Goal: Task Accomplishment & Management: Manage account settings

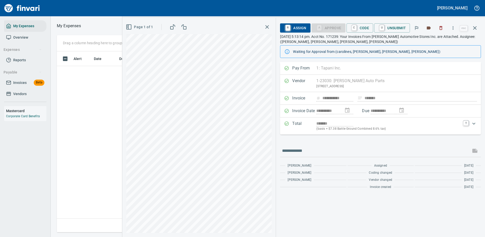
scroll to position [173, 288]
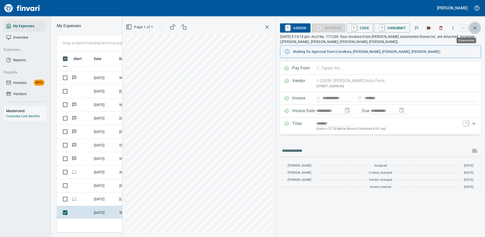
click at [476, 26] on icon "button" at bounding box center [475, 28] width 6 height 6
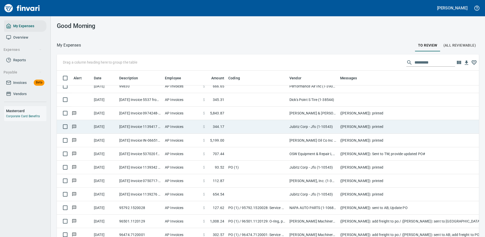
scroll to position [152, 0]
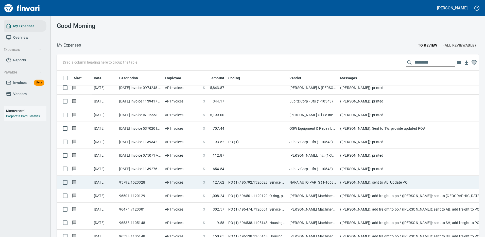
click at [265, 182] on td "PO (1) / 95792.1520028: Service parts* / 1: Service parts" at bounding box center [256, 181] width 61 height 13
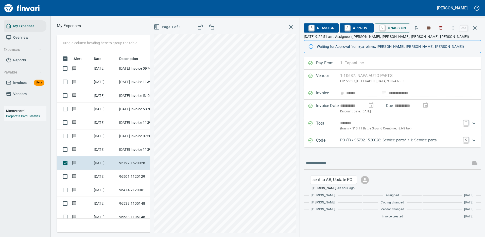
scroll to position [173, 288]
click at [383, 138] on p "PO (1) / 95792.1520028: Service parts* / 1: Service parts" at bounding box center [400, 140] width 120 height 6
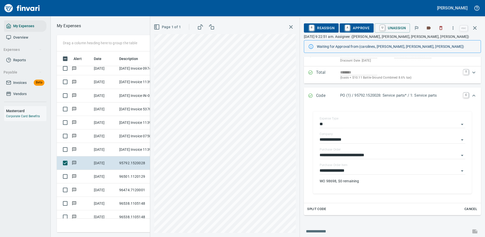
drag, startPoint x: 362, startPoint y: 26, endPoint x: 466, endPoint y: 21, distance: 104.2
click at [362, 26] on span "A Approve" at bounding box center [357, 28] width 26 height 9
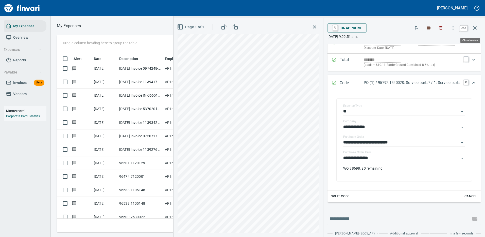
click at [476, 26] on icon "button" at bounding box center [475, 28] width 6 height 6
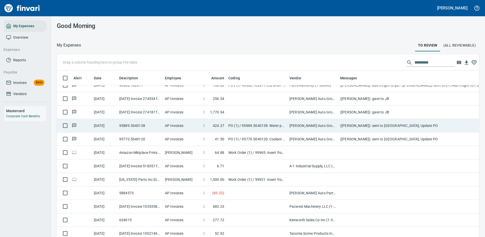
scroll to position [355, 0]
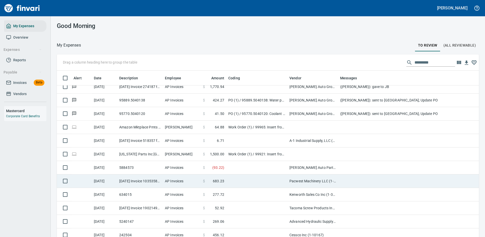
click at [329, 178] on td "Pacwest Machinery LLC (1-23156)" at bounding box center [313, 180] width 51 height 13
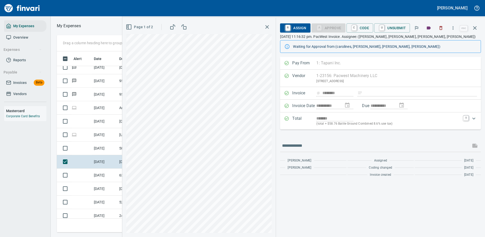
scroll to position [173, 288]
click at [299, 27] on span "R Assign" at bounding box center [295, 28] width 22 height 9
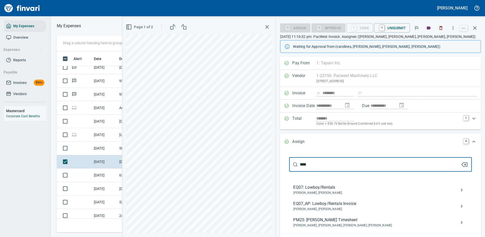
type input "****"
click at [325, 206] on span "Joseph Luna, Neil Kaski" at bounding box center [376, 208] width 167 height 5
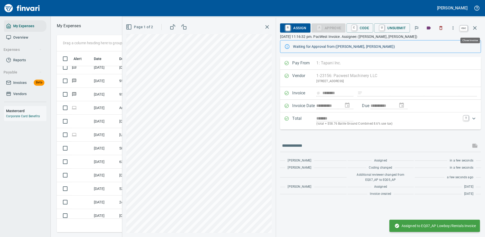
click at [476, 26] on icon "button" at bounding box center [475, 28] width 6 height 6
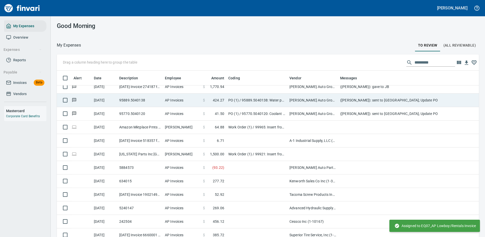
scroll to position [173, 411]
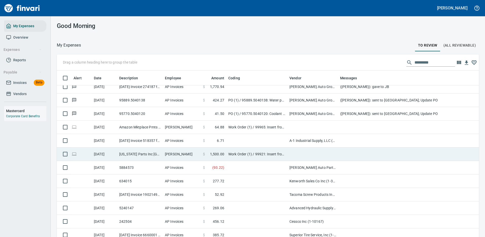
click at [234, 153] on td "Work Order (1) / 99921: Insert from E360 / 1: Insert from E360 / 2: Parts/Other" at bounding box center [256, 153] width 61 height 13
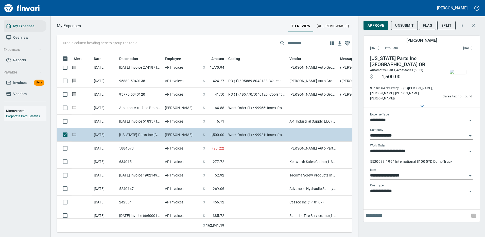
scroll to position [173, 288]
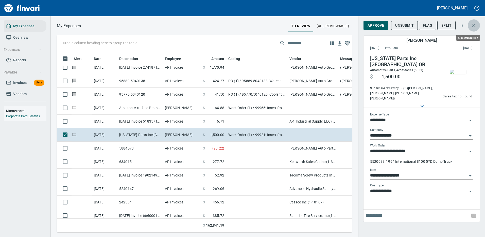
click at [475, 25] on icon "button" at bounding box center [474, 25] width 6 height 6
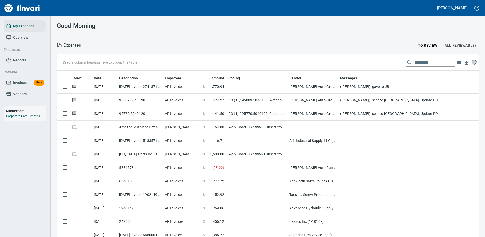
scroll to position [1, 1]
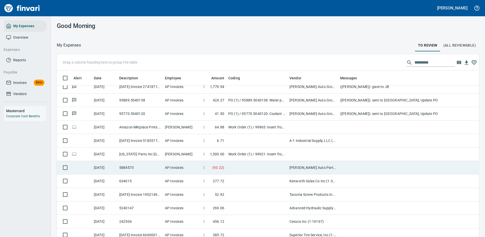
click at [250, 166] on td at bounding box center [256, 167] width 61 height 13
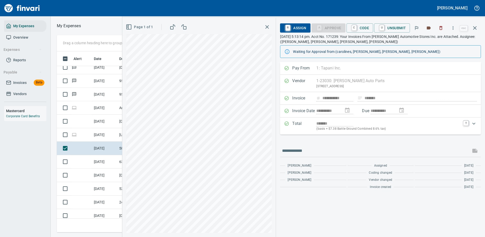
scroll to position [173, 288]
click at [476, 26] on icon "button" at bounding box center [475, 28] width 6 height 6
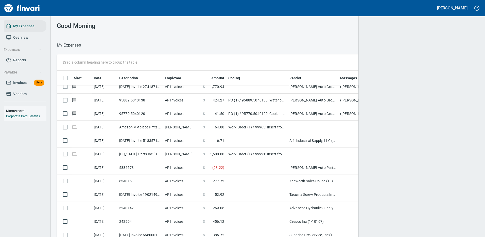
scroll to position [1, 1]
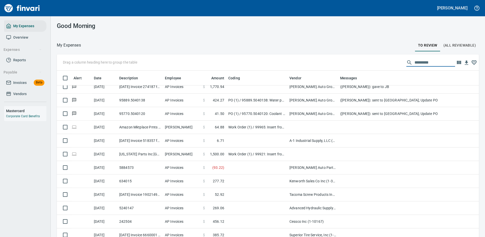
click at [423, 61] on input "text" at bounding box center [435, 62] width 41 height 8
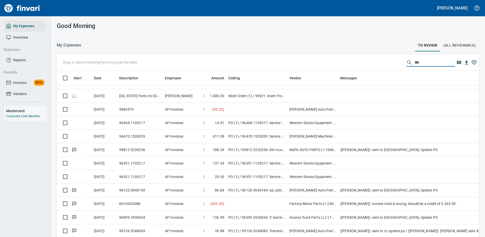
scroll to position [67, 0]
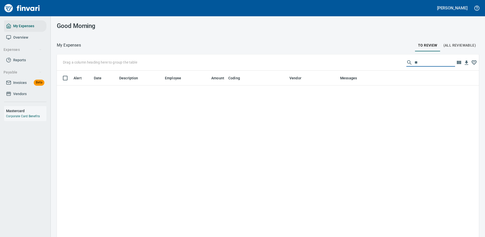
type input "*"
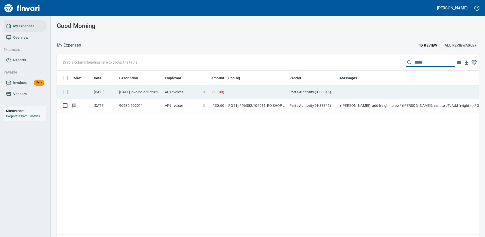
scroll to position [173, 415]
type input "*****"
click at [251, 93] on td at bounding box center [256, 91] width 61 height 13
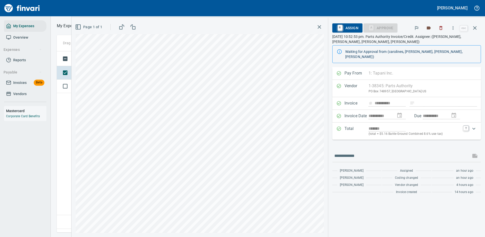
scroll to position [173, 292]
click at [320, 26] on icon "button" at bounding box center [320, 27] width 6 height 6
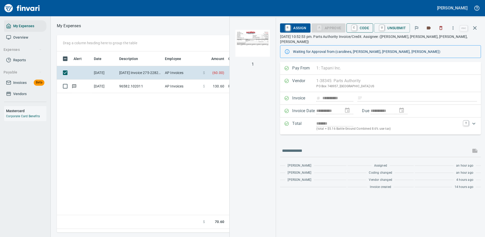
click at [361, 27] on span "C Code" at bounding box center [360, 28] width 19 height 9
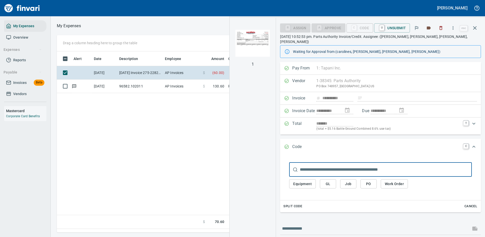
click at [370, 180] on span "PO" at bounding box center [369, 183] width 8 height 6
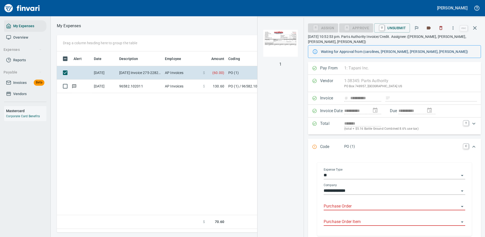
click at [348, 206] on input "Purchase Order" at bounding box center [392, 206] width 136 height 7
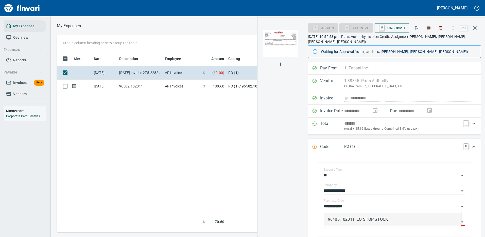
click at [357, 219] on li "96406.102011: EQ SHOP STOCK" at bounding box center [393, 219] width 138 height 12
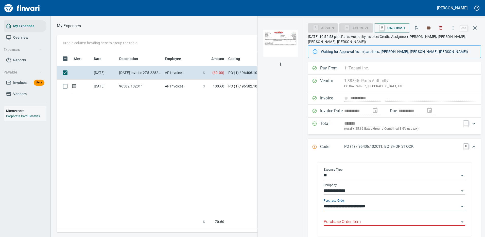
type input "**********"
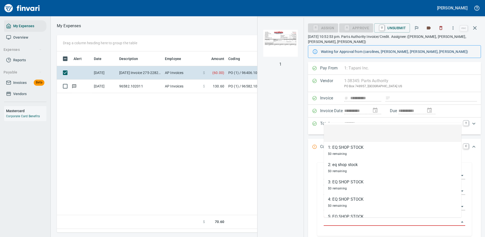
click at [357, 221] on input "Purchase Order Item" at bounding box center [392, 221] width 136 height 7
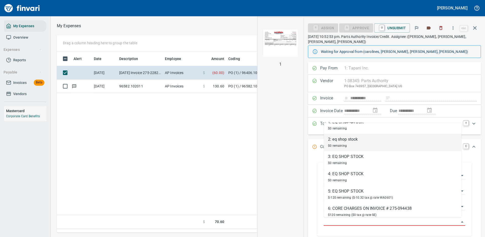
scroll to position [30, 0]
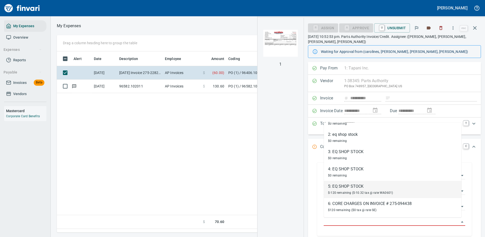
click at [344, 187] on div "5: EQ SHOP STOCK" at bounding box center [360, 186] width 65 height 6
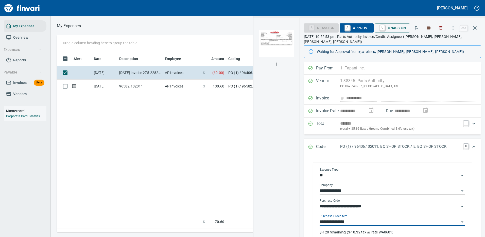
type input "**********"
click at [362, 27] on span "A Approve" at bounding box center [357, 28] width 26 height 9
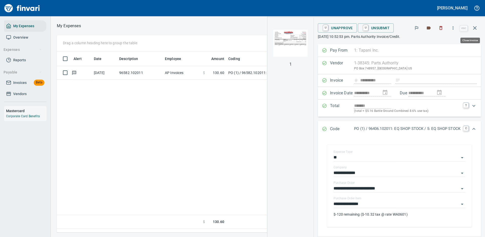
click at [475, 26] on icon "button" at bounding box center [475, 28] width 6 height 6
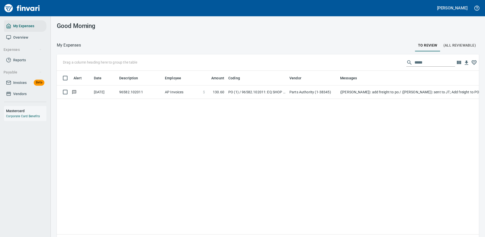
scroll to position [173, 415]
drag, startPoint x: 422, startPoint y: 64, endPoint x: 376, endPoint y: 60, distance: 46.1
click at [376, 60] on div "Drag a column heading here to group the table *****" at bounding box center [268, 62] width 422 height 16
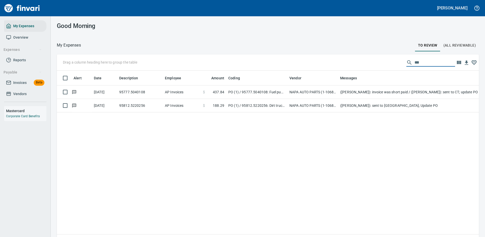
scroll to position [173, 411]
type input "****"
drag, startPoint x: 425, startPoint y: 63, endPoint x: 402, endPoint y: 63, distance: 22.6
click at [407, 63] on div "****" at bounding box center [431, 62] width 49 height 8
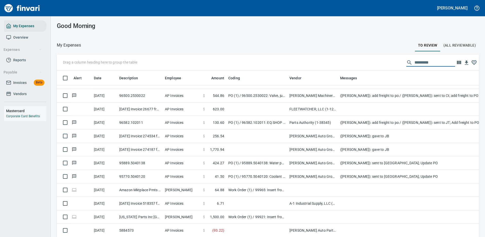
scroll to position [305, 0]
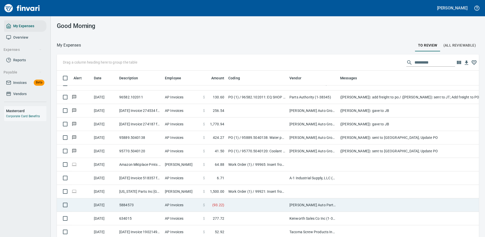
click at [242, 204] on td at bounding box center [256, 204] width 61 height 13
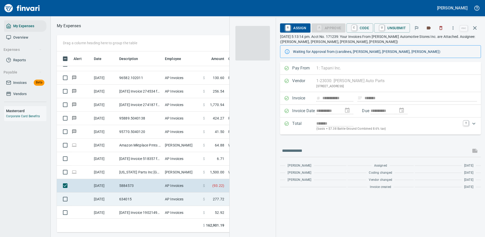
scroll to position [173, 288]
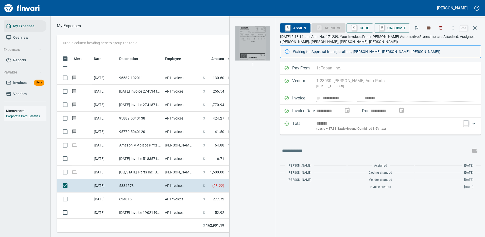
click at [256, 44] on img "button" at bounding box center [253, 43] width 35 height 35
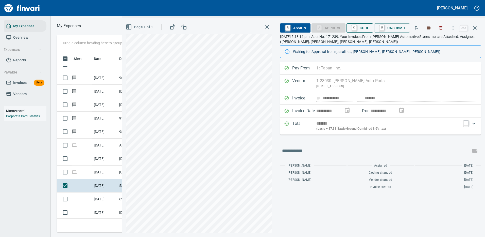
click at [366, 27] on span "C Code" at bounding box center [360, 28] width 19 height 9
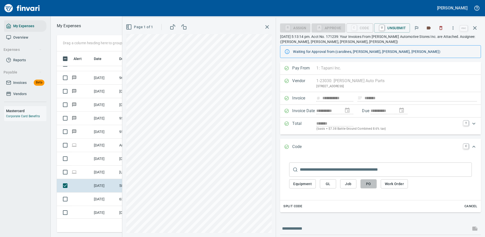
click at [370, 183] on span "PO" at bounding box center [369, 183] width 8 height 6
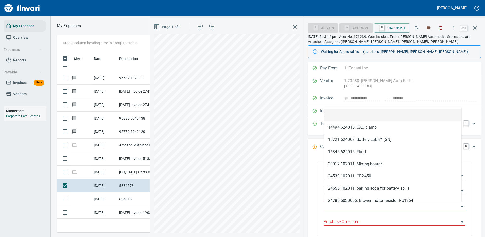
click at [350, 204] on input "Purchase Order" at bounding box center [392, 206] width 136 height 7
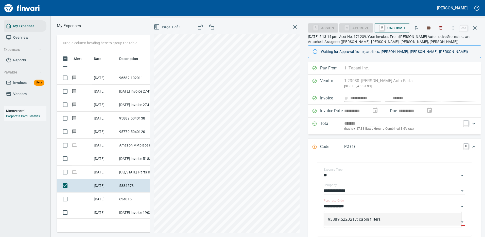
click at [359, 220] on li "93889.5220217: cabin filters" at bounding box center [393, 219] width 138 height 12
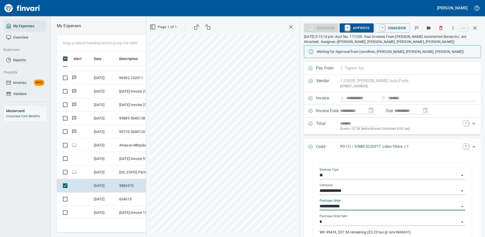
type input "**********"
type input "*"
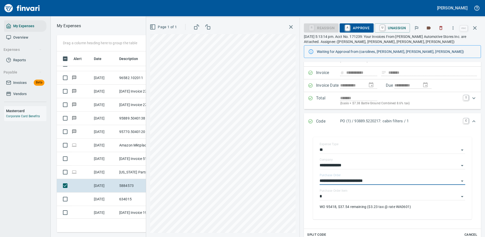
type input "**********"
click at [361, 28] on span "A Approve" at bounding box center [357, 28] width 26 height 9
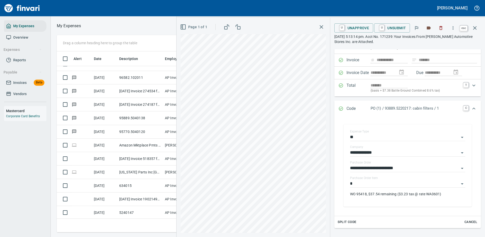
scroll to position [173, 288]
drag, startPoint x: 474, startPoint y: 27, endPoint x: 473, endPoint y: 25, distance: 2.7
click at [473, 26] on icon "button" at bounding box center [475, 28] width 6 height 6
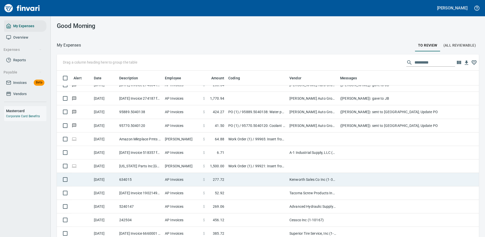
scroll to position [355, 0]
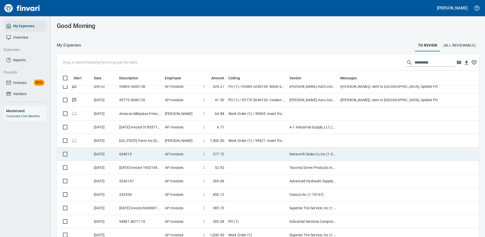
click at [301, 153] on td "Kenworth Sales Co Inc (1-38304)" at bounding box center [313, 153] width 51 height 13
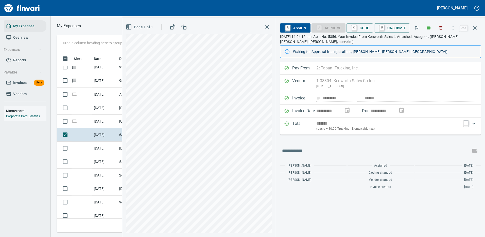
scroll to position [173, 288]
click at [454, 26] on icon "button" at bounding box center [453, 27] width 1 height 3
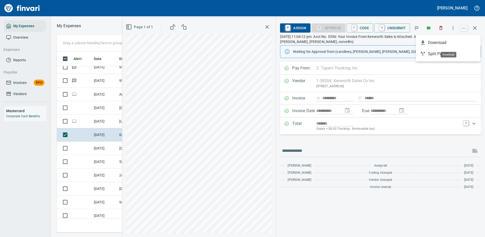
click at [437, 42] on span "Download" at bounding box center [452, 43] width 49 height 6
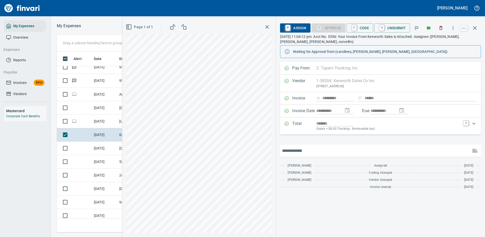
click at [334, 150] on input "text" at bounding box center [375, 150] width 187 height 8
type input "**********"
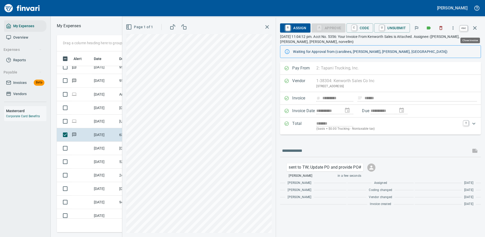
click at [476, 27] on icon "button" at bounding box center [475, 28] width 6 height 6
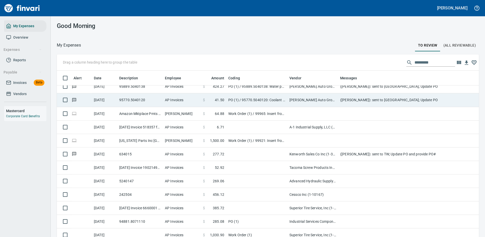
scroll to position [173, 411]
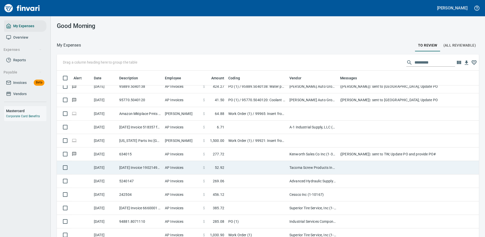
click at [333, 167] on td "Tacoma Screw Products Inc (1-10999)" at bounding box center [313, 167] width 51 height 13
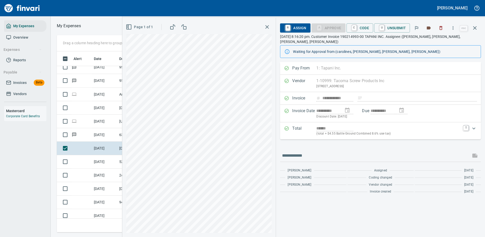
scroll to position [173, 288]
click at [298, 28] on span "R Assign" at bounding box center [295, 28] width 22 height 9
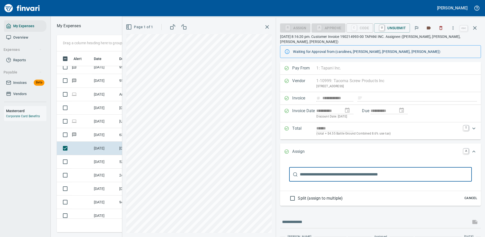
click at [315, 169] on input "text" at bounding box center [386, 174] width 172 height 14
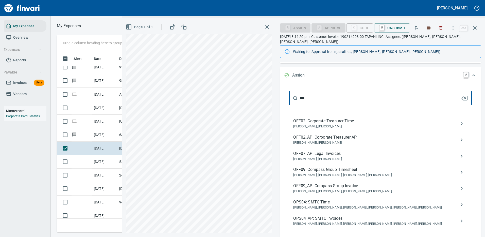
scroll to position [102, 0]
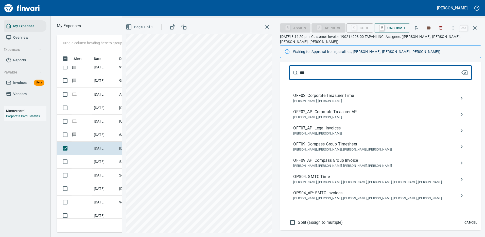
type input "***"
drag, startPoint x: 329, startPoint y: 188, endPoint x: 335, endPoint y: 182, distance: 9.0
click at [330, 190] on span "OPS04_AP: SMTC Invoices" at bounding box center [376, 193] width 167 height 6
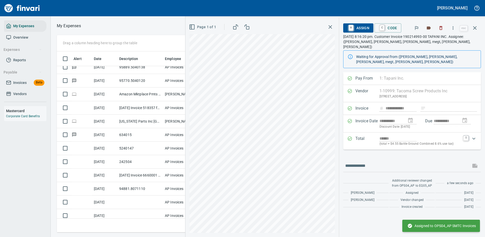
scroll to position [0, 0]
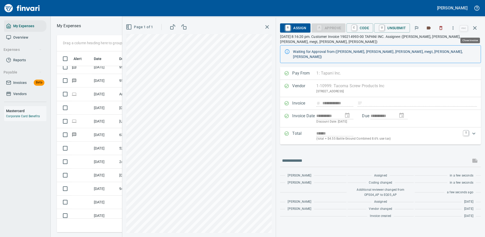
click at [475, 26] on icon "button" at bounding box center [475, 28] width 6 height 6
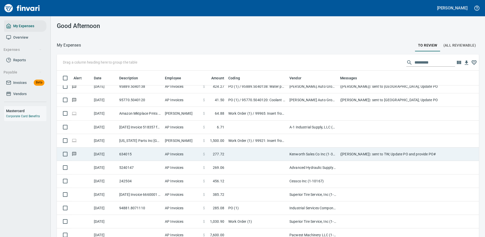
scroll to position [173, 411]
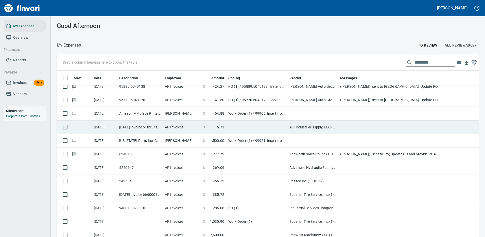
click at [320, 125] on td "A-1 Industrial Supply, LLC (1-29744)" at bounding box center [313, 126] width 51 height 13
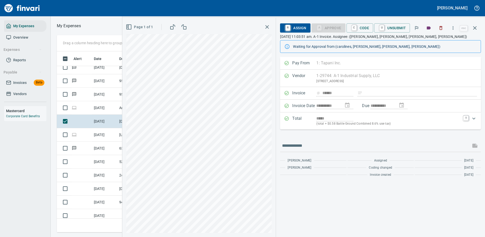
scroll to position [173, 288]
click at [454, 27] on icon "button" at bounding box center [453, 27] width 5 height 5
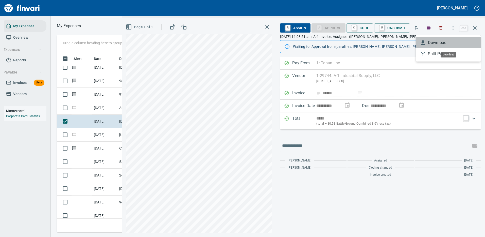
click at [427, 40] on div at bounding box center [424, 43] width 8 height 6
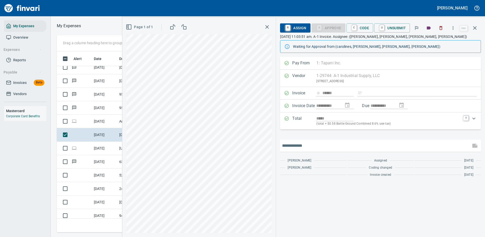
click at [314, 146] on input "text" at bounding box center [375, 145] width 187 height 8
type input "**********"
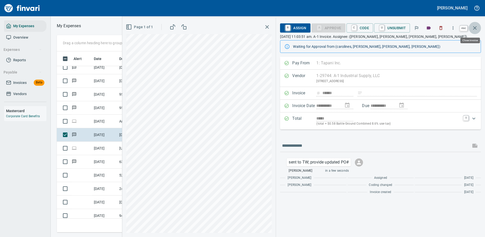
click at [476, 26] on icon "button" at bounding box center [475, 28] width 6 height 6
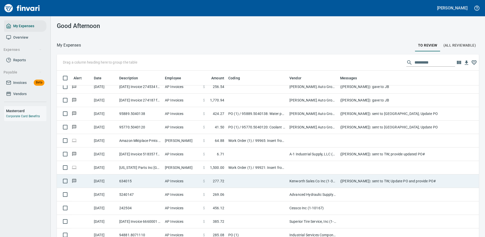
scroll to position [381, 0]
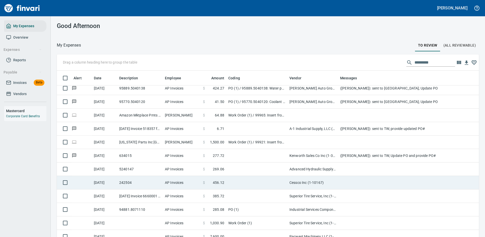
click at [307, 167] on td "Advanced Hydraulic Supply Co. LLC (1-10020)" at bounding box center [313, 168] width 51 height 13
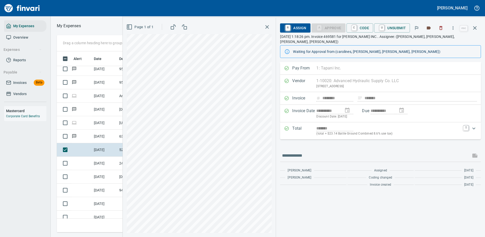
scroll to position [173, 288]
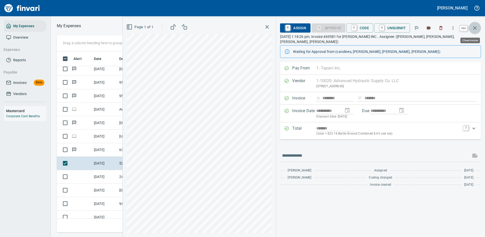
click at [475, 27] on icon "button" at bounding box center [475, 28] width 6 height 6
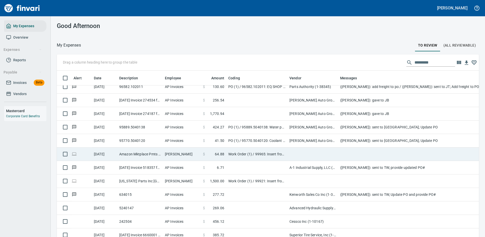
scroll to position [330, 0]
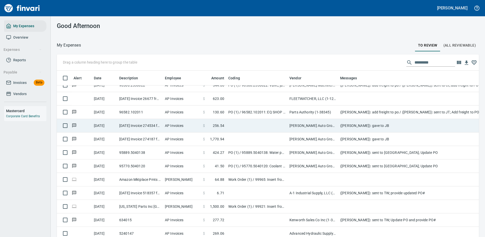
click at [370, 123] on td "(Cindy Hughes): gave to JB" at bounding box center [439, 125] width 203 height 13
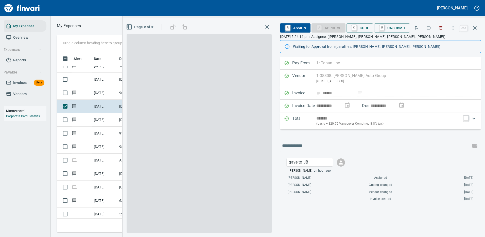
scroll to position [173, 288]
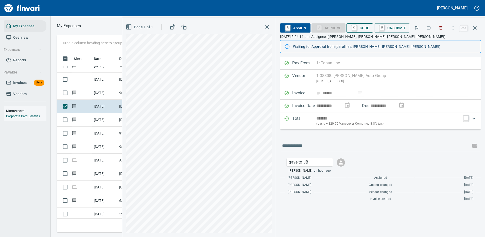
click at [361, 26] on span "C Code" at bounding box center [360, 28] width 19 height 9
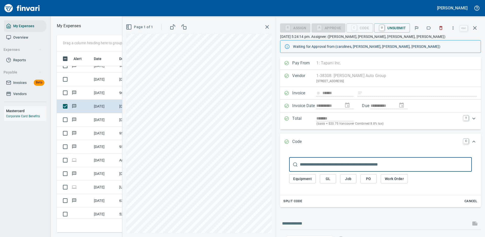
click at [391, 178] on span "Work Order" at bounding box center [394, 178] width 19 height 6
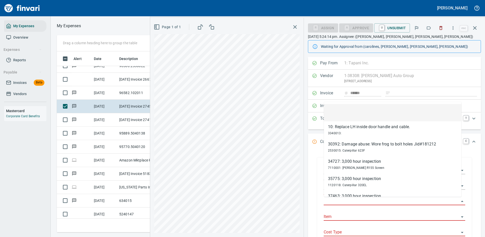
click at [337, 201] on input "Work Order" at bounding box center [392, 201] width 136 height 7
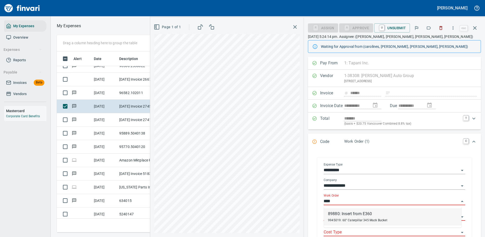
type input "*****"
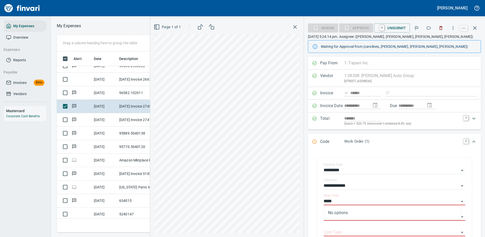
drag, startPoint x: 343, startPoint y: 201, endPoint x: 306, endPoint y: 196, distance: 37.6
click at [306, 196] on div "**********" at bounding box center [394, 201] width 181 height 289
click at [473, 168] on div "**********" at bounding box center [394, 202] width 173 height 105
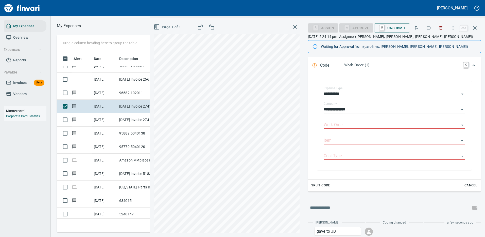
scroll to position [102, 0]
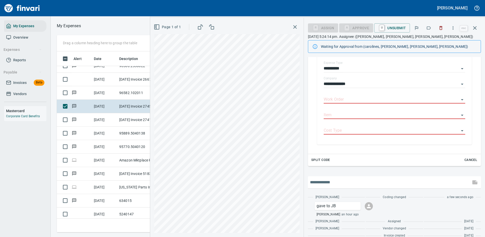
click at [328, 182] on input "text" at bounding box center [389, 182] width 159 height 8
type input "**********"
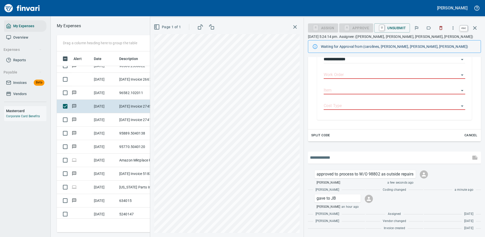
scroll to position [173, 288]
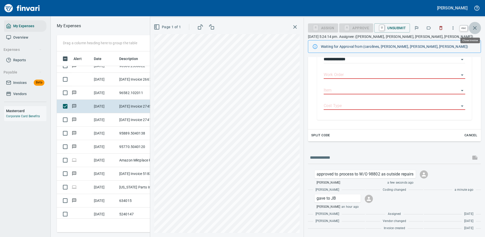
click at [476, 28] on icon "button" at bounding box center [475, 28] width 6 height 6
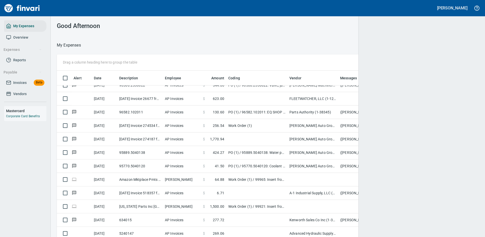
scroll to position [173, 408]
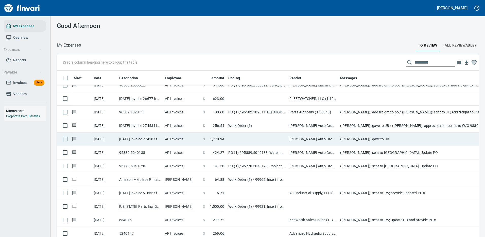
click at [269, 137] on td at bounding box center [256, 138] width 61 height 13
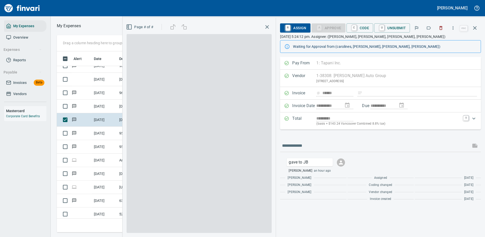
scroll to position [173, 288]
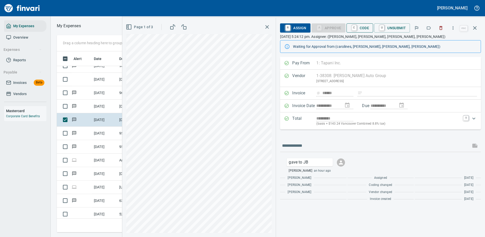
click at [363, 28] on span "C Code" at bounding box center [360, 28] width 19 height 9
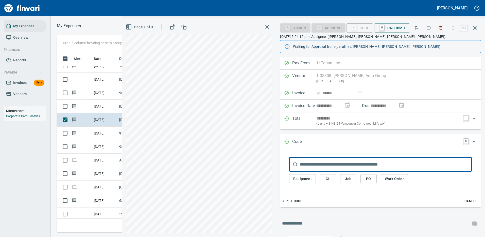
click at [401, 178] on span "Work Order" at bounding box center [394, 178] width 19 height 6
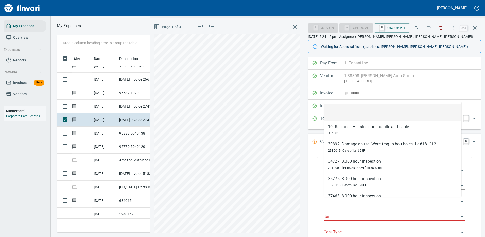
click at [341, 200] on input "Work Order" at bounding box center [392, 201] width 136 height 7
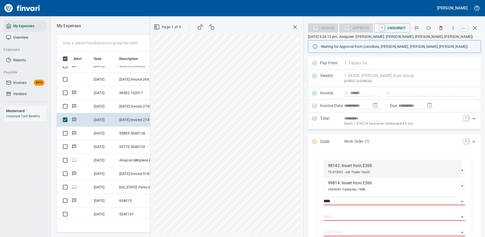
type input "*****"
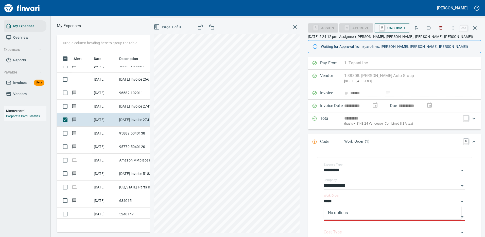
click at [293, 201] on div "**********" at bounding box center [317, 127] width 335 height 219
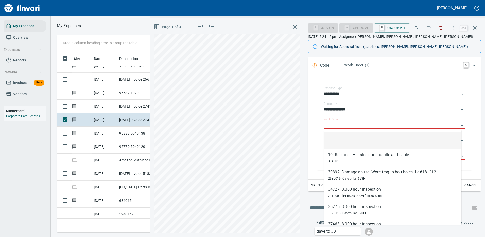
click at [473, 137] on div "**********" at bounding box center [394, 126] width 173 height 105
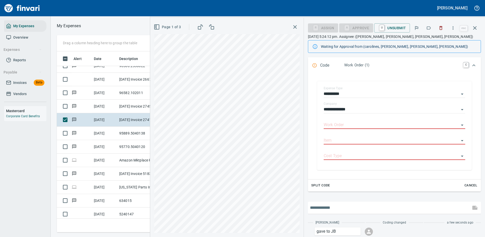
click at [326, 207] on input "text" at bounding box center [389, 207] width 159 height 8
type input "**********"
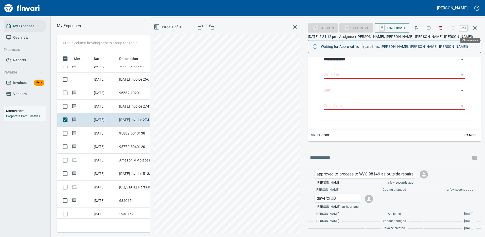
click at [475, 26] on icon "button" at bounding box center [475, 28] width 6 height 6
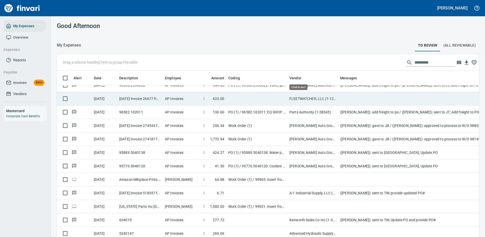
scroll to position [173, 411]
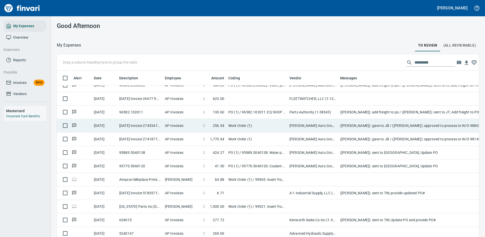
click at [376, 124] on td "([PERSON_NAME]): gave to JB / ([PERSON_NAME]): approved to process to W/O 98802…" at bounding box center [439, 125] width 203 height 13
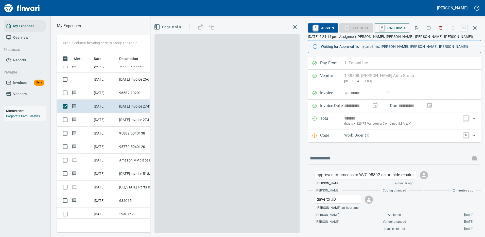
scroll to position [173, 288]
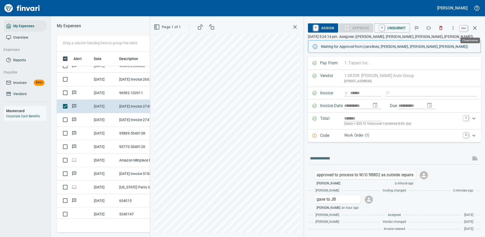
click at [474, 30] on icon "button" at bounding box center [475, 28] width 6 height 6
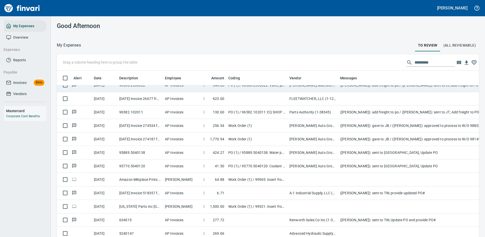
scroll to position [173, 411]
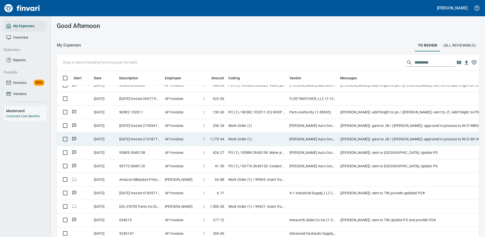
click at [444, 139] on td "([PERSON_NAME]): gave to JB / ([PERSON_NAME]): approved to process to W/O 98149…" at bounding box center [439, 138] width 203 height 13
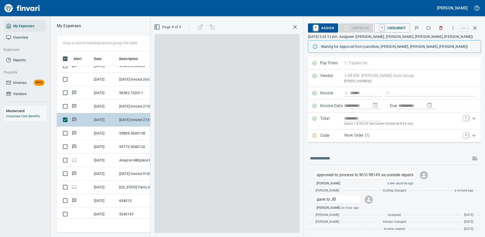
scroll to position [173, 288]
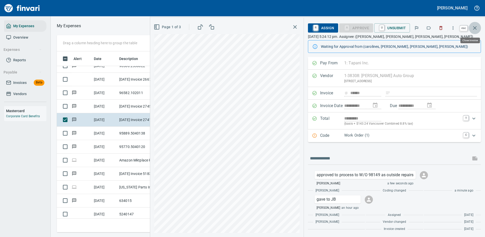
click at [475, 30] on icon "button" at bounding box center [475, 28] width 6 height 6
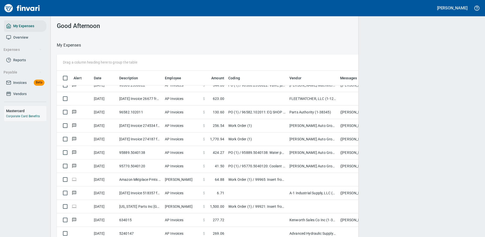
scroll to position [1, 1]
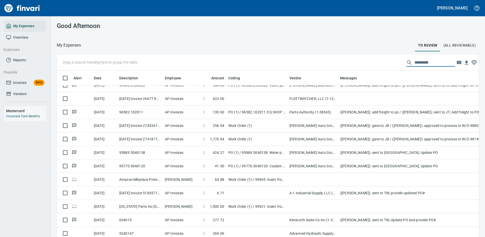
click at [421, 63] on input "text" at bounding box center [435, 62] width 41 height 8
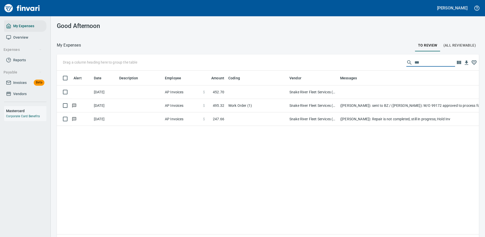
scroll to position [173, 415]
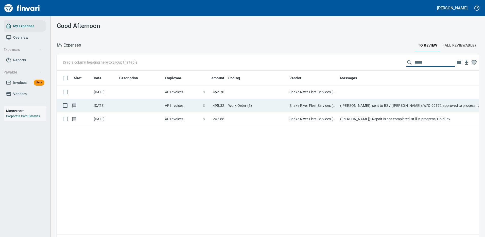
type input "*****"
click at [376, 104] on td "([PERSON_NAME]): sent to BZ / ([PERSON_NAME]): W/O 99172 approved to process fo…" at bounding box center [439, 105] width 203 height 13
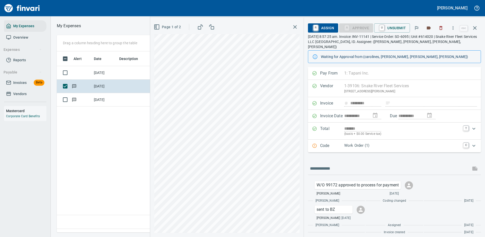
scroll to position [173, 292]
click at [473, 142] on icon "Expand" at bounding box center [474, 145] width 6 height 6
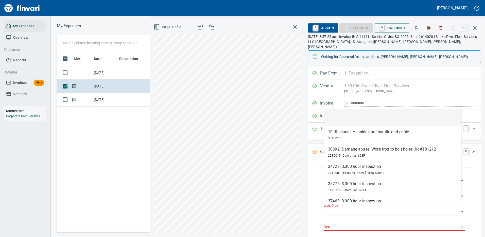
click at [339, 208] on input "Work Order" at bounding box center [392, 211] width 136 height 7
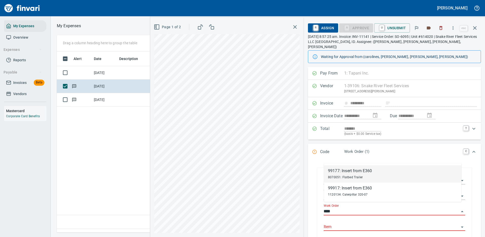
type input "*****"
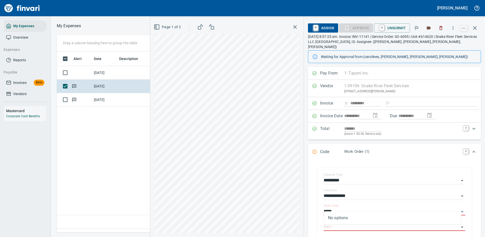
click at [297, 208] on div "**********" at bounding box center [317, 127] width 335 height 219
click at [474, 160] on div "**********" at bounding box center [394, 212] width 173 height 105
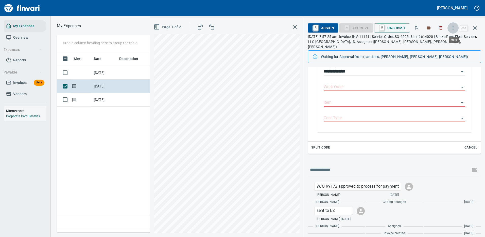
click at [454, 26] on icon "button" at bounding box center [453, 27] width 5 height 5
click at [437, 43] on span "Download" at bounding box center [452, 43] width 49 height 6
click at [476, 27] on icon "button" at bounding box center [475, 28] width 6 height 6
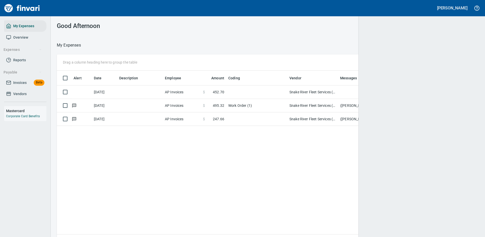
scroll to position [1, 1]
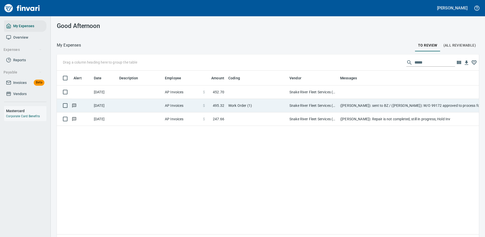
drag, startPoint x: 242, startPoint y: 91, endPoint x: 245, endPoint y: 86, distance: 5.6
click at [243, 91] on td at bounding box center [256, 91] width 61 height 13
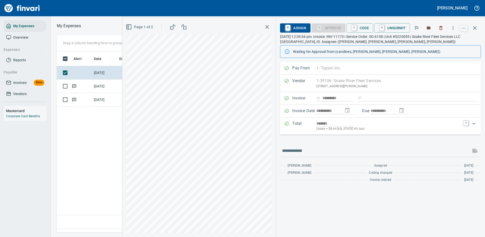
scroll to position [173, 292]
click at [455, 27] on icon "button" at bounding box center [453, 27] width 5 height 5
click at [441, 43] on span "Download" at bounding box center [452, 43] width 49 height 6
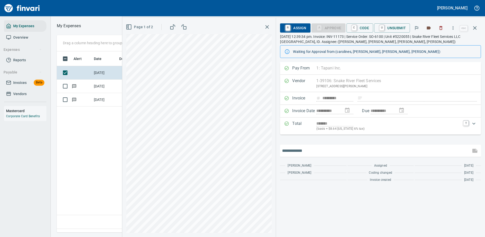
click at [301, 148] on input "text" at bounding box center [375, 150] width 187 height 8
type input "**********"
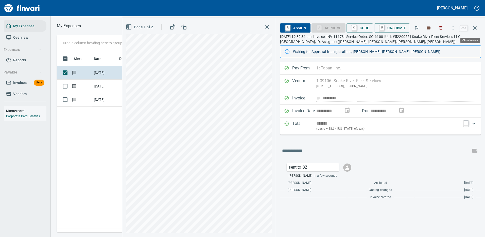
drag, startPoint x: 475, startPoint y: 28, endPoint x: 472, endPoint y: 26, distance: 4.0
click at [475, 28] on icon "button" at bounding box center [475, 28] width 4 height 4
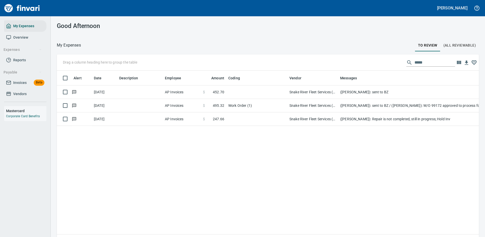
scroll to position [1, 1]
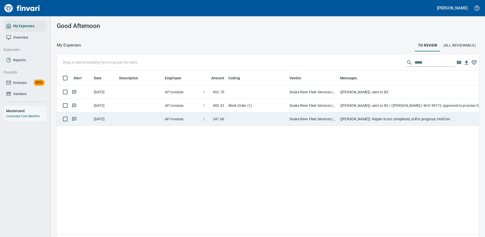
click at [381, 120] on td "(Cindy Hughes): Repair is not completed, still in progress; Hold Inv" at bounding box center [439, 118] width 203 height 13
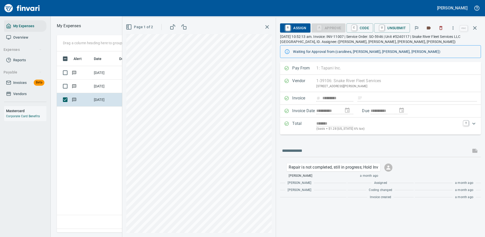
scroll to position [173, 292]
click at [454, 28] on icon "button" at bounding box center [453, 27] width 1 height 3
click at [439, 42] on span "Download" at bounding box center [452, 43] width 49 height 6
click at [360, 28] on span "C Code" at bounding box center [360, 28] width 19 height 9
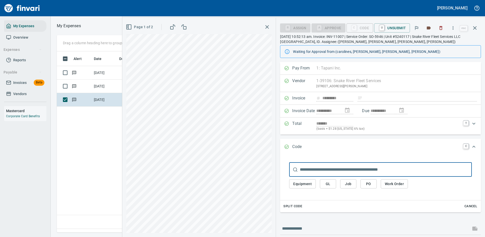
click at [398, 183] on span "Work Order" at bounding box center [394, 183] width 19 height 6
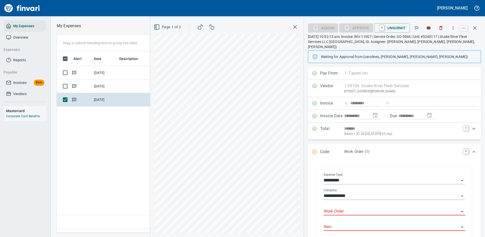
click at [340, 208] on input "Work Order" at bounding box center [392, 211] width 136 height 7
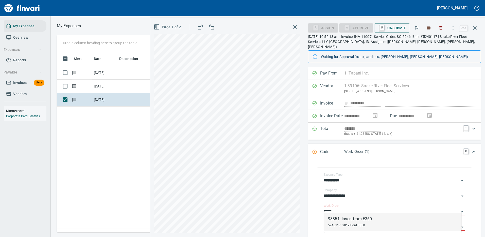
click at [359, 225] on span "5240117: 2019 Ford F550" at bounding box center [346, 225] width 37 height 4
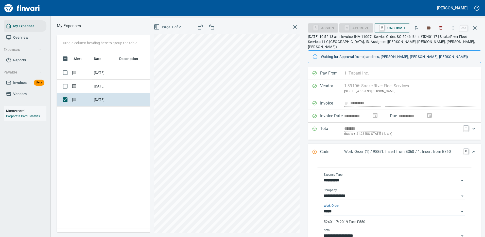
type input "**********"
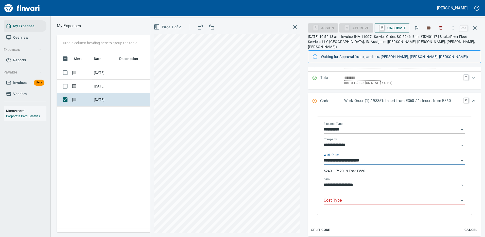
type input "**********"
click at [346, 197] on input "Cost Type" at bounding box center [392, 200] width 136 height 7
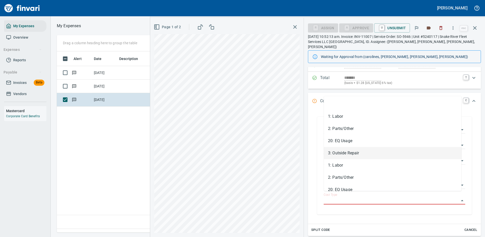
drag, startPoint x: 350, startPoint y: 151, endPoint x: 405, endPoint y: 12, distance: 149.1
click at [350, 151] on li "3: Outside Repair" at bounding box center [393, 153] width 138 height 12
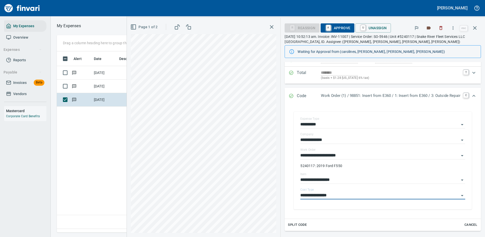
type input "**********"
click at [331, 26] on span "A Approve" at bounding box center [338, 28] width 26 height 9
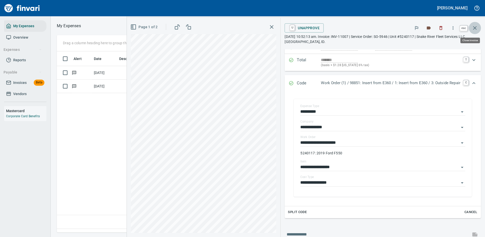
click at [476, 26] on icon "button" at bounding box center [475, 28] width 6 height 6
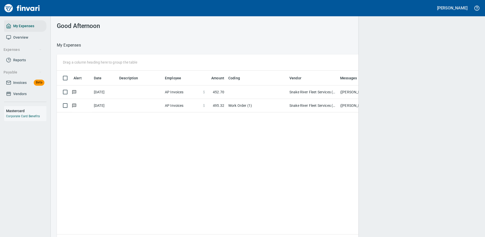
scroll to position [1, 1]
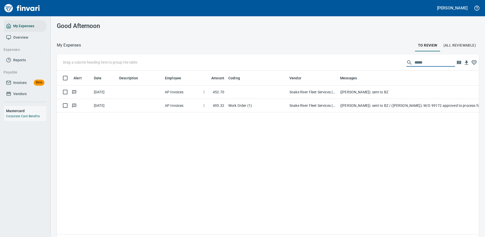
drag, startPoint x: 428, startPoint y: 61, endPoint x: 385, endPoint y: 62, distance: 42.7
click at [386, 62] on div "Drag a column heading here to group the table *****" at bounding box center [268, 62] width 422 height 16
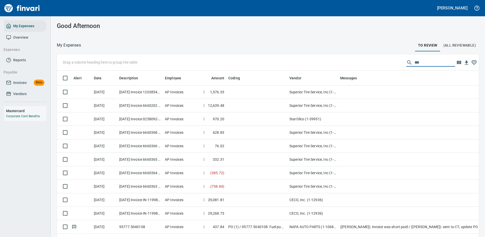
scroll to position [173, 411]
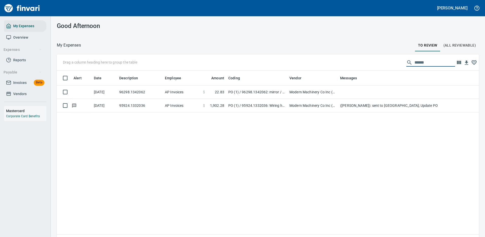
type input "******"
click at [331, 93] on td "Modern Machinery Co Inc (1-10672)" at bounding box center [313, 91] width 51 height 13
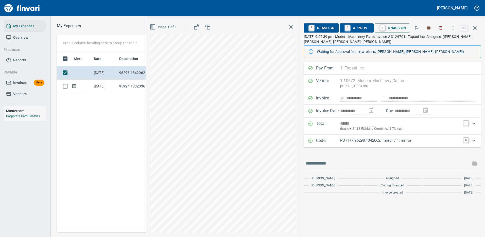
scroll to position [173, 292]
click at [375, 141] on p "PO (1) / 96298.1342062: mirror / 1: mirror" at bounding box center [400, 140] width 120 height 6
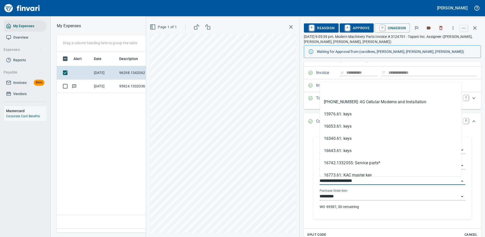
drag, startPoint x: 349, startPoint y: 178, endPoint x: 319, endPoint y: 179, distance: 30.5
click at [318, 179] on div "**********" at bounding box center [393, 178] width 154 height 81
click at [453, 27] on icon "button" at bounding box center [453, 27] width 5 height 5
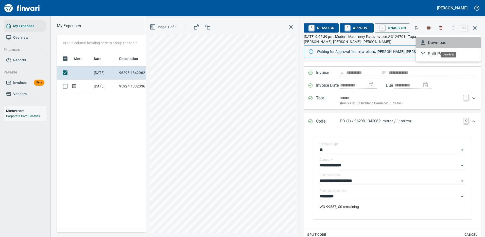
click at [439, 44] on span "Download" at bounding box center [452, 43] width 49 height 6
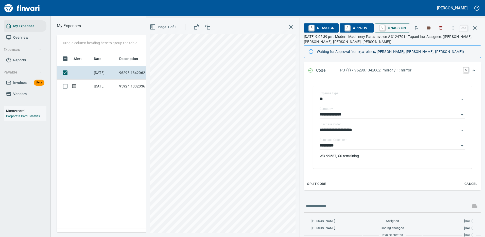
scroll to position [83, 0]
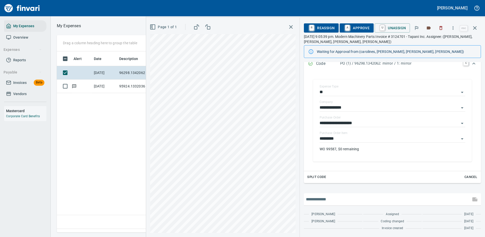
click at [334, 199] on input "text" at bounding box center [387, 199] width 163 height 8
type input "**********"
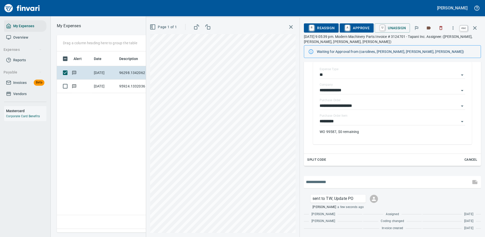
scroll to position [173, 292]
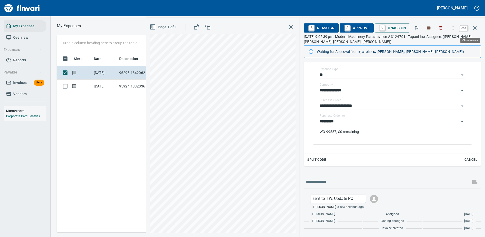
click at [476, 27] on icon "button" at bounding box center [475, 28] width 4 height 4
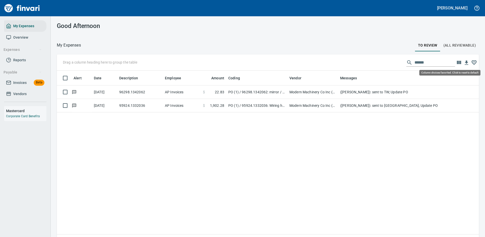
scroll to position [173, 415]
drag, startPoint x: 430, startPoint y: 63, endPoint x: 388, endPoint y: 63, distance: 41.1
click at [388, 63] on div "Drag a column heading here to group the table ******" at bounding box center [268, 62] width 422 height 16
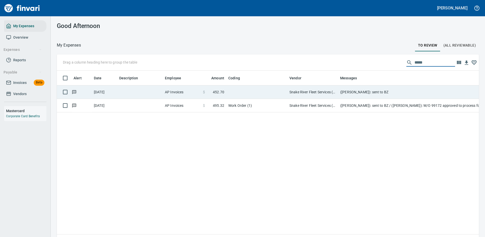
click at [307, 91] on td "Snake River Fleet Services (1-39106)" at bounding box center [313, 91] width 51 height 13
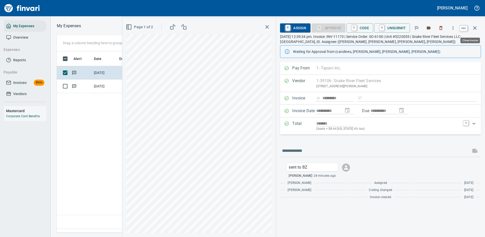
scroll to position [173, 292]
click at [476, 28] on icon "button" at bounding box center [475, 28] width 6 height 6
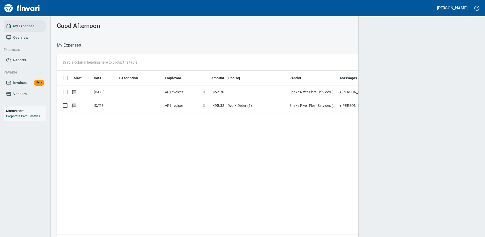
scroll to position [173, 412]
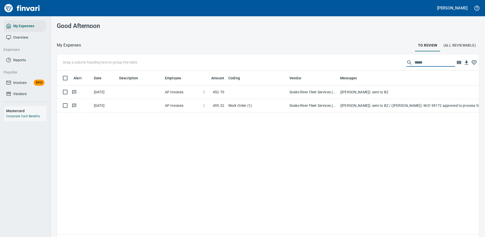
drag, startPoint x: 430, startPoint y: 62, endPoint x: 365, endPoint y: 63, distance: 65.3
click at [368, 64] on div "Drag a column heading here to group the table *****" at bounding box center [268, 62] width 422 height 16
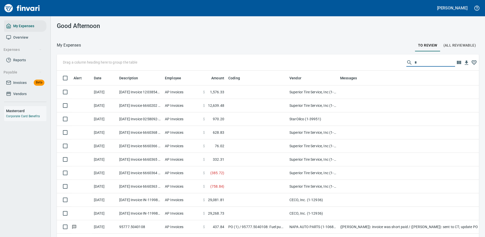
scroll to position [173, 411]
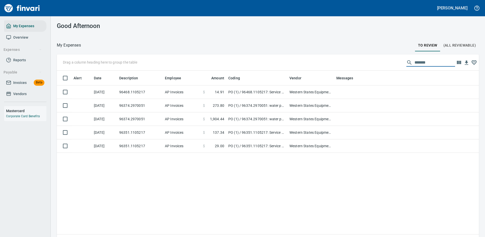
drag, startPoint x: 338, startPoint y: 77, endPoint x: 334, endPoint y: 84, distance: 7.3
click at [334, 84] on body "Cindy Hughes My Expenses Overview Expenses Reports Payable Invoices Beta Vendor…" at bounding box center [242, 118] width 485 height 237
drag, startPoint x: 428, startPoint y: 63, endPoint x: 373, endPoint y: 63, distance: 55.3
click at [373, 63] on div "Drag a column heading here to group the table *******" at bounding box center [268, 62] width 422 height 16
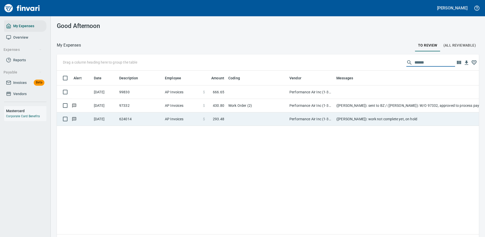
type input "******"
click at [302, 120] on td "Performance Air Inc (1-39038)" at bounding box center [311, 118] width 47 height 13
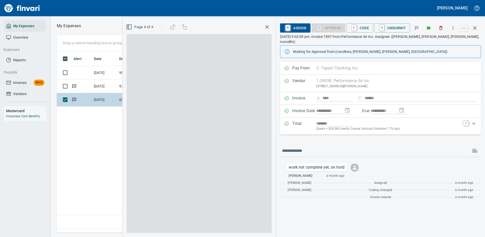
scroll to position [173, 292]
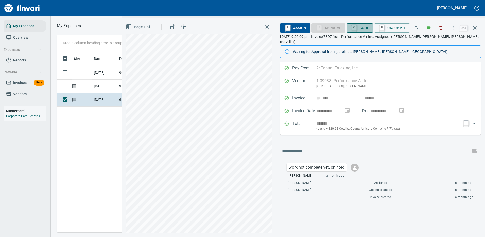
click at [365, 28] on span "C Code" at bounding box center [360, 28] width 19 height 9
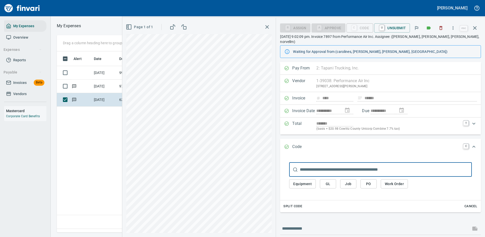
click at [391, 180] on span "Work Order" at bounding box center [394, 183] width 19 height 6
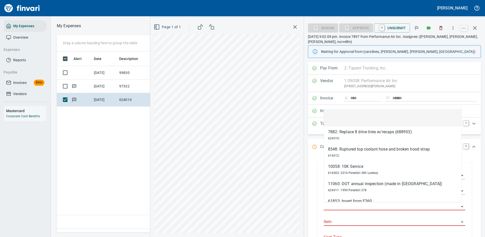
click at [339, 204] on input "Work Order" at bounding box center [392, 206] width 136 height 7
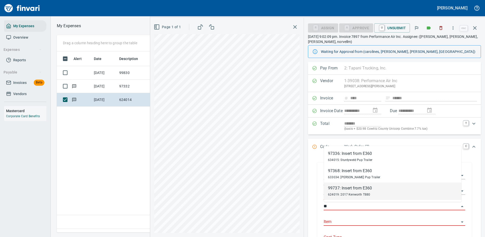
type input "*"
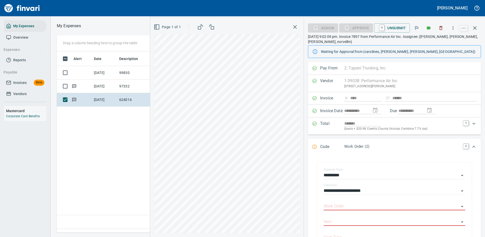
click at [473, 163] on div "**********" at bounding box center [394, 206] width 165 height 99
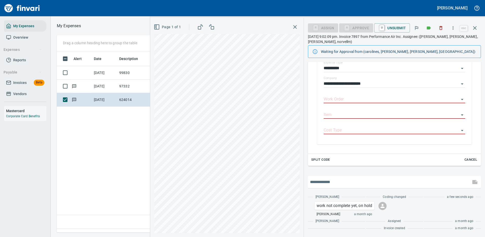
click at [339, 181] on input "text" at bounding box center [389, 182] width 159 height 8
type input "**********"
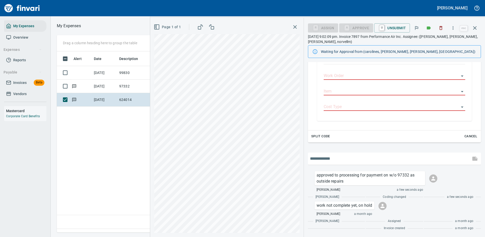
scroll to position [173, 292]
click at [455, 27] on icon "button" at bounding box center [453, 27] width 5 height 5
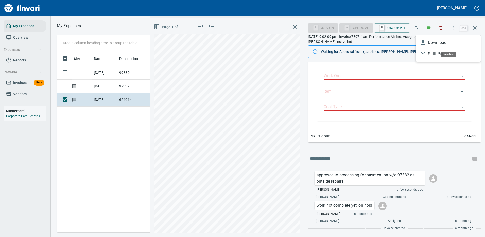
click at [440, 42] on span "Download" at bounding box center [452, 43] width 49 height 6
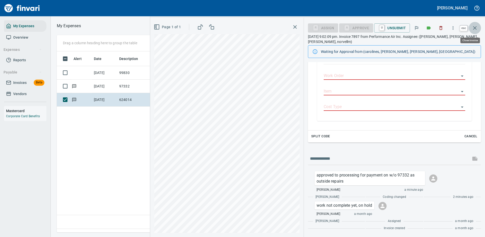
click at [475, 26] on icon "button" at bounding box center [475, 28] width 6 height 6
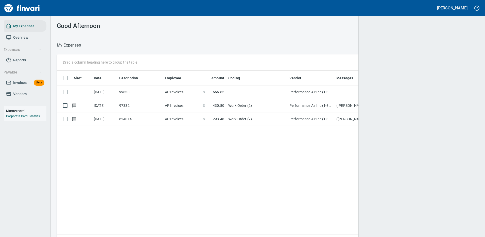
scroll to position [1, 1]
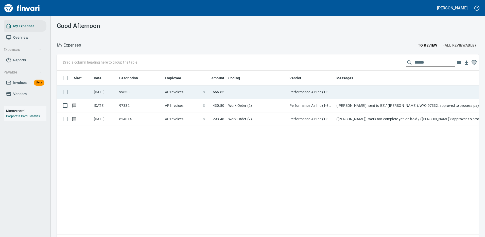
click at [277, 88] on td at bounding box center [256, 91] width 61 height 13
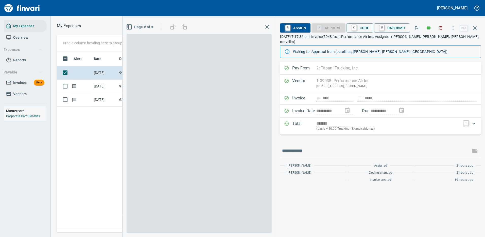
scroll to position [173, 292]
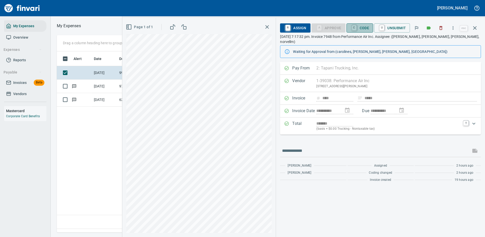
click at [360, 26] on span "C Code" at bounding box center [360, 28] width 19 height 9
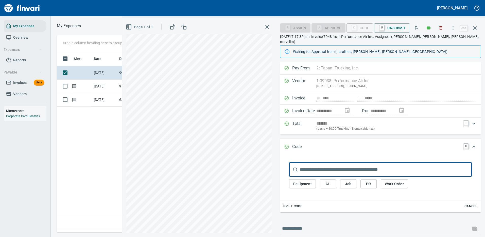
click at [392, 180] on span "Work Order" at bounding box center [394, 183] width 19 height 6
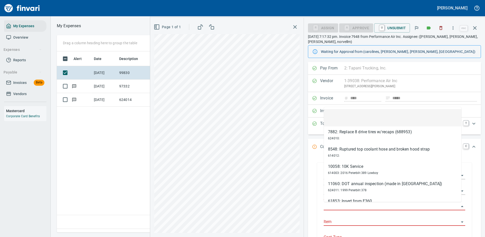
click at [345, 205] on input "Work Order" at bounding box center [392, 206] width 136 height 7
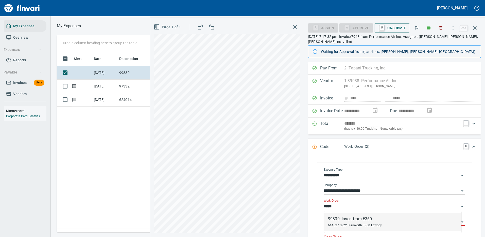
drag, startPoint x: 359, startPoint y: 223, endPoint x: 379, endPoint y: 188, distance: 40.6
click at [360, 223] on span "614027: 2021 Kenworth T800 Lowboy" at bounding box center [355, 225] width 54 height 4
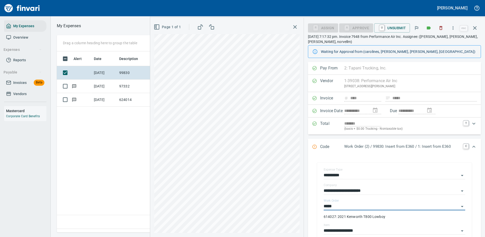
type input "**********"
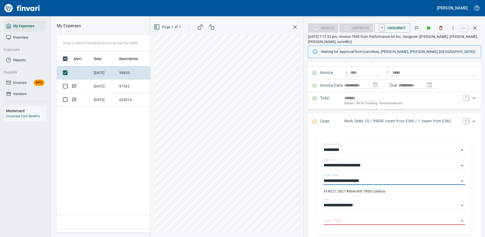
scroll to position [51, 0]
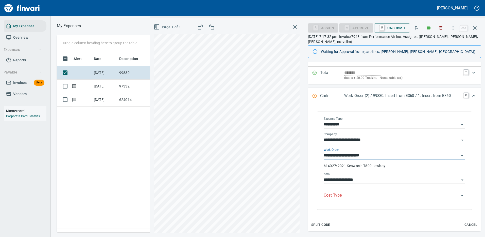
type input "**********"
click at [353, 196] on input "Cost Type" at bounding box center [392, 195] width 136 height 7
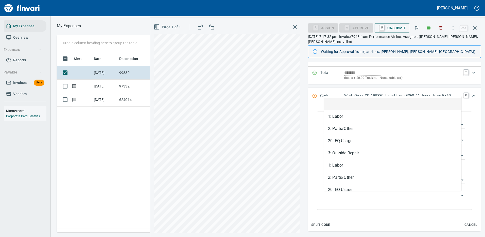
scroll to position [173, 292]
click at [344, 152] on li "3: Outside Repair" at bounding box center [393, 153] width 138 height 12
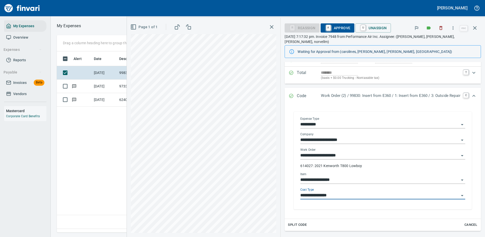
type input "**********"
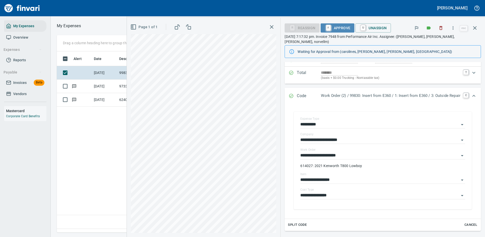
click at [330, 27] on span "A Approve" at bounding box center [338, 28] width 26 height 9
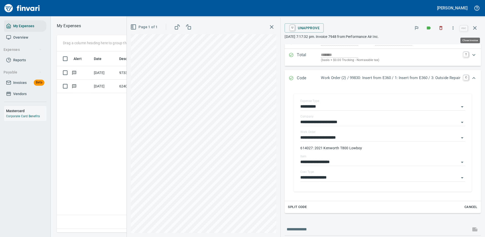
click at [477, 27] on icon "button" at bounding box center [475, 28] width 6 height 6
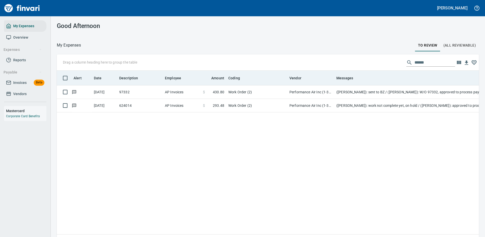
scroll to position [173, 415]
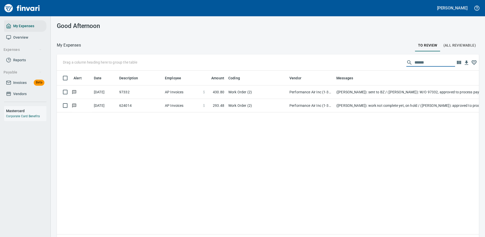
drag, startPoint x: 423, startPoint y: 61, endPoint x: 403, endPoint y: 62, distance: 19.8
click at [407, 62] on div "******" at bounding box center [431, 62] width 49 height 8
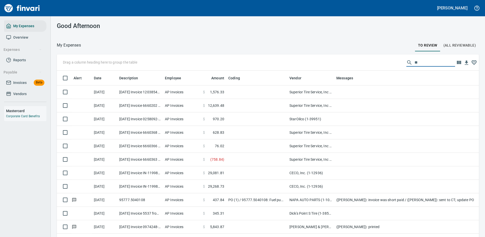
scroll to position [173, 411]
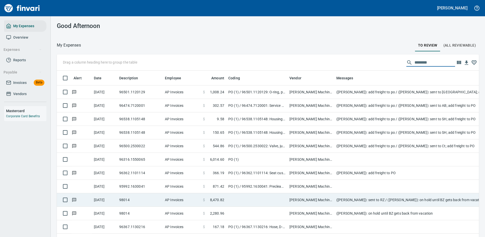
type input "********"
click at [248, 196] on td at bounding box center [256, 199] width 61 height 13
click at [248, 206] on td at bounding box center [256, 212] width 61 height 13
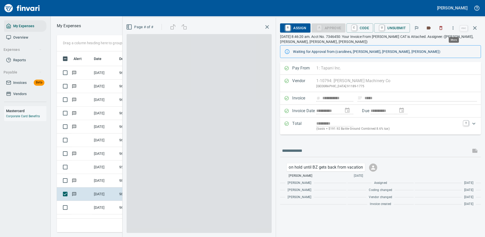
scroll to position [173, 288]
click at [454, 27] on icon "button" at bounding box center [453, 27] width 5 height 5
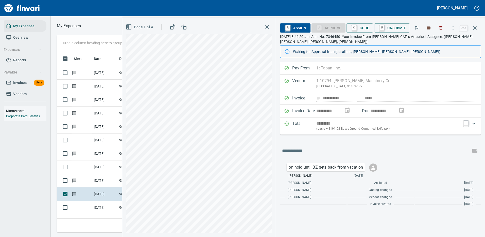
scroll to position [173, 288]
click at [474, 26] on icon "button" at bounding box center [475, 28] width 6 height 6
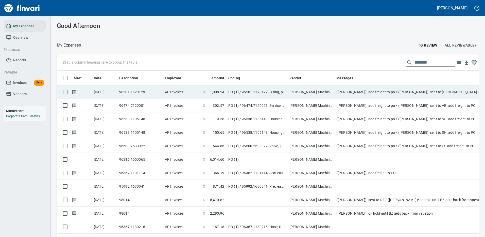
scroll to position [173, 411]
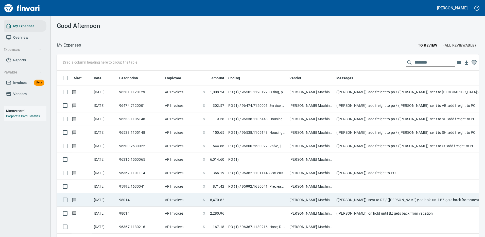
click at [387, 200] on td "([PERSON_NAME]): sent to RZ / ([PERSON_NAME]): on hold until BZ gets back from …" at bounding box center [436, 199] width 203 height 13
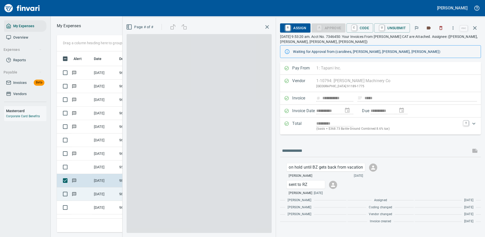
scroll to position [173, 288]
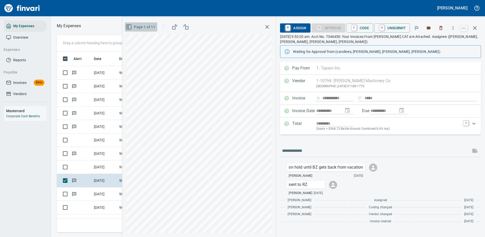
click at [129, 26] on icon "button" at bounding box center [129, 27] width 6 height 6
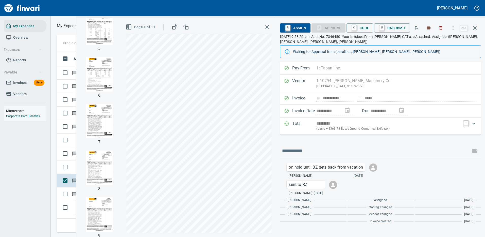
scroll to position [300, 0]
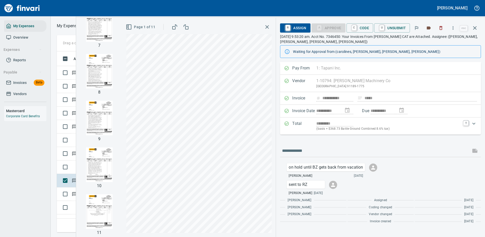
click at [103, 212] on img "button" at bounding box center [99, 211] width 35 height 35
click at [454, 28] on icon "button" at bounding box center [453, 27] width 1 height 3
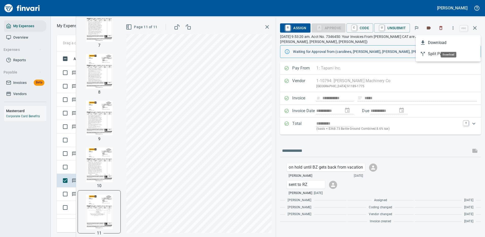
click at [440, 41] on span "Download" at bounding box center [452, 43] width 49 height 6
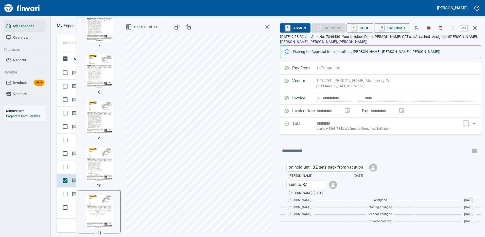
click at [476, 25] on icon "button" at bounding box center [475, 28] width 6 height 6
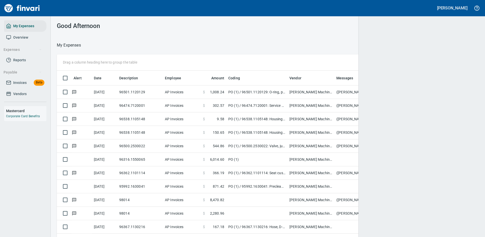
scroll to position [173, 407]
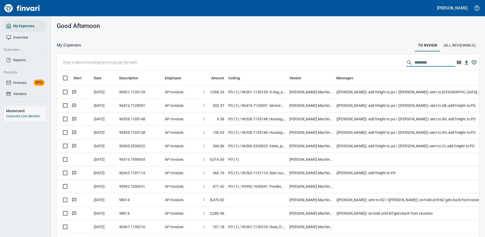
drag, startPoint x: 429, startPoint y: 62, endPoint x: 385, endPoint y: 63, distance: 43.4
click at [385, 63] on div "Drag a column heading here to group the table ********" at bounding box center [268, 62] width 422 height 16
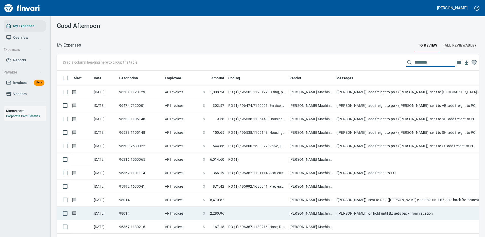
click at [351, 199] on td "(Cindy Hughes): sent to RZ / (Cindy Hughes): on hold until BZ gets back from va…" at bounding box center [436, 199] width 203 height 13
click at [351, 206] on td "(Cindy Hughes): on hold until BZ gets back from vacation" at bounding box center [436, 212] width 203 height 13
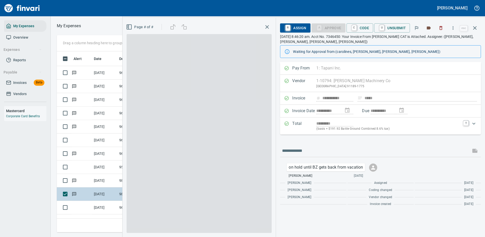
scroll to position [173, 288]
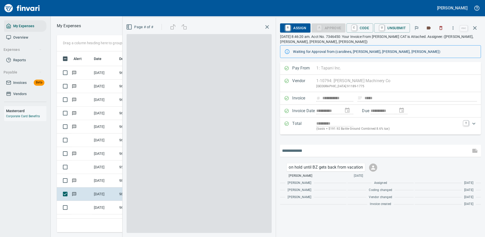
click at [303, 147] on input "text" at bounding box center [375, 150] width 187 height 8
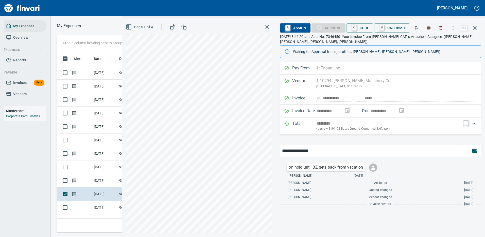
click at [264, 151] on div "**********" at bounding box center [303, 127] width 363 height 219
click at [335, 149] on input "**********" at bounding box center [375, 150] width 187 height 8
type input "**********"
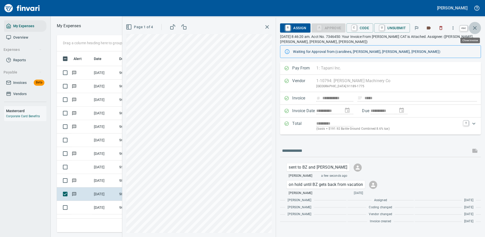
click at [477, 28] on icon "button" at bounding box center [475, 28] width 6 height 6
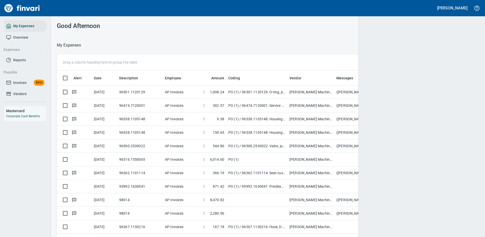
scroll to position [173, 408]
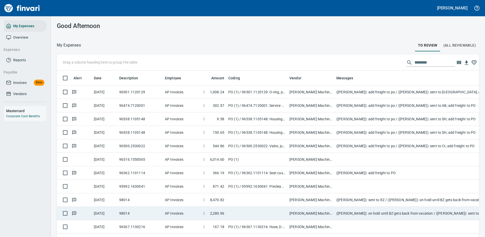
click at [358, 213] on td "([PERSON_NAME]): on hold until BZ gets back from vacation / ([PERSON_NAME]): se…" at bounding box center [436, 212] width 203 height 13
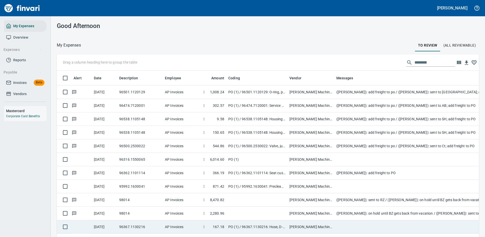
click at [359, 220] on td at bounding box center [436, 226] width 203 height 13
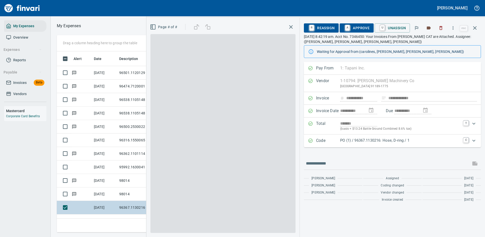
scroll to position [173, 288]
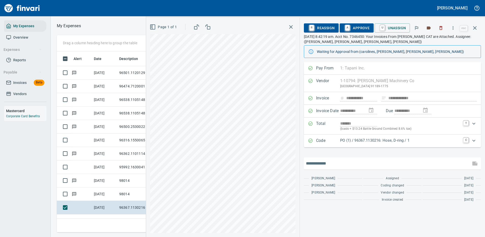
click at [341, 164] on input "text" at bounding box center [387, 163] width 163 height 8
click at [476, 28] on icon "button" at bounding box center [475, 28] width 6 height 6
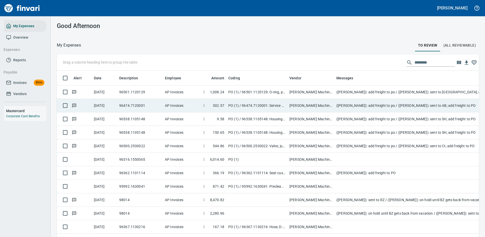
scroll to position [173, 411]
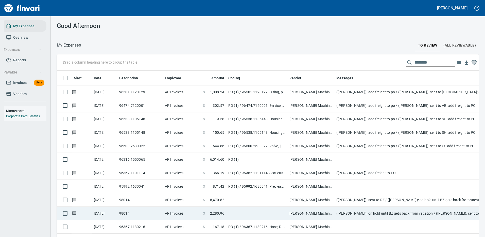
click at [355, 212] on td "([PERSON_NAME]): on hold until BZ gets back from vacation / ([PERSON_NAME]): se…" at bounding box center [436, 212] width 203 height 13
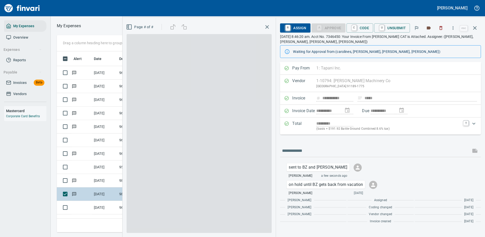
scroll to position [173, 288]
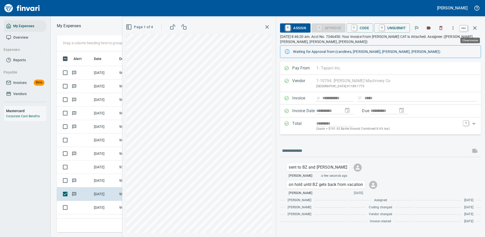
click at [476, 28] on icon "button" at bounding box center [475, 28] width 4 height 4
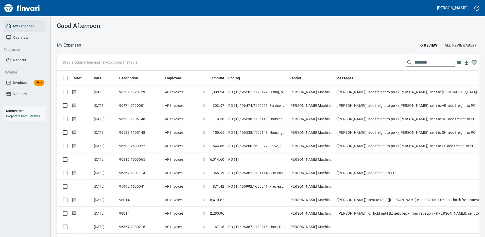
scroll to position [1, 1]
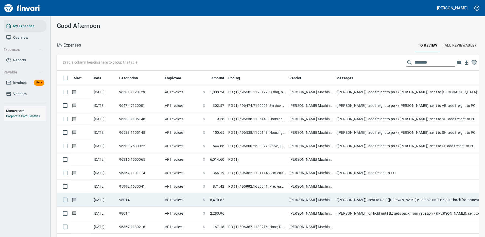
click at [368, 199] on td "(Cindy Hughes): sent to RZ / (Cindy Hughes): on hold until BZ gets back from va…" at bounding box center [436, 199] width 203 height 13
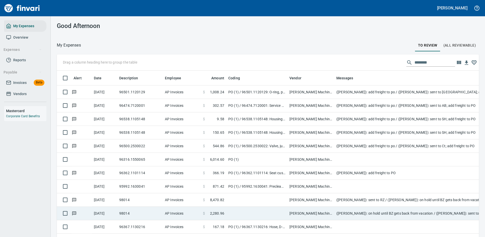
click at [368, 206] on td "([PERSON_NAME]): on hold until BZ gets back from vacation / ([PERSON_NAME]): se…" at bounding box center [436, 212] width 203 height 13
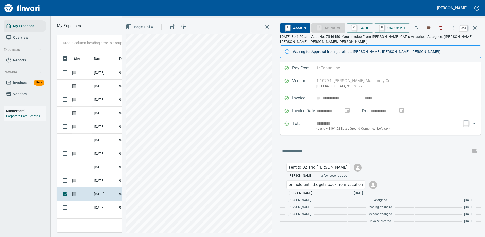
scroll to position [173, 288]
click at [475, 26] on icon "button" at bounding box center [475, 28] width 6 height 6
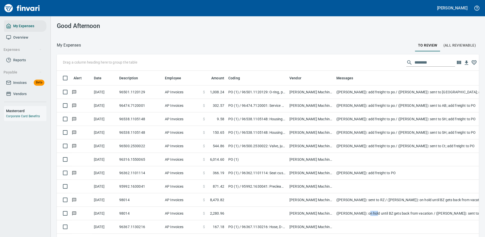
scroll to position [1, 1]
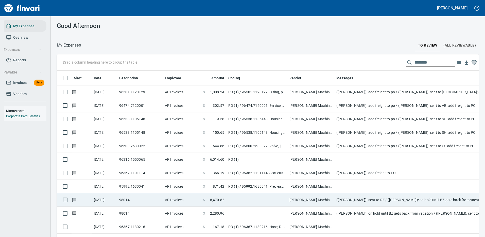
click at [323, 198] on td "[PERSON_NAME] Machinery Co (1-10794)" at bounding box center [311, 199] width 47 height 13
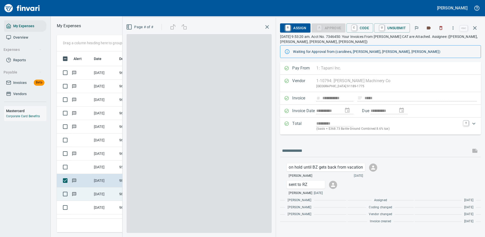
scroll to position [173, 288]
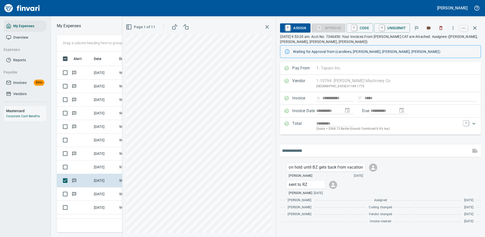
click at [302, 150] on input "text" at bounding box center [375, 150] width 187 height 8
paste input "**********"
type input "**********"
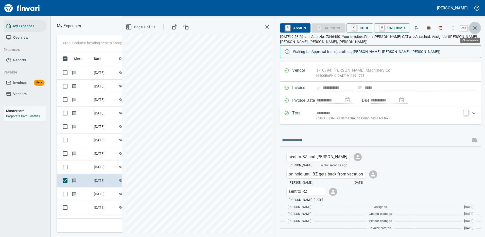
click at [475, 27] on icon "button" at bounding box center [475, 28] width 4 height 4
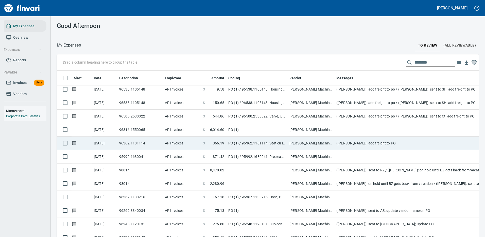
scroll to position [80, 0]
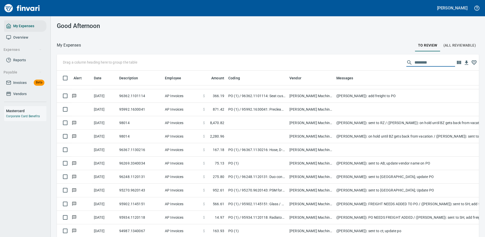
drag, startPoint x: 436, startPoint y: 64, endPoint x: 352, endPoint y: 71, distance: 83.7
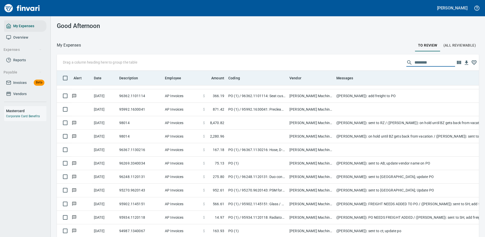
click at [366, 66] on div "Drag a column heading here to group the table ********" at bounding box center [268, 62] width 422 height 16
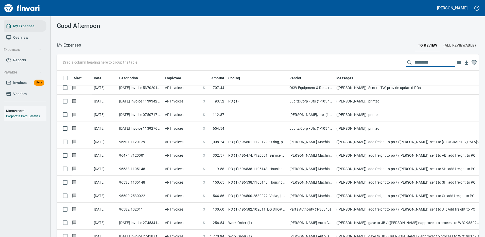
scroll to position [178, 0]
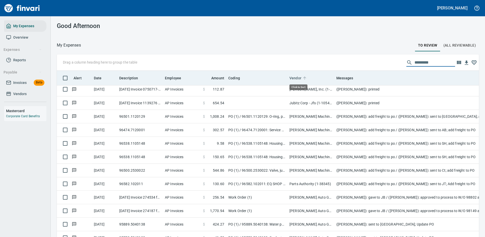
click at [296, 77] on span "Vendor" at bounding box center [296, 78] width 12 height 6
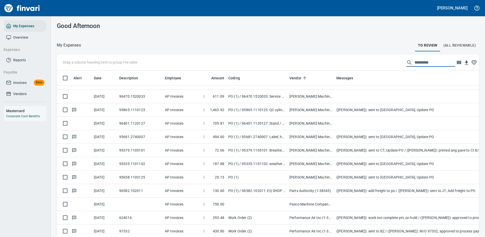
scroll to position [1015, 0]
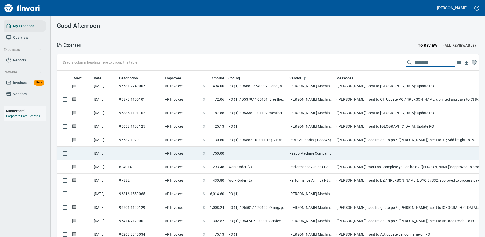
click at [254, 152] on td at bounding box center [256, 152] width 61 height 13
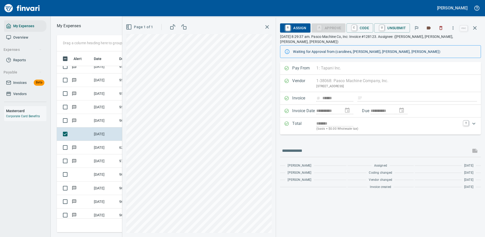
scroll to position [173, 288]
click at [476, 27] on icon "button" at bounding box center [475, 28] width 4 height 4
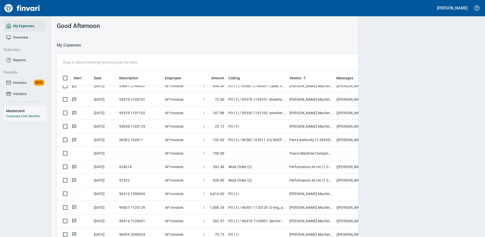
scroll to position [173, 408]
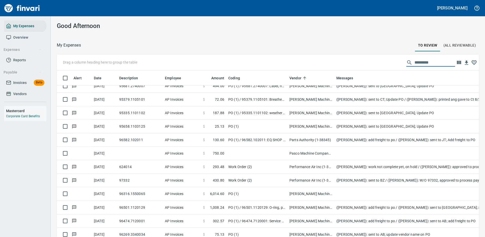
click at [425, 61] on input "text" at bounding box center [435, 62] width 41 height 8
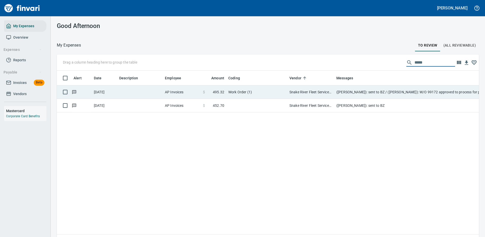
scroll to position [173, 415]
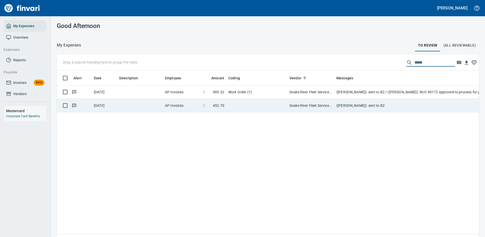
type input "*****"
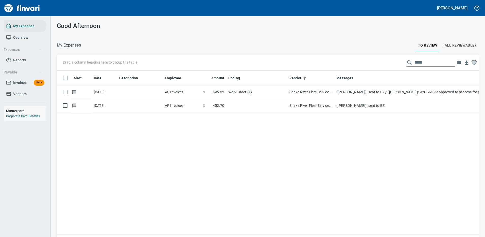
click at [255, 106] on td at bounding box center [256, 105] width 61 height 13
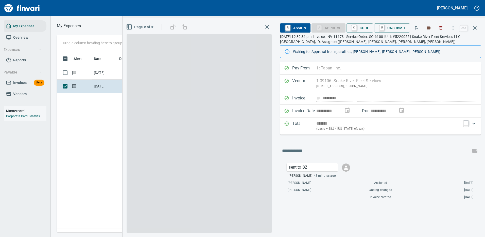
scroll to position [173, 292]
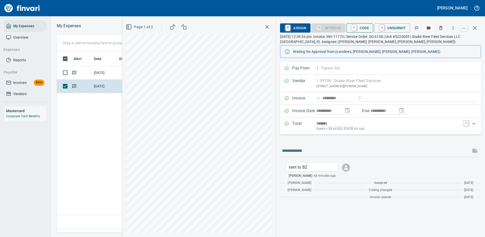
click at [366, 27] on span "C Code" at bounding box center [360, 28] width 19 height 9
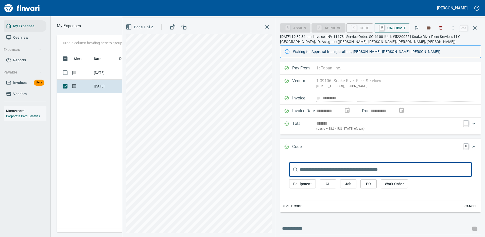
click at [393, 183] on span "Work Order" at bounding box center [394, 183] width 19 height 6
click at [393, 182] on span "Work Order" at bounding box center [394, 183] width 19 height 6
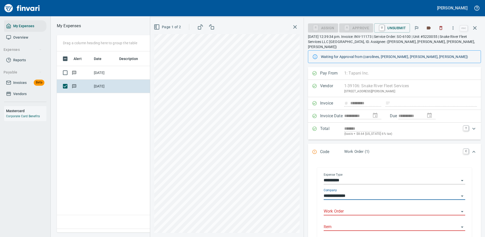
click at [339, 208] on input "Work Order" at bounding box center [392, 211] width 136 height 7
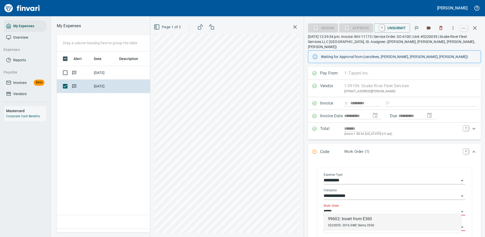
drag, startPoint x: 352, startPoint y: 221, endPoint x: 380, endPoint y: 211, distance: 29.7
click at [352, 221] on div "99602: Insert from E360" at bounding box center [351, 219] width 46 height 6
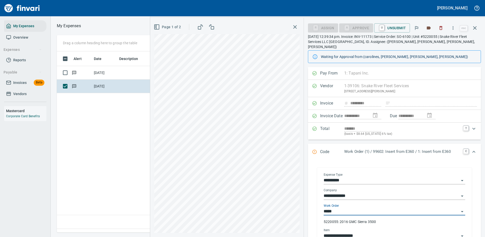
type input "**********"
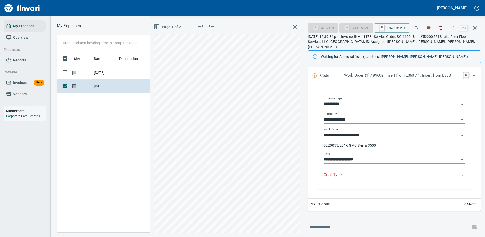
type input "**********"
click at [356, 171] on input "Cost Type" at bounding box center [392, 174] width 136 height 7
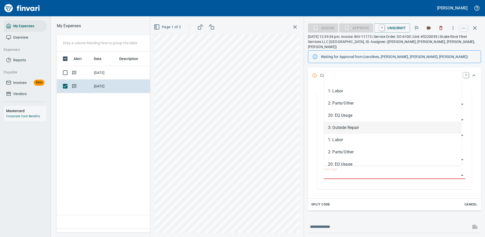
click at [346, 127] on li "3: Outside Repair" at bounding box center [393, 127] width 138 height 12
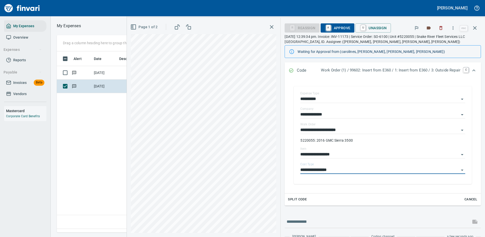
click at [338, 28] on span "A Approve" at bounding box center [338, 28] width 26 height 9
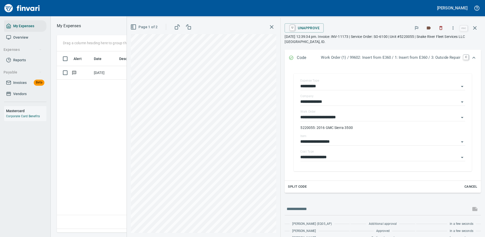
type input "********"
click at [474, 26] on icon "button" at bounding box center [475, 28] width 4 height 4
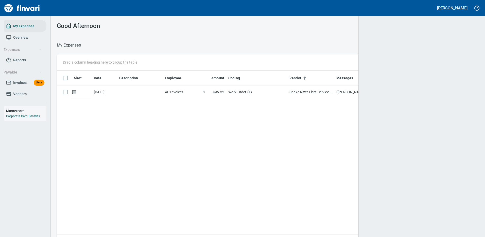
scroll to position [1, 1]
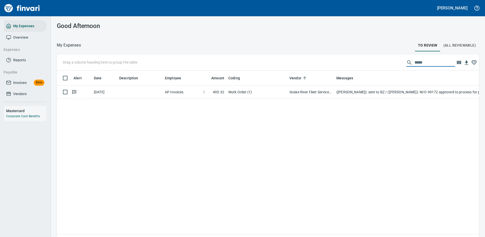
drag, startPoint x: 421, startPoint y: 63, endPoint x: 396, endPoint y: 63, distance: 25.1
click at [396, 63] on div "Drag a column heading here to group the table *****" at bounding box center [268, 62] width 422 height 16
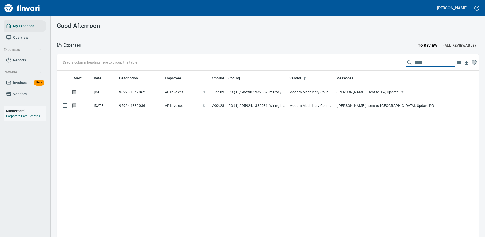
scroll to position [173, 415]
type input "******"
drag, startPoint x: 423, startPoint y: 63, endPoint x: 400, endPoint y: 64, distance: 23.4
click at [407, 63] on div "******" at bounding box center [431, 62] width 49 height 8
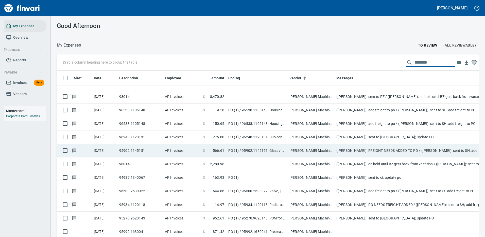
scroll to position [80, 0]
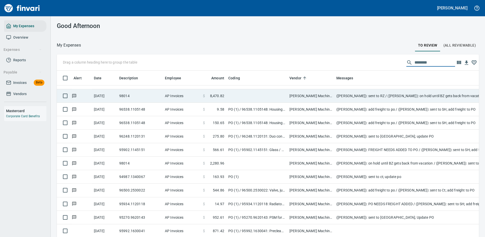
type input "********"
click at [250, 89] on td at bounding box center [256, 95] width 61 height 13
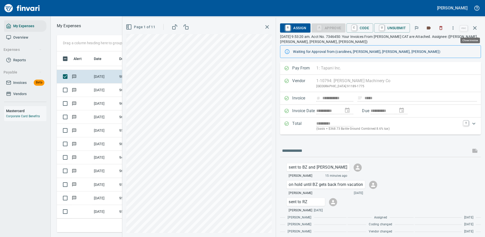
scroll to position [173, 288]
click at [454, 27] on icon "button" at bounding box center [453, 27] width 1 height 3
click at [441, 43] on span "Download" at bounding box center [452, 43] width 49 height 6
click at [476, 27] on icon "button" at bounding box center [475, 28] width 4 height 4
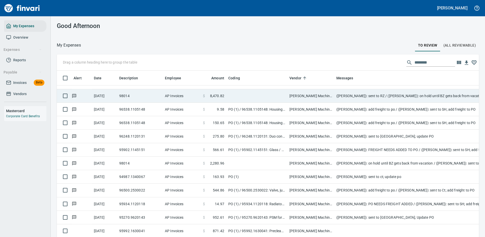
scroll to position [173, 411]
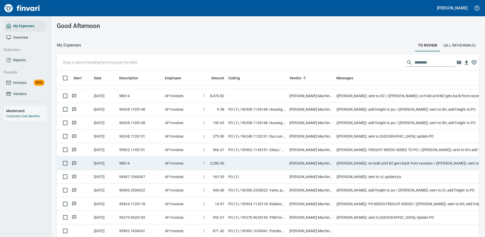
click at [240, 159] on td at bounding box center [256, 162] width 61 height 13
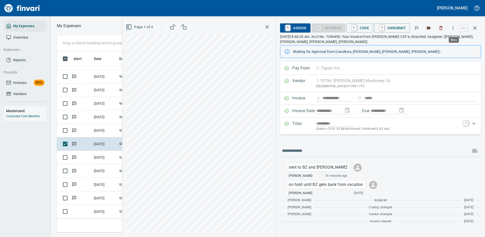
scroll to position [173, 288]
click at [454, 29] on icon "button" at bounding box center [453, 27] width 5 height 5
click at [437, 44] on span "Download" at bounding box center [452, 43] width 49 height 6
click at [474, 28] on icon "button" at bounding box center [475, 28] width 6 height 6
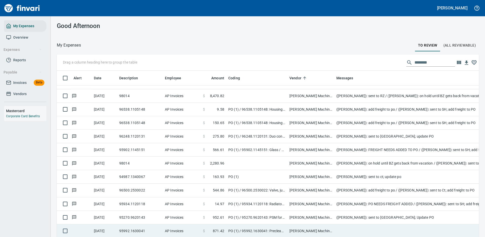
scroll to position [15, 0]
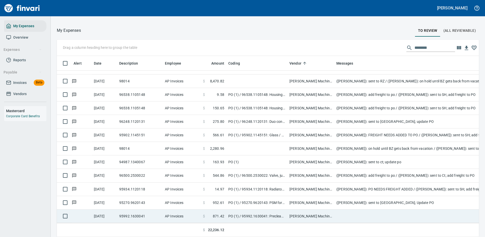
click at [339, 209] on td at bounding box center [436, 215] width 203 height 13
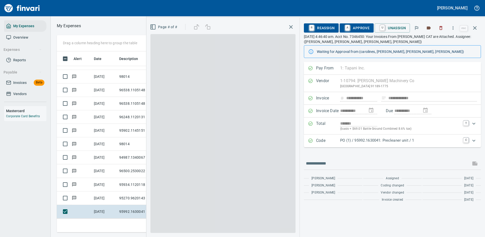
scroll to position [173, 288]
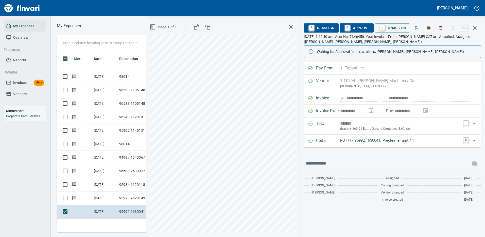
click at [367, 139] on p "PO (1) / 95992.1630041: Precleaner unit / 1" at bounding box center [400, 140] width 120 height 6
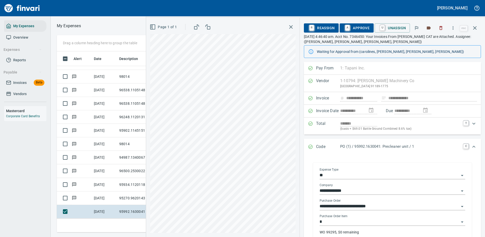
click at [340, 221] on input "*" at bounding box center [390, 221] width 140 height 7
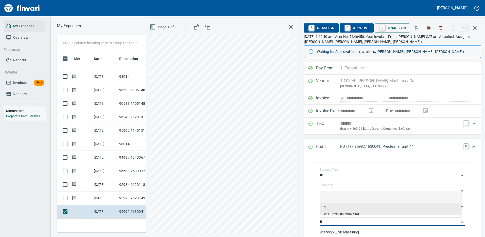
click at [378, 192] on li at bounding box center [391, 197] width 142 height 12
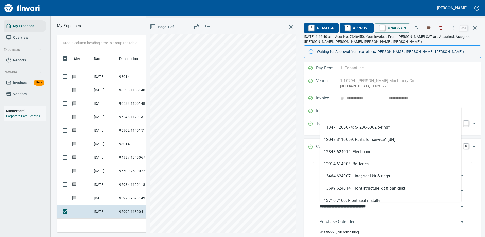
drag, startPoint x: 350, startPoint y: 205, endPoint x: 319, endPoint y: 205, distance: 30.7
click at [319, 206] on div "**********" at bounding box center [393, 203] width 154 height 81
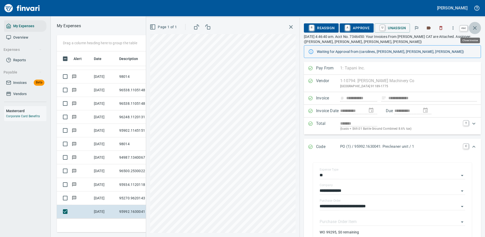
click at [476, 28] on icon "button" at bounding box center [475, 28] width 6 height 6
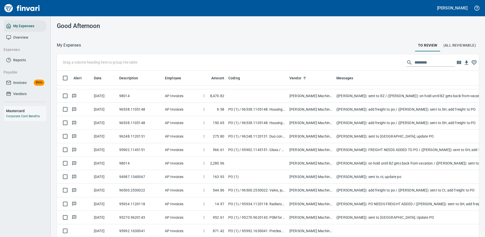
scroll to position [173, 411]
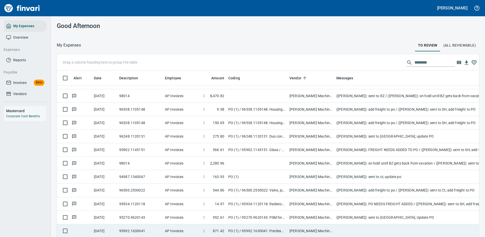
click at [388, 224] on td at bounding box center [436, 230] width 203 height 13
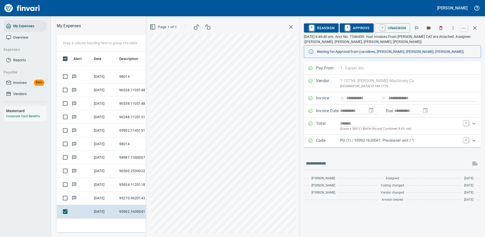
scroll to position [173, 288]
click at [454, 28] on icon "button" at bounding box center [453, 27] width 1 height 3
click at [442, 43] on span "Download" at bounding box center [452, 43] width 49 height 6
click at [352, 164] on input "text" at bounding box center [387, 163] width 163 height 8
type input "**********"
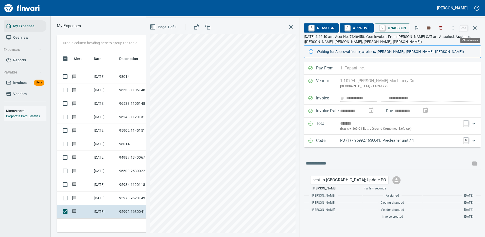
click at [475, 26] on icon "button" at bounding box center [475, 28] width 6 height 6
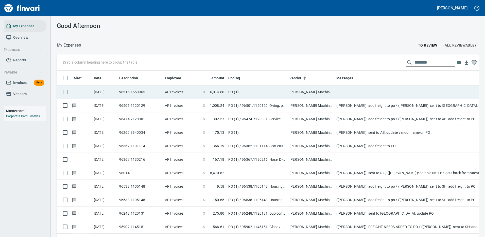
click at [280, 90] on td "PO (1)" at bounding box center [256, 91] width 61 height 13
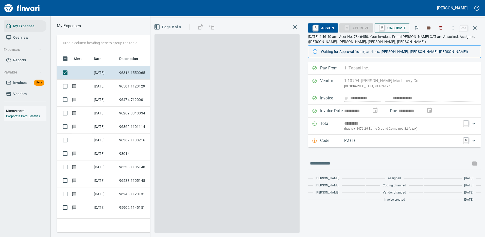
scroll to position [173, 288]
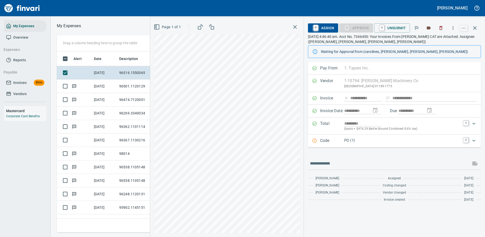
click at [433, 136] on div "Code PO (1) C" at bounding box center [394, 140] width 173 height 13
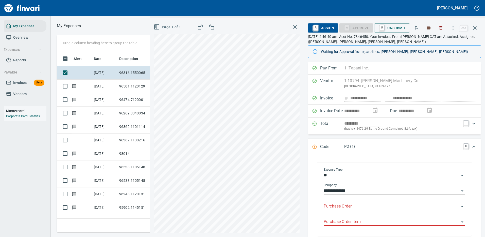
click at [350, 205] on input "Purchase Order" at bounding box center [392, 206] width 136 height 7
type input "*****"
click at [454, 28] on icon "button" at bounding box center [453, 27] width 1 height 3
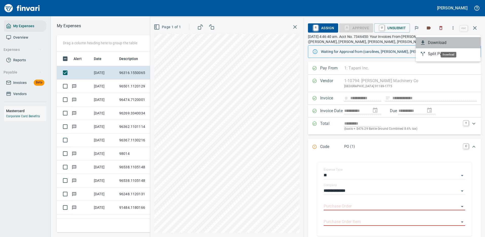
click at [439, 40] on span "Download" at bounding box center [452, 43] width 49 height 6
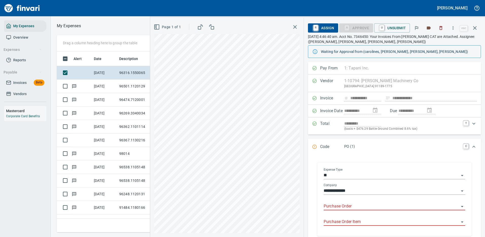
scroll to position [81, 0]
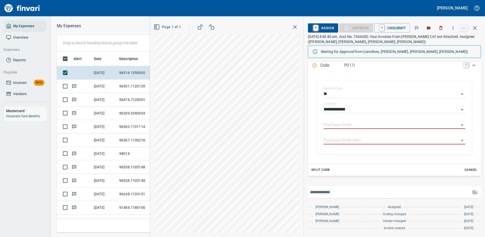
click at [353, 191] on input "text" at bounding box center [389, 192] width 159 height 8
type input "**********"
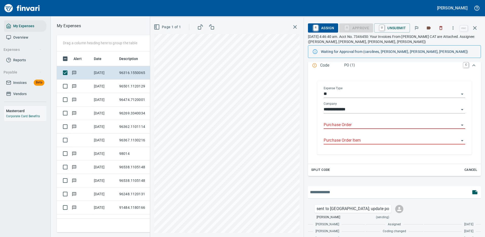
scroll to position [98, 0]
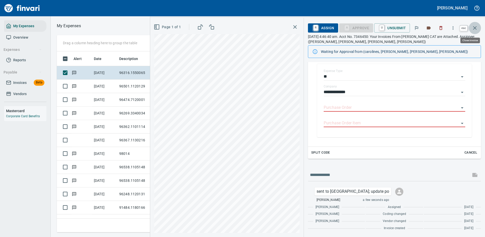
click at [476, 28] on icon "button" at bounding box center [475, 28] width 6 height 6
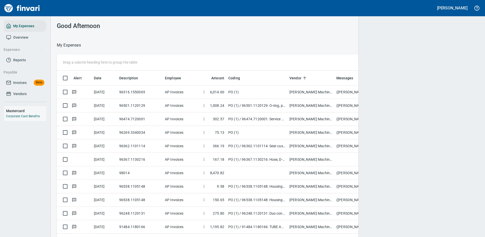
scroll to position [173, 408]
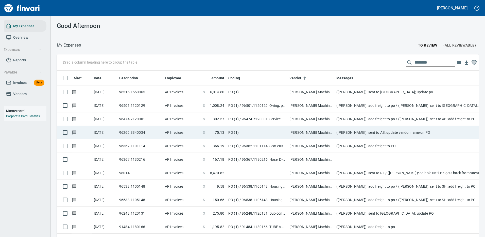
click at [352, 133] on td "([PERSON_NAME]): sent to AB; update vendor name on PO" at bounding box center [436, 132] width 203 height 13
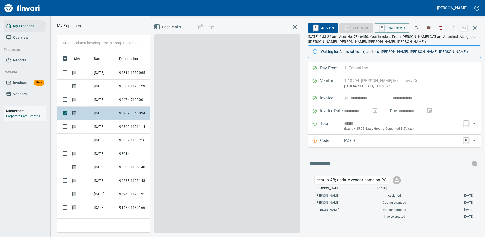
scroll to position [173, 288]
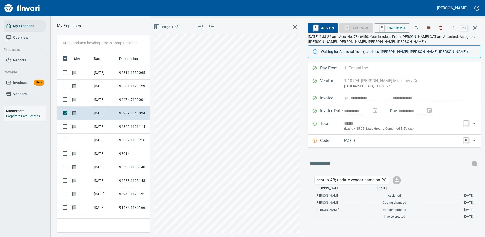
click at [392, 141] on p "PO (1)" at bounding box center [402, 140] width 116 height 6
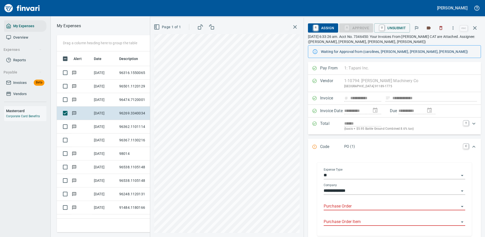
click at [352, 203] on input "Purchase Order" at bounding box center [392, 206] width 136 height 7
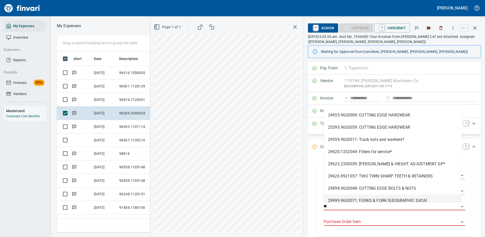
type input "*"
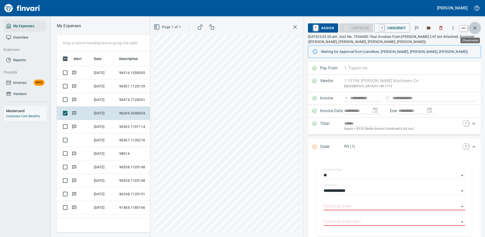
click at [475, 26] on icon "button" at bounding box center [475, 28] width 6 height 6
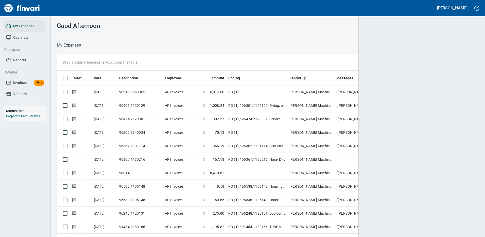
scroll to position [1, 1]
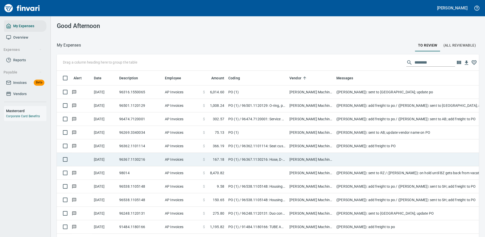
click at [267, 158] on td "PO (1) / 96367.1130216: Hose, D-ring / 1" at bounding box center [256, 159] width 61 height 13
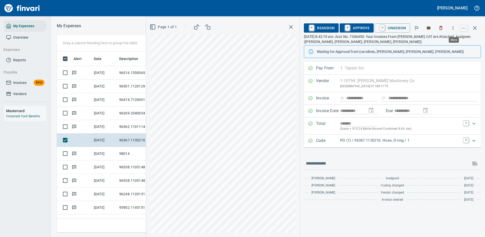
scroll to position [173, 288]
click at [455, 28] on icon "button" at bounding box center [453, 27] width 5 height 5
click at [443, 42] on span "Download" at bounding box center [452, 43] width 49 height 6
click at [334, 163] on input "text" at bounding box center [387, 163] width 163 height 8
type input "**********"
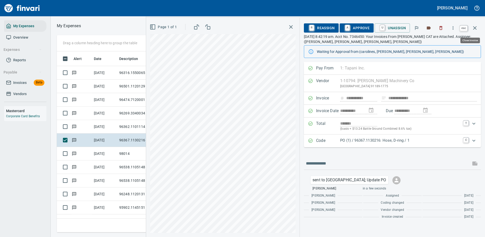
click at [474, 25] on icon "button" at bounding box center [475, 28] width 6 height 6
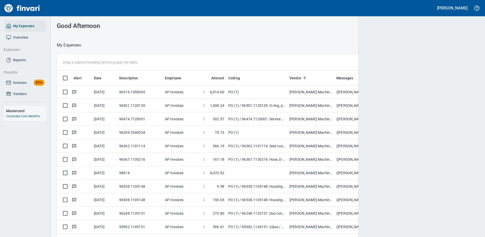
scroll to position [1, 1]
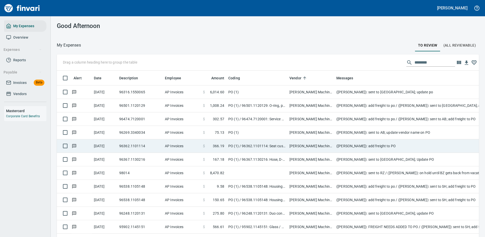
click at [349, 145] on td "([PERSON_NAME]): add freight to PO" at bounding box center [436, 145] width 203 height 13
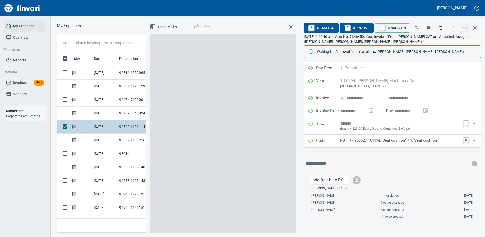
scroll to position [173, 288]
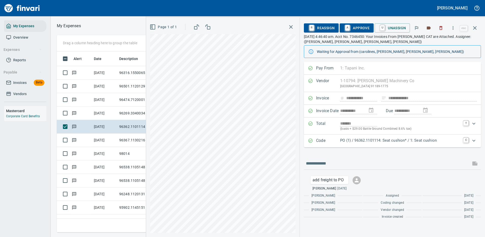
click at [378, 140] on p "PO (1) / 96362.1101114: Seat cushion* / 1: Seat cushion" at bounding box center [400, 140] width 120 height 6
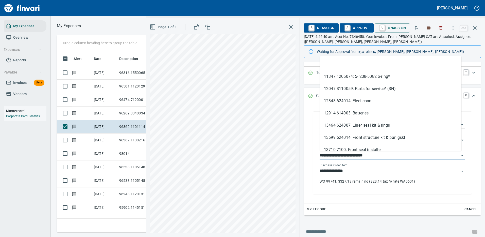
scroll to position [173, 288]
drag, startPoint x: 350, startPoint y: 154, endPoint x: 319, endPoint y: 153, distance: 30.7
click at [319, 153] on div "**********" at bounding box center [393, 153] width 154 height 81
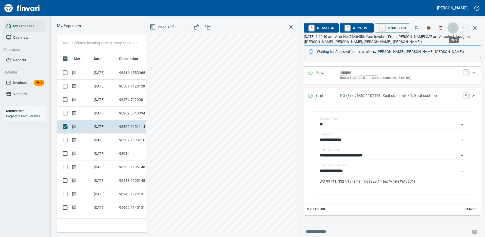
click at [454, 25] on icon "button" at bounding box center [453, 27] width 5 height 5
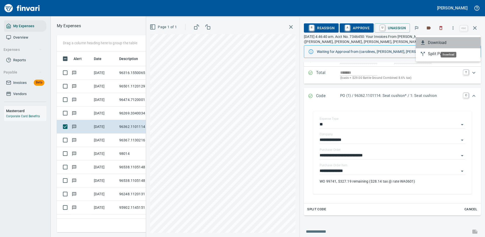
click at [442, 43] on span "Download" at bounding box center [452, 43] width 49 height 6
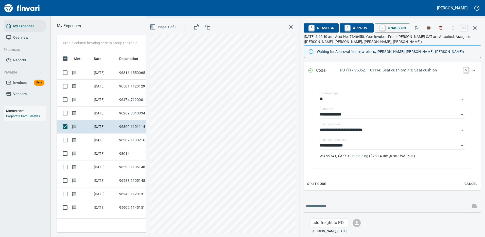
scroll to position [102, 0]
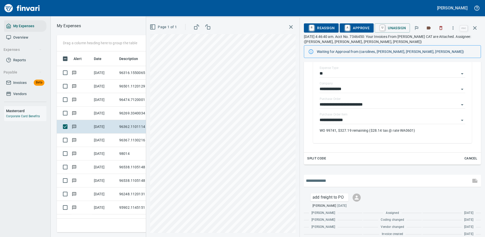
click at [344, 179] on input "text" at bounding box center [387, 180] width 163 height 8
type input "**********"
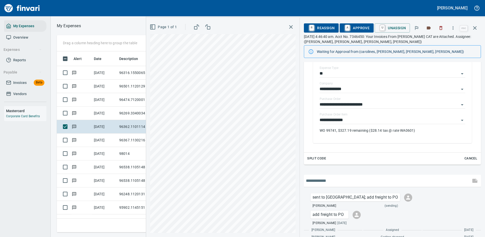
scroll to position [125, 0]
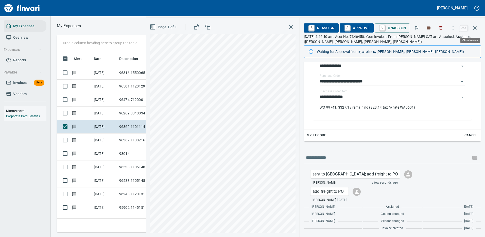
click at [475, 27] on icon "button" at bounding box center [475, 28] width 6 height 6
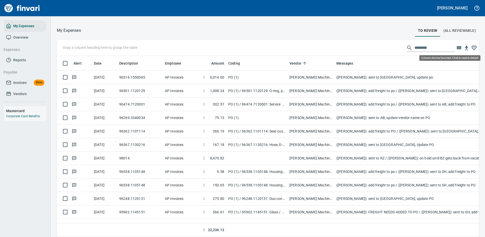
scroll to position [173, 411]
drag, startPoint x: 432, startPoint y: 49, endPoint x: 363, endPoint y: 48, distance: 68.8
click at [365, 48] on div "Drag a column heading here to group the table ********" at bounding box center [268, 48] width 422 height 16
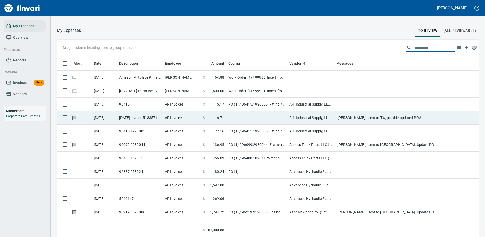
click at [253, 115] on td at bounding box center [256, 117] width 61 height 13
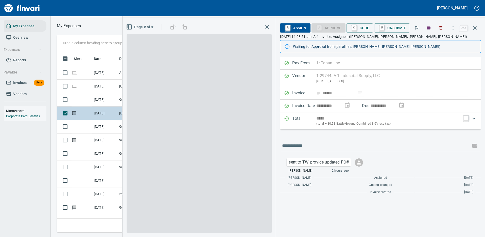
scroll to position [173, 288]
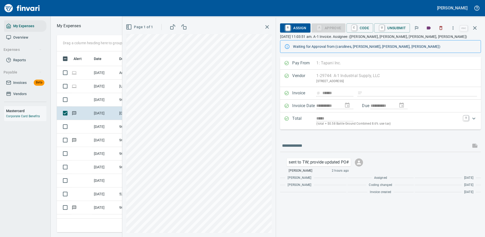
click at [300, 27] on span "R Assign" at bounding box center [295, 28] width 22 height 9
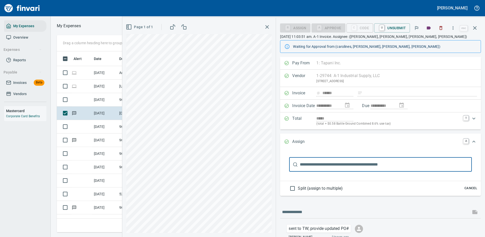
click at [322, 173] on div "​" at bounding box center [380, 164] width 193 height 24
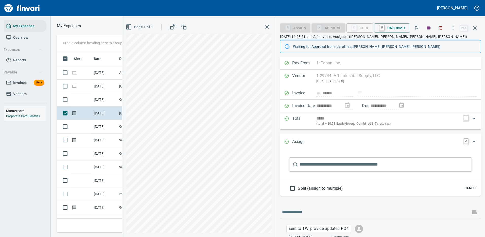
click at [323, 165] on input "text" at bounding box center [386, 164] width 172 height 14
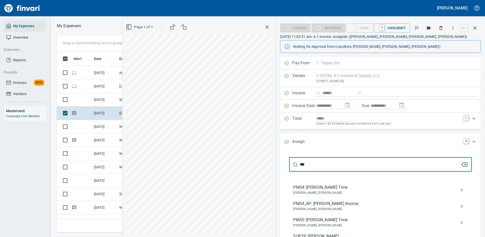
type input "***"
click at [328, 204] on span "PM54_AP: [PERSON_NAME] Invoice" at bounding box center [376, 203] width 167 height 6
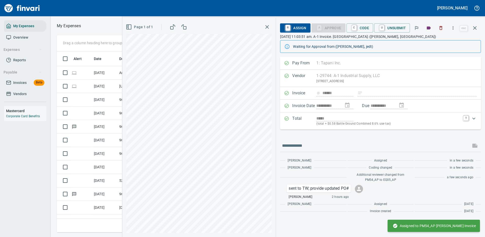
click at [475, 28] on icon "button" at bounding box center [475, 28] width 4 height 4
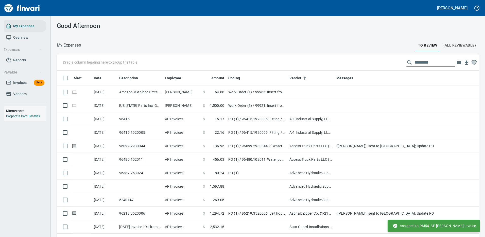
scroll to position [173, 411]
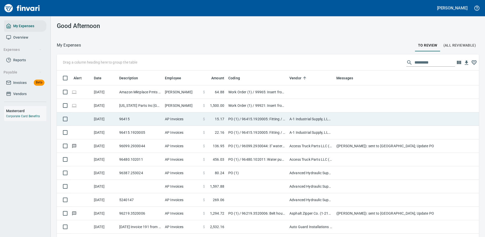
click at [270, 117] on td "PO (1) / 96415.1920005: Fitting / 1: Fitting" at bounding box center [256, 118] width 61 height 13
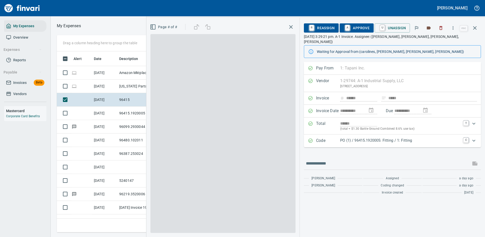
scroll to position [173, 288]
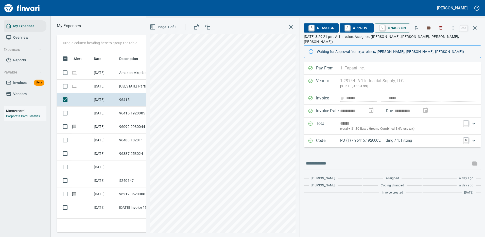
click at [443, 137] on p "PO (1) / 96415.1920005: Fitting / 1: Fitting" at bounding box center [400, 140] width 120 height 6
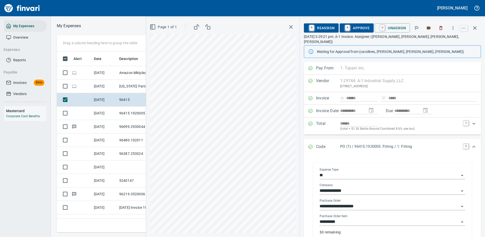
scroll to position [25, 0]
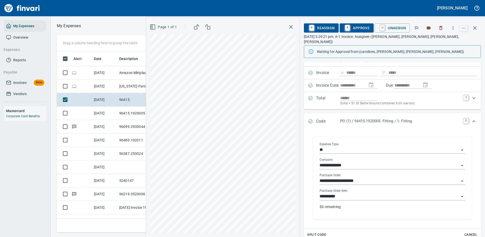
click at [338, 204] on p "$0 remaining" at bounding box center [393, 206] width 146 height 5
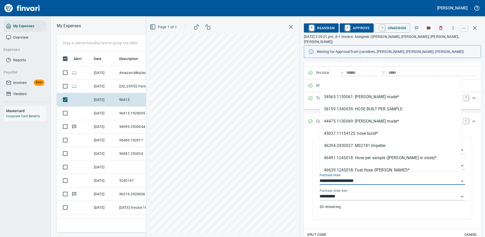
scroll to position [173, 288]
drag, startPoint x: 350, startPoint y: 174, endPoint x: 317, endPoint y: 171, distance: 33.4
click at [317, 171] on div "**********" at bounding box center [393, 178] width 154 height 81
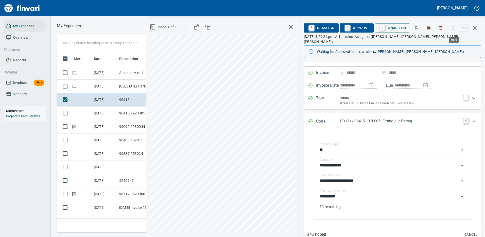
click at [454, 28] on icon "button" at bounding box center [453, 27] width 1 height 3
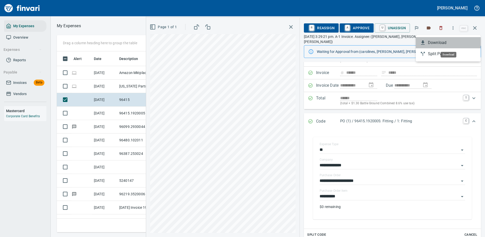
click at [443, 46] on li "Download" at bounding box center [448, 42] width 65 height 11
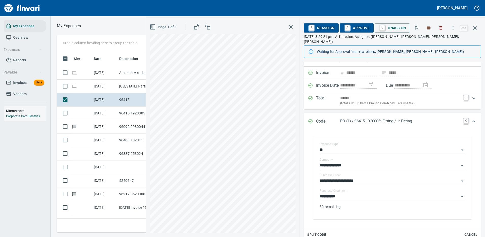
scroll to position [78, 0]
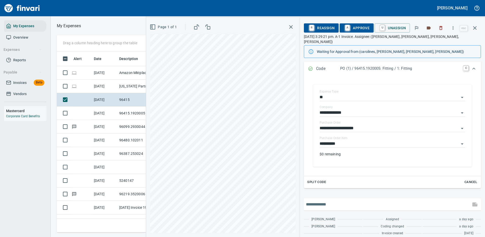
click at [337, 200] on input "text" at bounding box center [387, 204] width 163 height 8
type input "**********"
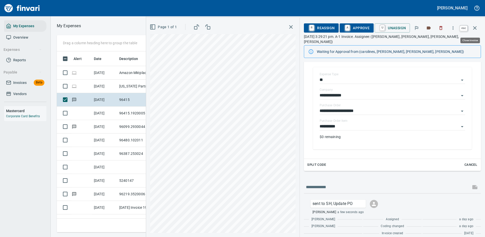
click at [475, 28] on icon "button" at bounding box center [475, 28] width 4 height 4
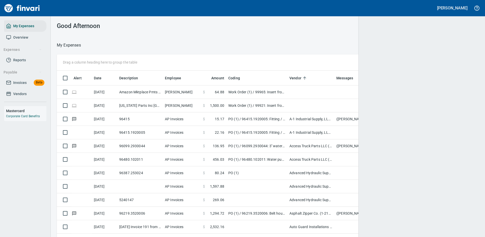
scroll to position [173, 408]
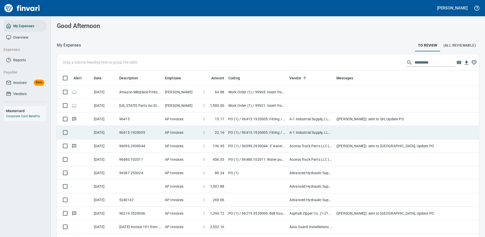
click at [343, 130] on td at bounding box center [436, 132] width 203 height 13
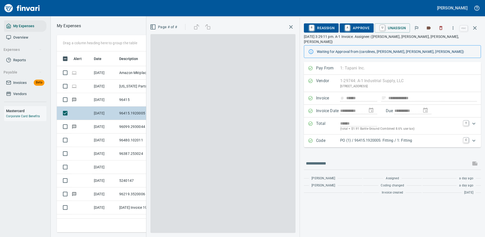
scroll to position [173, 288]
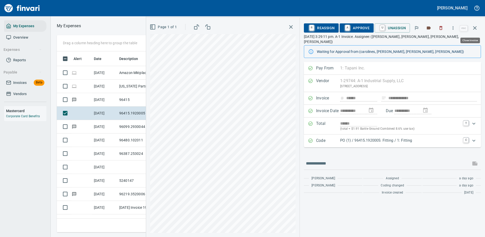
click at [476, 26] on icon "button" at bounding box center [475, 28] width 6 height 6
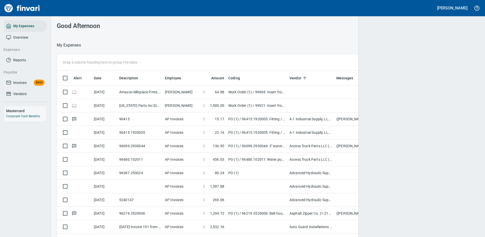
scroll to position [173, 408]
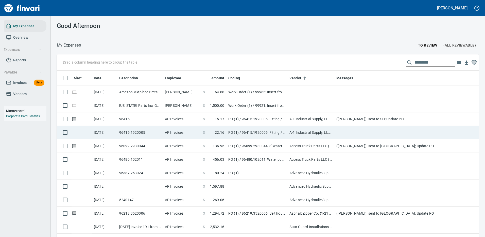
click at [351, 129] on td at bounding box center [436, 132] width 203 height 13
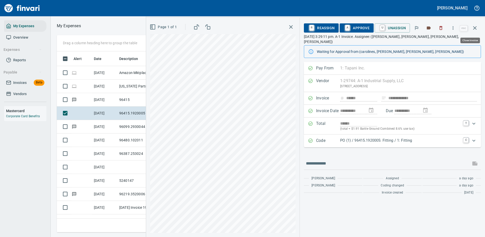
scroll to position [173, 288]
click at [454, 26] on icon "button" at bounding box center [453, 27] width 5 height 5
click at [429, 44] on span "Download" at bounding box center [452, 43] width 49 height 6
click at [331, 160] on input "text" at bounding box center [387, 163] width 163 height 8
type input "**********"
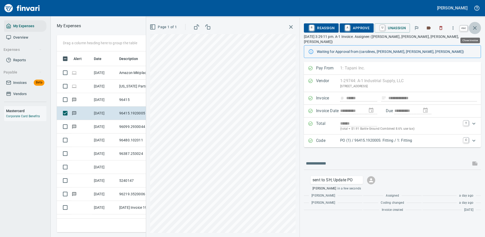
click at [475, 26] on icon "button" at bounding box center [475, 28] width 6 height 6
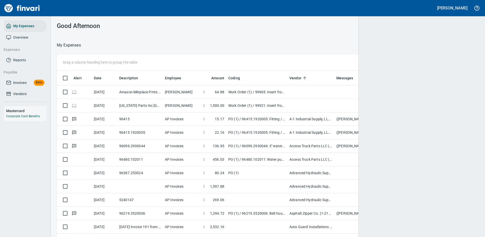
scroll to position [173, 411]
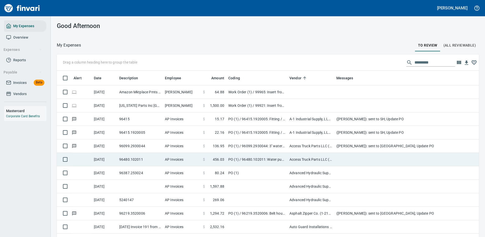
click at [256, 158] on td "PO (1) / 96480.102011: Water pump rebuild kit / 1: Water pump rebuild kit" at bounding box center [256, 159] width 61 height 13
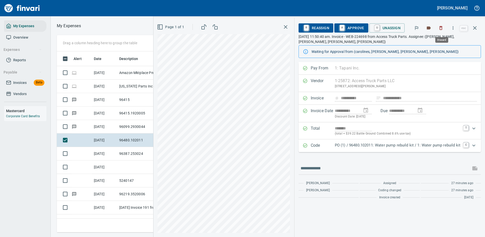
scroll to position [173, 288]
click at [454, 29] on icon "button" at bounding box center [453, 27] width 5 height 5
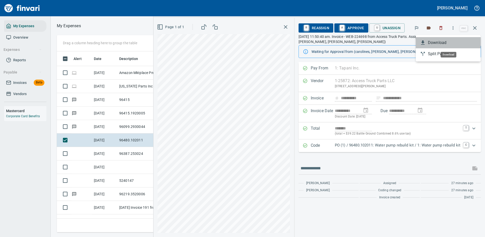
click at [440, 44] on span "Download" at bounding box center [452, 43] width 49 height 6
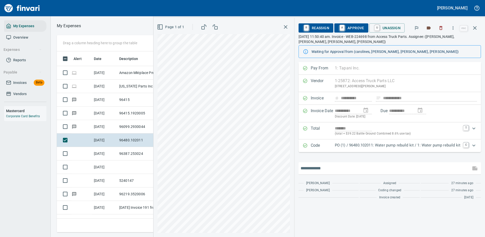
click at [322, 170] on input "text" at bounding box center [385, 168] width 168 height 8
type input "**********"
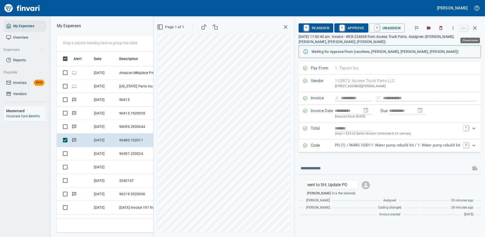
click at [476, 26] on icon "button" at bounding box center [475, 28] width 6 height 6
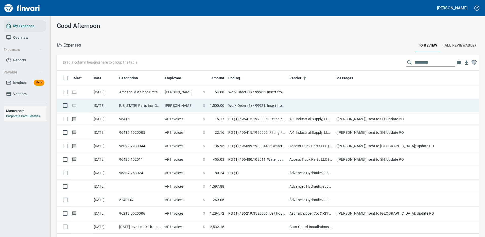
scroll to position [173, 411]
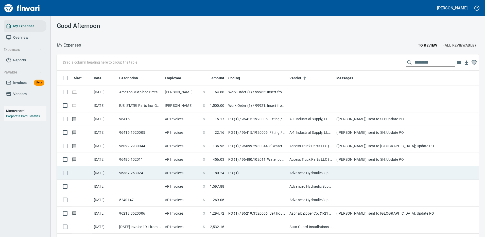
click at [341, 171] on td at bounding box center [436, 172] width 203 height 13
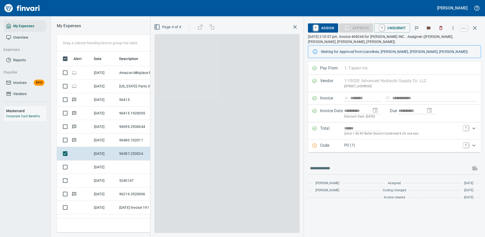
scroll to position [173, 288]
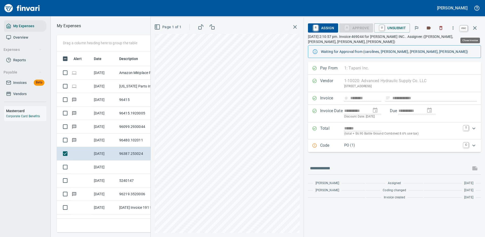
click at [475, 26] on icon "button" at bounding box center [475, 28] width 6 height 6
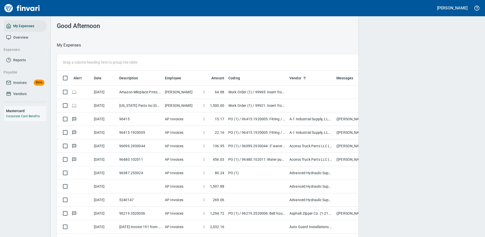
scroll to position [173, 411]
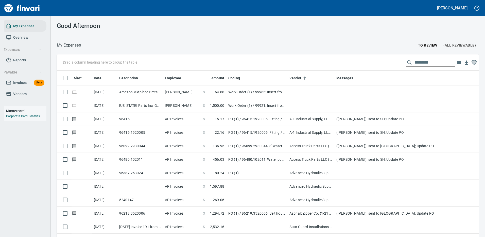
click at [425, 63] on input "text" at bounding box center [435, 62] width 41 height 8
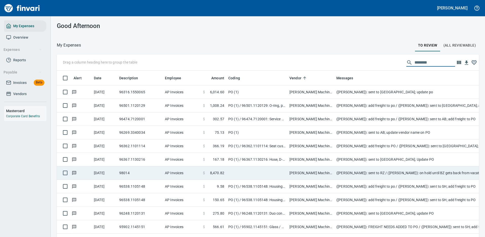
type input "********"
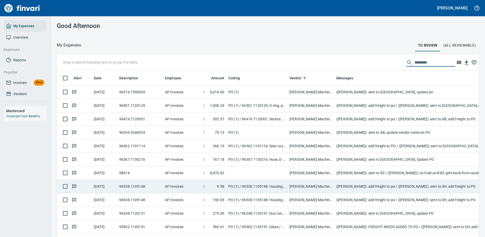
click at [248, 170] on td at bounding box center [256, 172] width 61 height 13
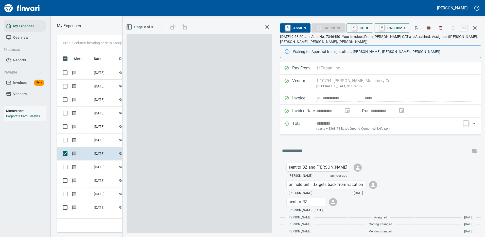
scroll to position [173, 288]
click at [362, 27] on span "C Code" at bounding box center [360, 28] width 19 height 9
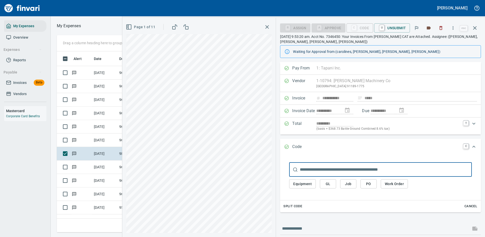
click at [390, 182] on span "Work Order" at bounding box center [394, 183] width 19 height 6
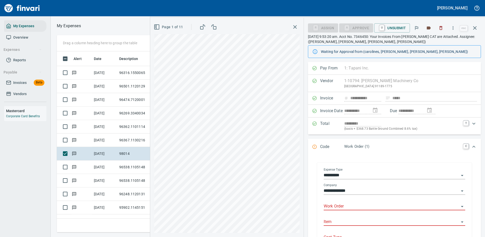
click at [350, 204] on input "Work Order" at bounding box center [392, 206] width 136 height 7
type input "*****"
click at [475, 25] on icon "button" at bounding box center [475, 28] width 6 height 6
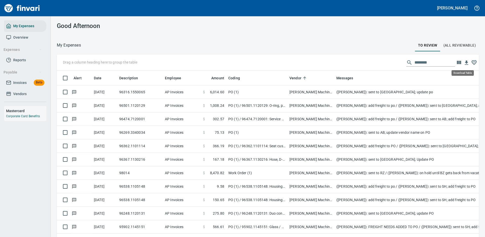
scroll to position [173, 411]
drag, startPoint x: 429, startPoint y: 61, endPoint x: 359, endPoint y: 50, distance: 70.1
click at [359, 50] on div "My Expenses To Review (All Reviewable) Drag a column heading here to group the …" at bounding box center [268, 147] width 435 height 210
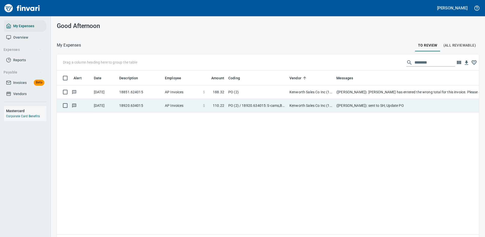
click at [151, 105] on td "18920.634015" at bounding box center [140, 105] width 46 height 13
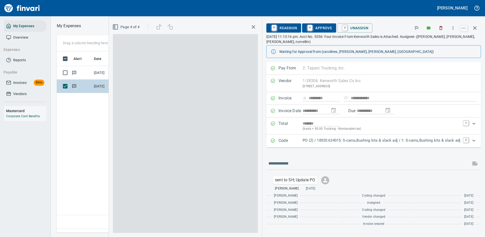
scroll to position [173, 292]
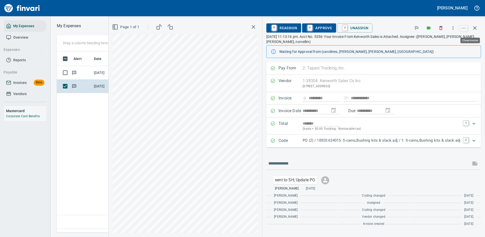
click at [473, 26] on icon "button" at bounding box center [475, 28] width 6 height 6
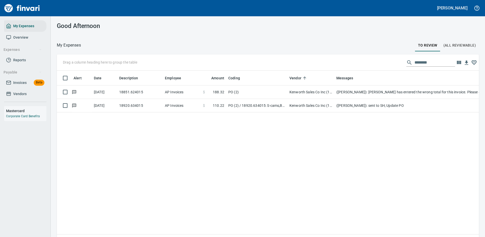
scroll to position [1, 1]
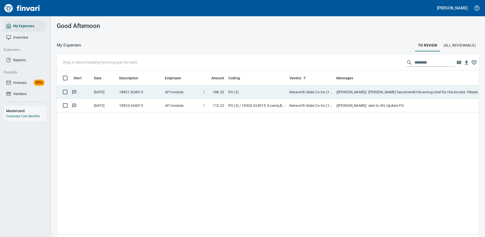
click at [152, 91] on td "18851.624015" at bounding box center [140, 91] width 46 height 13
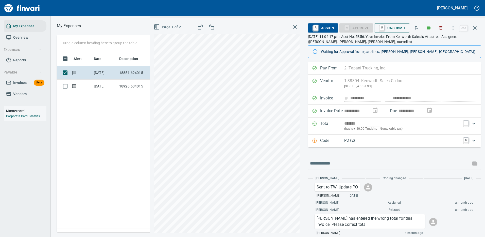
scroll to position [173, 292]
click at [476, 26] on icon "button" at bounding box center [475, 28] width 6 height 6
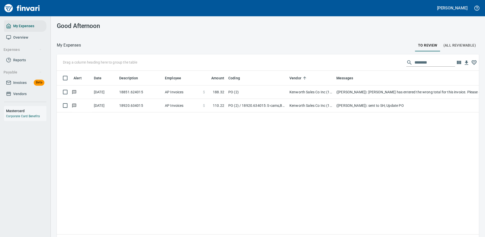
scroll to position [173, 415]
drag, startPoint x: 427, startPoint y: 63, endPoint x: 358, endPoint y: 57, distance: 68.8
click at [359, 58] on div "Drag a column heading here to group the table ********" at bounding box center [268, 62] width 422 height 16
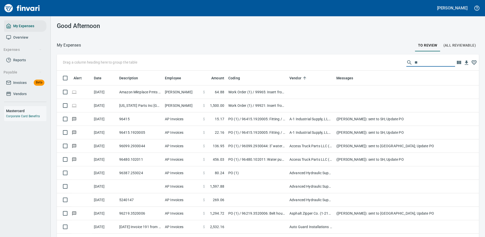
scroll to position [173, 411]
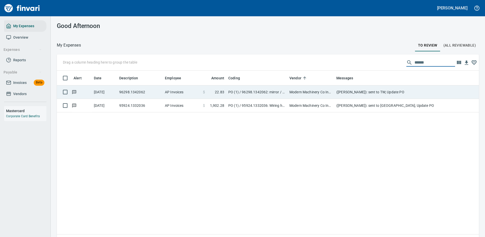
click at [267, 90] on td "PO (1) / 96298.1342062: mirror / 1: mirror" at bounding box center [256, 91] width 61 height 13
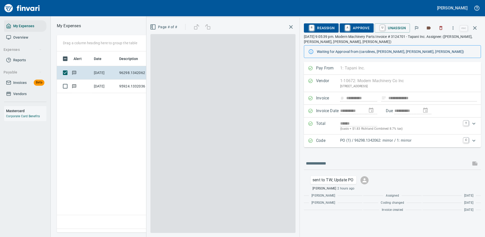
scroll to position [173, 292]
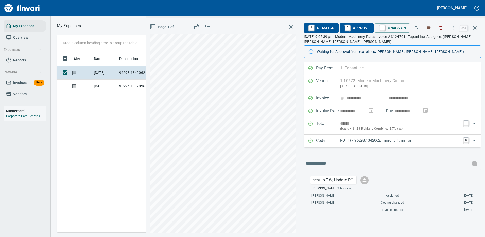
click at [434, 140] on p "PO (1) / 96298.1342062: mirror / 1: mirror" at bounding box center [400, 140] width 120 height 6
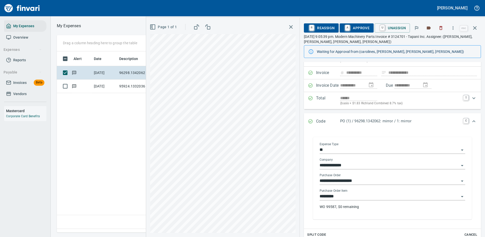
scroll to position [51, 0]
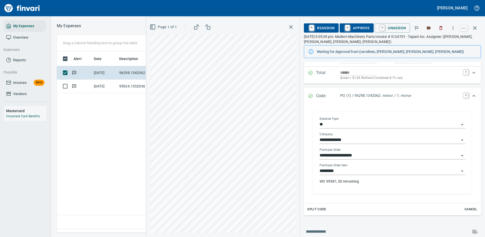
click at [355, 181] on p "WO 99587, $0 remaining" at bounding box center [393, 180] width 146 height 5
click at [476, 28] on icon "button" at bounding box center [475, 28] width 6 height 6
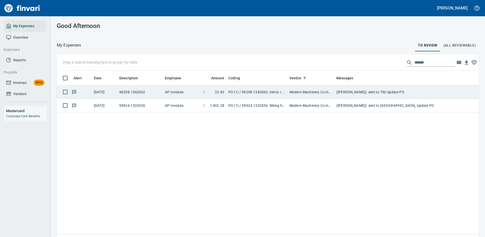
scroll to position [173, 415]
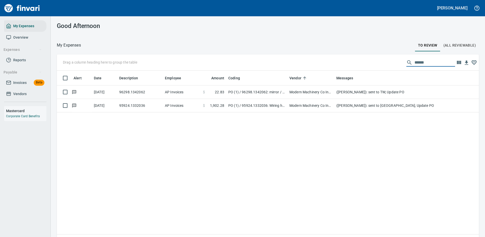
drag, startPoint x: 426, startPoint y: 63, endPoint x: 351, endPoint y: 55, distance: 75.8
click at [357, 55] on div "Drag a column heading here to group the table ******" at bounding box center [268, 62] width 422 height 16
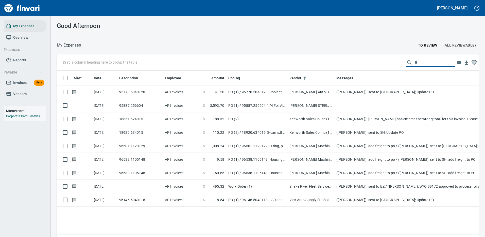
scroll to position [173, 411]
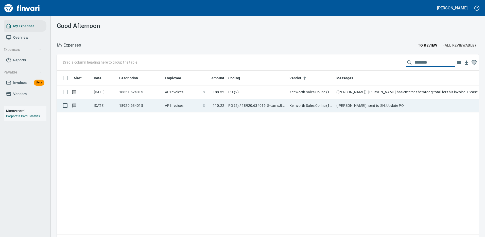
type input "********"
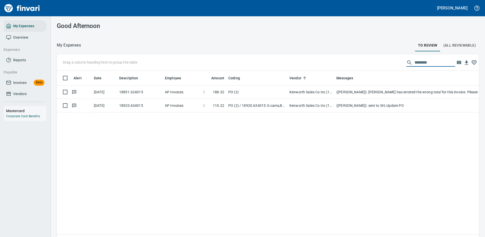
click at [269, 104] on td "PO (2) / 18920.634015: S-cams,Bushing kits & slack adj / 1: S-cams,Bushing kits…" at bounding box center [256, 105] width 61 height 13
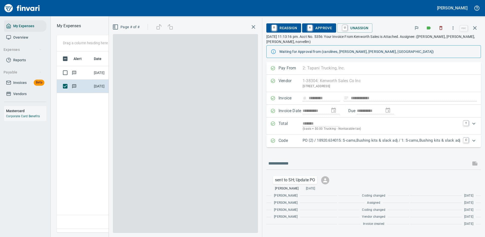
scroll to position [173, 292]
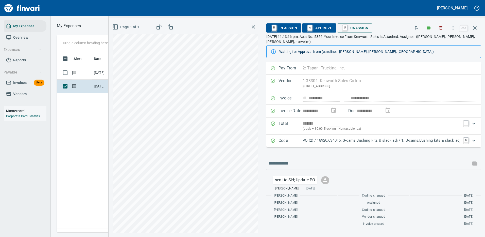
click at [341, 139] on p "PO (2) / 18920.634015: S-cams,Bushing kits & slack adj / 1: S-cams,Bushing kits…" at bounding box center [382, 140] width 158 height 6
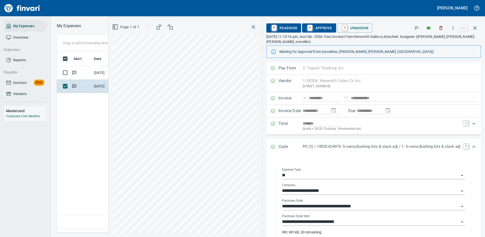
scroll to position [25, 0]
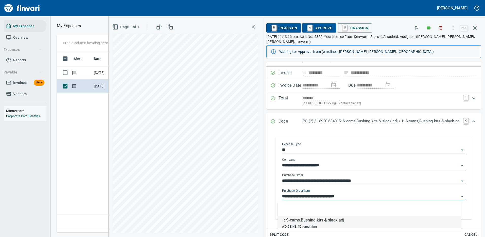
click at [341, 195] on input "**********" at bounding box center [370, 196] width 177 height 7
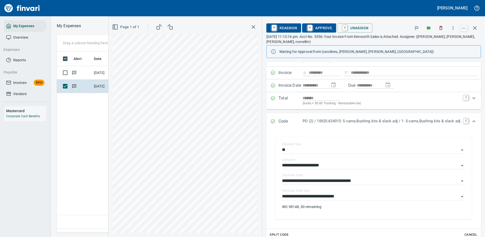
click at [381, 129] on div "Code PO (2) / 18920.634015: S-cams,Bushing kits & slack adj / 1: S-cams,Bushing…" at bounding box center [374, 121] width 215 height 17
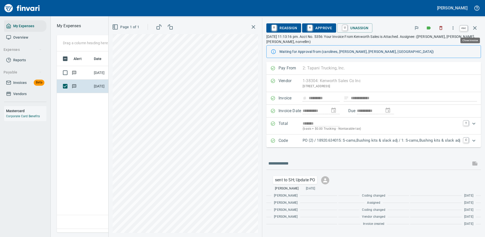
scroll to position [0, 0]
click at [475, 26] on icon "button" at bounding box center [475, 28] width 6 height 6
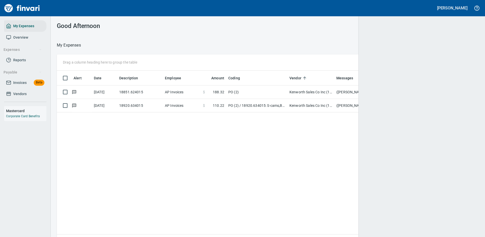
scroll to position [173, 415]
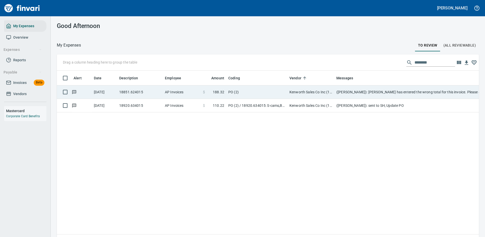
click at [357, 92] on td "([PERSON_NAME]): [PERSON_NAME] has entered the wrong total for this invoice. Pl…" at bounding box center [436, 91] width 203 height 13
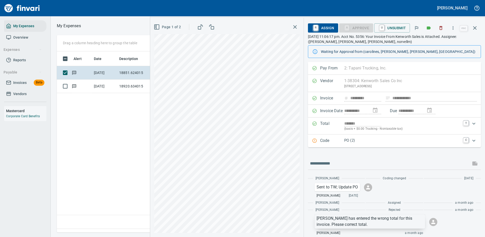
scroll to position [173, 292]
click at [366, 220] on p "[PERSON_NAME] has entered the wrong total for this invoice. Please correct tota…" at bounding box center [370, 221] width 107 height 12
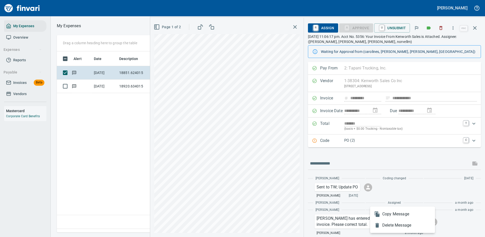
click at [391, 224] on span "Delete Message" at bounding box center [407, 225] width 49 height 6
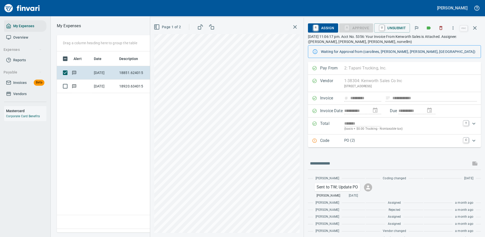
scroll to position [10, 0]
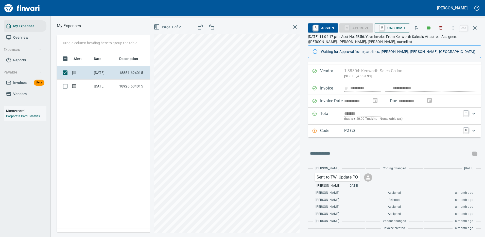
click at [382, 129] on p "PO (2)" at bounding box center [402, 130] width 116 height 6
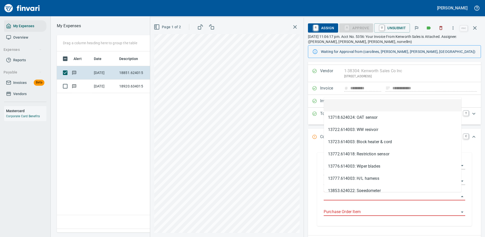
click at [344, 195] on input "Purchase Order" at bounding box center [392, 196] width 136 height 7
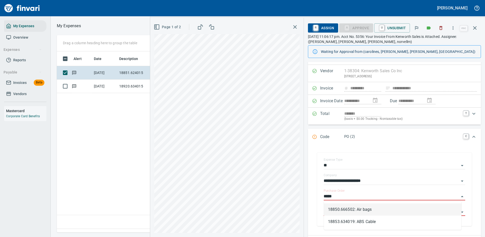
scroll to position [173, 292]
type input "*****"
click at [476, 28] on icon "button" at bounding box center [475, 28] width 6 height 6
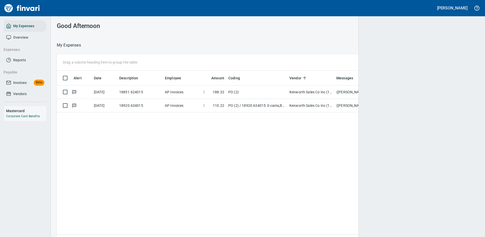
scroll to position [1, 1]
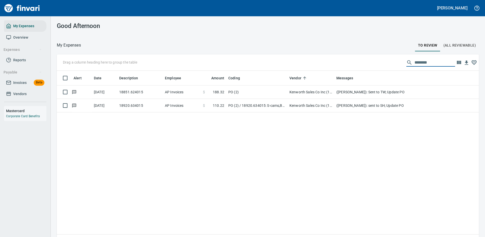
drag, startPoint x: 429, startPoint y: 62, endPoint x: 382, endPoint y: 62, distance: 46.7
click at [382, 62] on div "Drag a column heading here to group the table ********" at bounding box center [268, 62] width 422 height 16
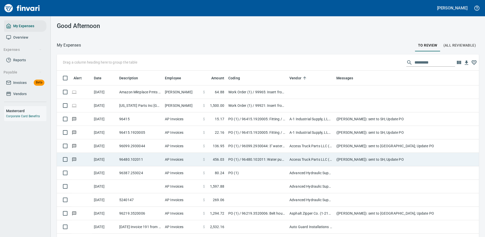
scroll to position [173, 411]
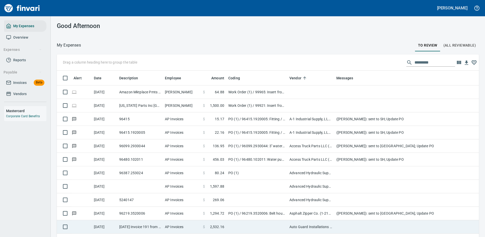
click at [261, 227] on td at bounding box center [256, 226] width 61 height 13
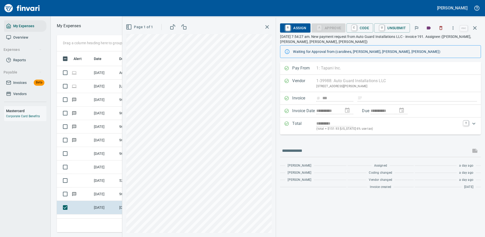
scroll to position [173, 288]
click at [453, 27] on icon "button" at bounding box center [453, 27] width 5 height 5
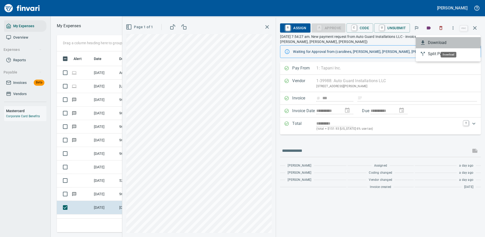
click at [437, 42] on span "Download" at bounding box center [452, 43] width 49 height 6
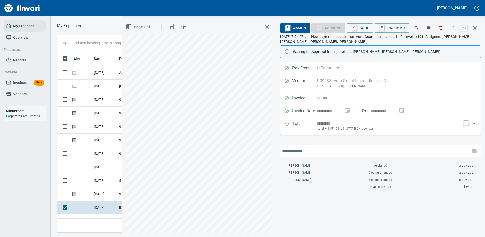
click at [340, 147] on input "text" at bounding box center [375, 150] width 187 height 8
type input "**********"
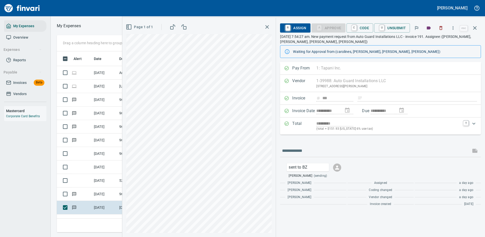
click at [475, 27] on icon "button" at bounding box center [475, 28] width 4 height 4
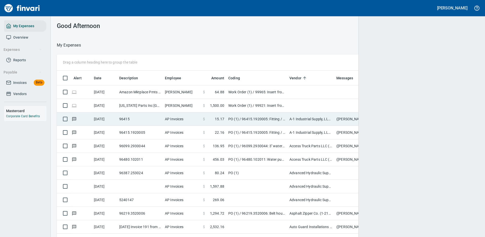
scroll to position [173, 411]
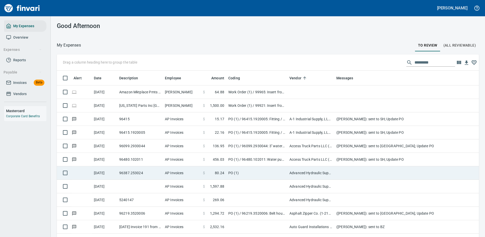
click at [263, 172] on td "PO (1)" at bounding box center [256, 172] width 61 height 13
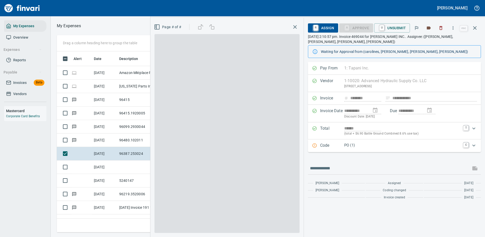
scroll to position [173, 288]
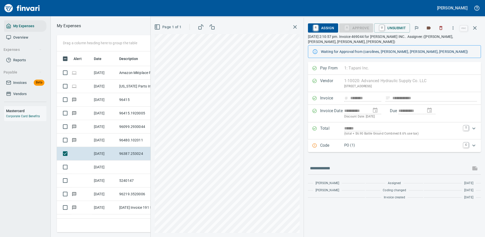
click at [393, 144] on p "PO (1)" at bounding box center [402, 145] width 116 height 6
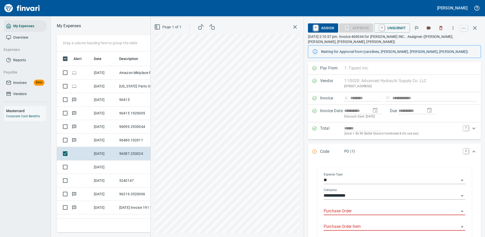
click at [341, 207] on div "Purchase Order" at bounding box center [395, 208] width 142 height 11
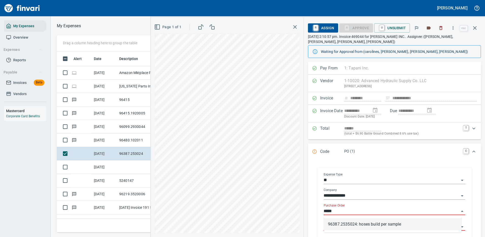
click at [356, 223] on li "96387.2535024: hoses build per sample" at bounding box center [393, 224] width 138 height 12
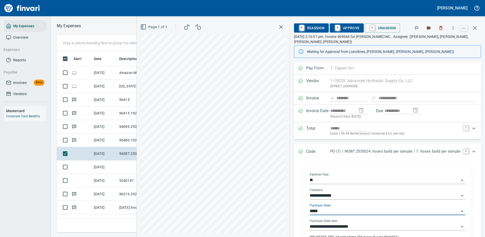
type input "**********"
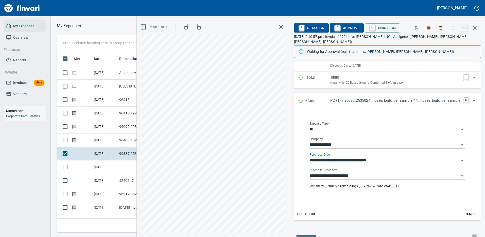
type input "**********"
click at [354, 183] on p "WO 99735, $80.24 remaining ($6.9 tax @ rate WA0601)" at bounding box center [388, 185] width 156 height 5
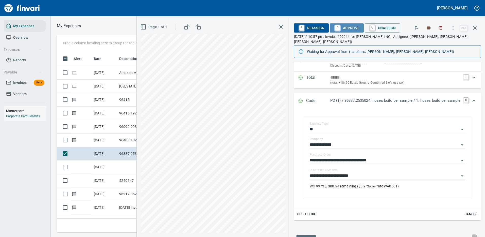
click at [348, 28] on span "A Approve" at bounding box center [347, 28] width 26 height 9
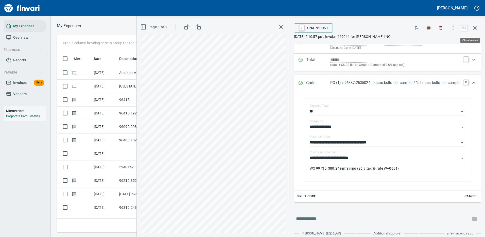
click at [477, 26] on icon "button" at bounding box center [475, 28] width 4 height 4
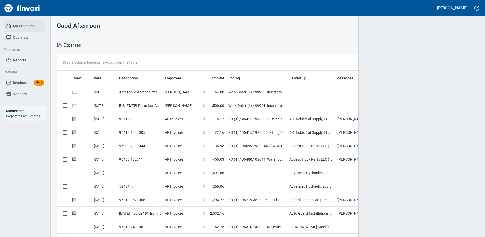
scroll to position [1, 1]
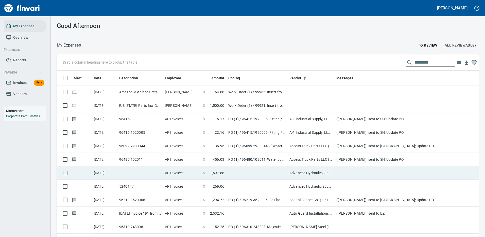
click at [248, 173] on td at bounding box center [256, 172] width 61 height 13
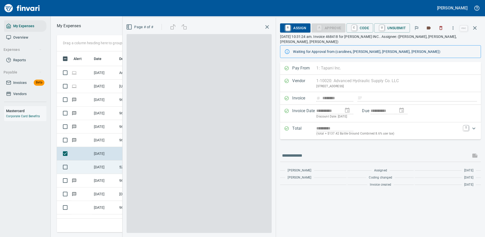
scroll to position [173, 288]
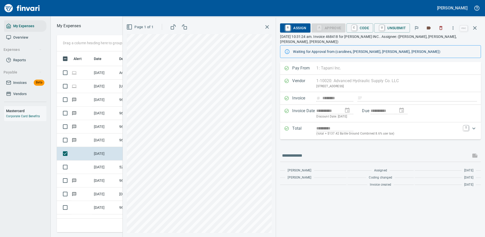
click at [409, 125] on div "*********" at bounding box center [389, 128] width 144 height 6
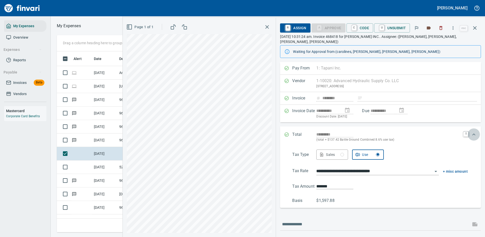
click at [471, 131] on icon "Expand" at bounding box center [474, 134] width 6 height 6
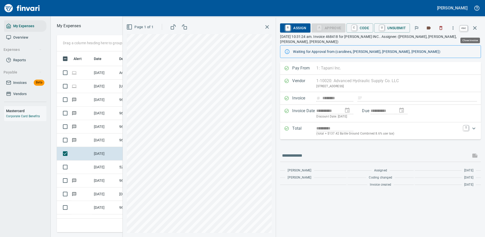
click at [476, 27] on icon "button" at bounding box center [475, 28] width 6 height 6
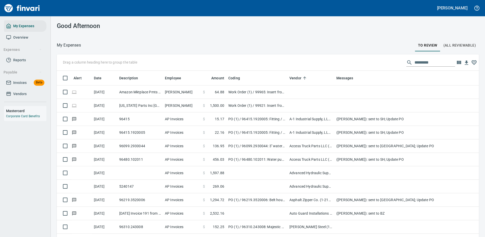
scroll to position [1, 1]
click at [421, 61] on input "text" at bounding box center [435, 62] width 41 height 8
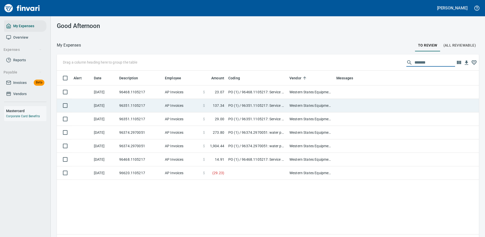
scroll to position [173, 415]
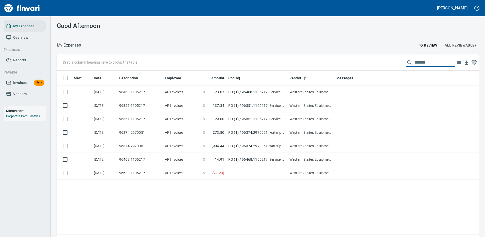
type input "*******"
drag, startPoint x: 423, startPoint y: 59, endPoint x: 350, endPoint y: 63, distance: 73.0
click at [355, 64] on div "Drag a column heading here to group the table *******" at bounding box center [268, 62] width 422 height 16
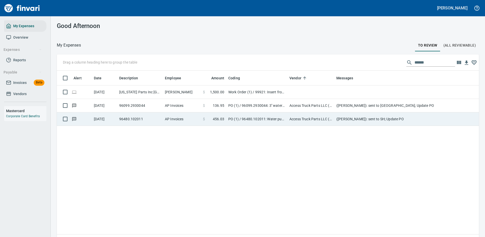
click at [292, 118] on td "Access Truck Parts LLC (1-25872)" at bounding box center [311, 118] width 47 height 13
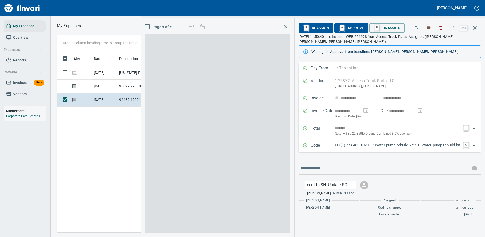
scroll to position [173, 292]
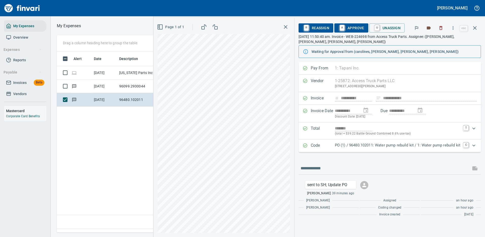
click at [361, 146] on p "PO (1) / 96480.102011: Water pump rebuild kit / 1: Water pump rebuild kit" at bounding box center [398, 145] width 126 height 6
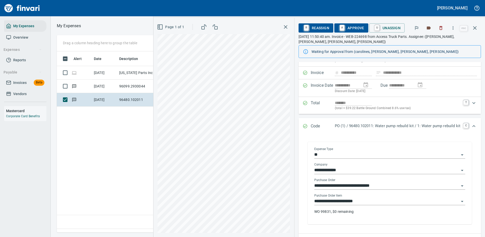
scroll to position [51, 0]
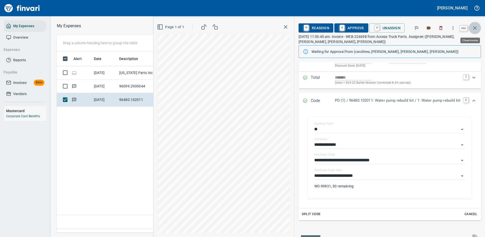
click at [475, 27] on icon "button" at bounding box center [475, 28] width 6 height 6
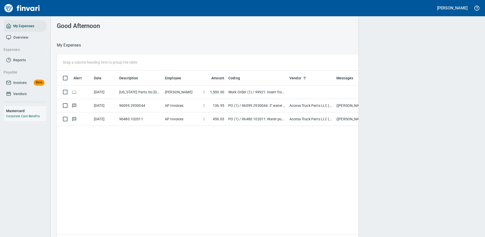
scroll to position [173, 411]
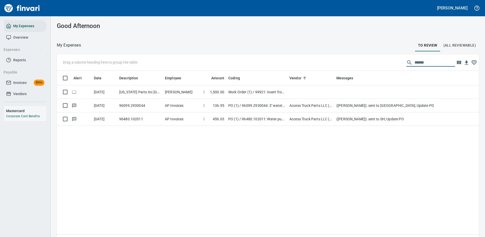
drag, startPoint x: 426, startPoint y: 62, endPoint x: 353, endPoint y: 66, distance: 73.7
click at [364, 65] on div "Drag a column heading here to group the table ******" at bounding box center [268, 62] width 422 height 16
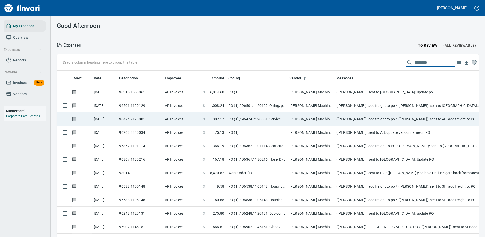
click at [134, 117] on td "96474.7120001" at bounding box center [140, 118] width 46 height 13
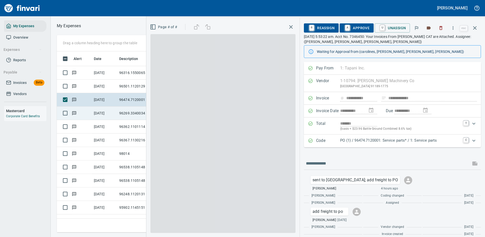
scroll to position [173, 288]
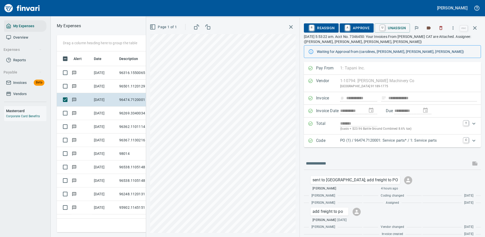
click at [414, 139] on p "PO (1) / 96474.7120001: Service parts* / 1: Service parts" at bounding box center [400, 140] width 120 height 6
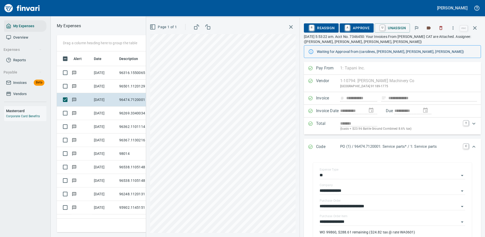
scroll to position [51, 0]
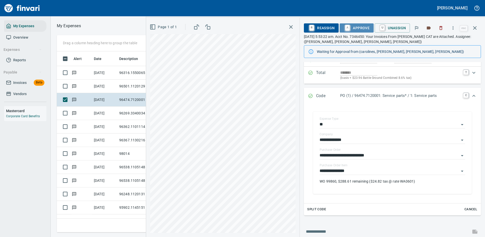
click at [361, 26] on span "A Approve" at bounding box center [357, 28] width 26 height 9
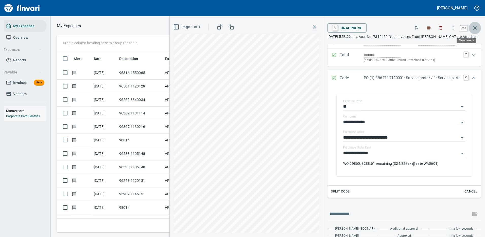
click at [476, 27] on icon "button" at bounding box center [475, 28] width 6 height 6
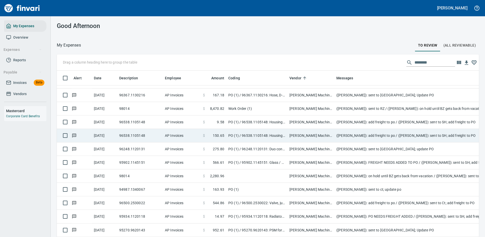
scroll to position [67, 0]
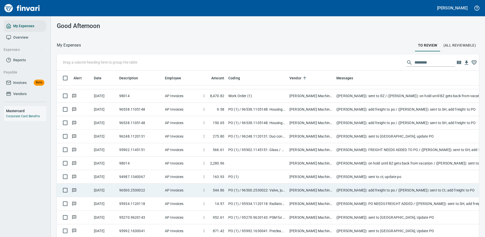
click at [146, 186] on td "96500.2530022" at bounding box center [140, 189] width 46 height 13
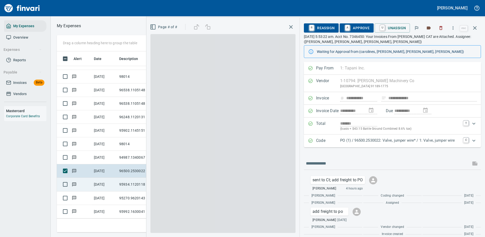
scroll to position [173, 288]
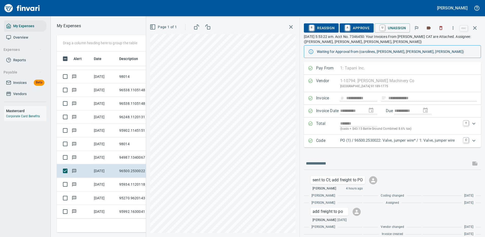
click at [359, 139] on p "PO (1) / 96500.2530022: Valve, jumper wire* / 1: Valve, jumper wire" at bounding box center [400, 140] width 120 height 6
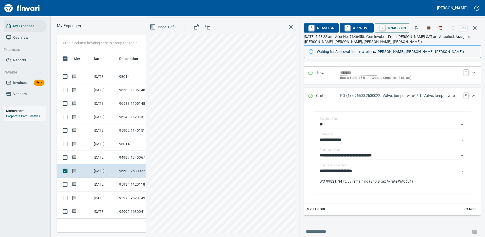
scroll to position [76, 0]
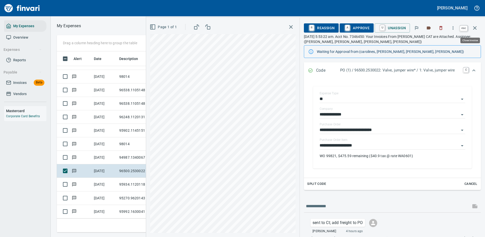
click at [474, 27] on icon "button" at bounding box center [475, 28] width 4 height 4
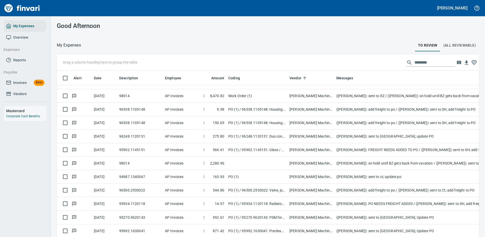
scroll to position [173, 411]
drag, startPoint x: 425, startPoint y: 63, endPoint x: 369, endPoint y: 61, distance: 56.1
click at [369, 61] on div "Drag a column heading here to group the table ********" at bounding box center [268, 62] width 422 height 16
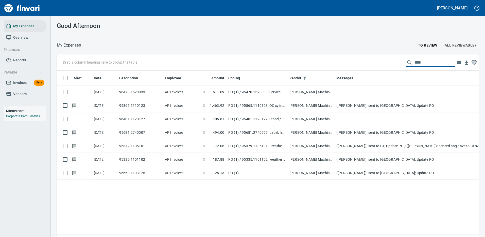
scroll to position [0, 0]
type input "****"
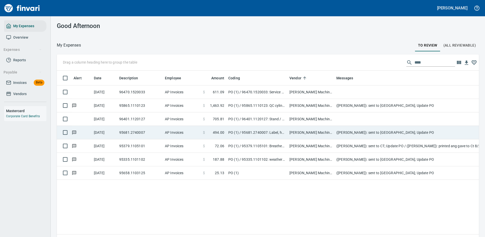
click at [251, 130] on td "PO (1) / 95681.2740007: Label, headlight, decals*" at bounding box center [256, 132] width 61 height 13
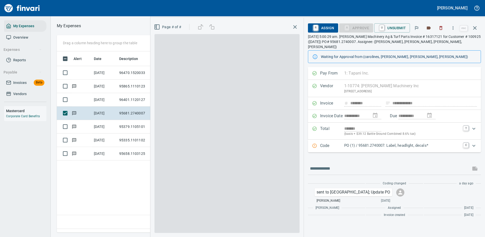
scroll to position [173, 292]
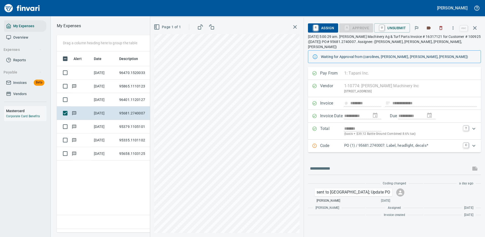
click at [387, 142] on p "PO (1) / 95681.2740007: Label, headlight, decals*" at bounding box center [402, 145] width 116 height 6
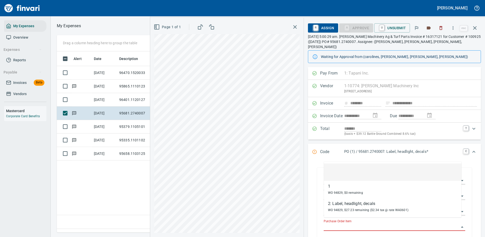
click at [365, 223] on input "Purchase Order Item" at bounding box center [392, 226] width 136 height 7
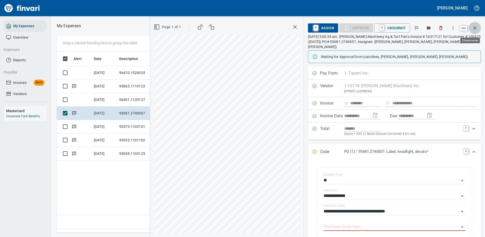
click at [476, 28] on icon "button" at bounding box center [475, 28] width 4 height 4
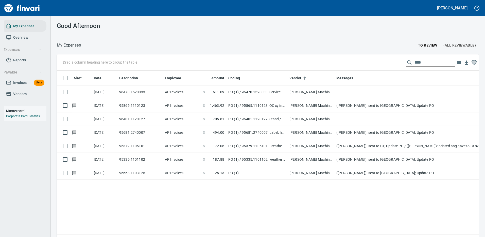
scroll to position [173, 415]
drag, startPoint x: 420, startPoint y: 61, endPoint x: 384, endPoint y: 63, distance: 35.9
click at [384, 63] on div "Drag a column heading here to group the table ****" at bounding box center [268, 62] width 422 height 16
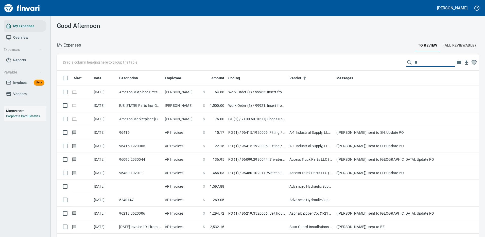
scroll to position [173, 411]
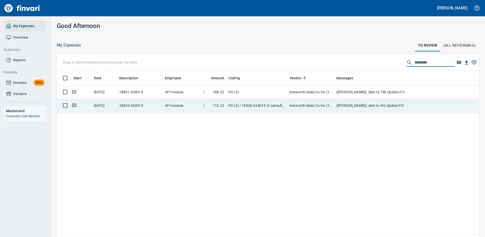
click at [259, 105] on td "PO (2) / 18920.634015: S-cams,Bushing kits & slack adj / 1: S-cams,Bushing kits…" at bounding box center [256, 105] width 61 height 13
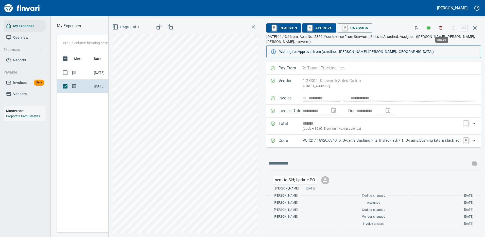
scroll to position [173, 292]
click at [378, 140] on p "PO (2) / 18920.634015: S-cams,Bushing kits & slack adj / 1: S-cams,Bushing kits…" at bounding box center [382, 140] width 158 height 6
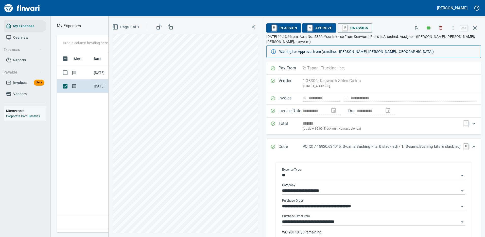
scroll to position [25, 0]
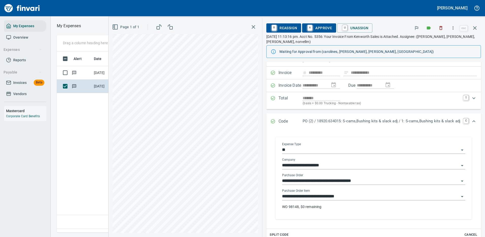
click at [344, 197] on input "**********" at bounding box center [370, 196] width 177 height 7
click at [475, 27] on icon "button" at bounding box center [475, 28] width 4 height 4
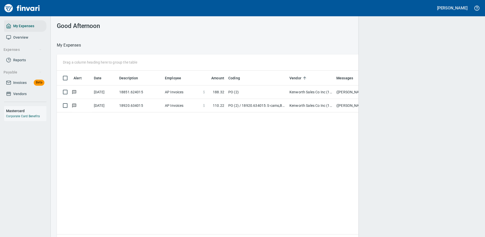
scroll to position [1, 1]
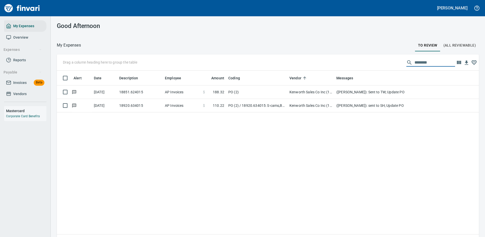
drag, startPoint x: 430, startPoint y: 60, endPoint x: 333, endPoint y: 51, distance: 97.5
click at [333, 51] on div "My Expenses To Review (All Reviewable) Drag a column heading here to group the …" at bounding box center [268, 147] width 435 height 210
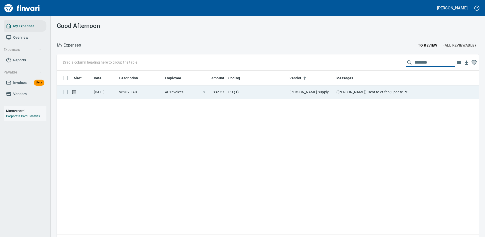
type input "********"
click at [357, 92] on td "(Cindy Hughes): sent to ct.fab; update PO" at bounding box center [436, 91] width 203 height 13
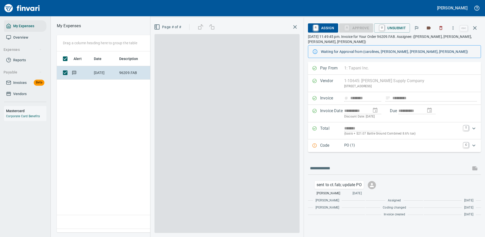
scroll to position [173, 292]
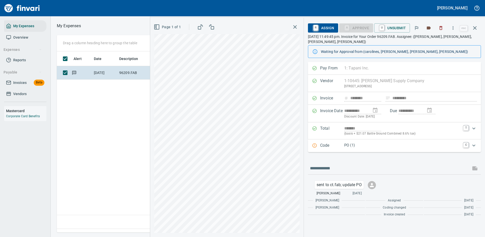
click at [369, 145] on p "PO (1)" at bounding box center [402, 145] width 116 height 6
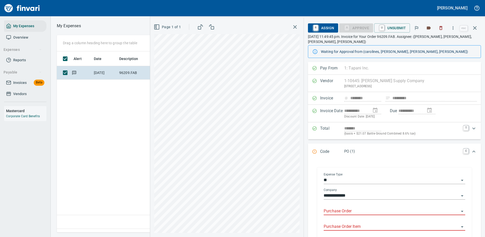
click at [359, 209] on input "Purchase Order" at bounding box center [392, 210] width 136 height 7
type input "*****"
click at [475, 27] on icon "button" at bounding box center [475, 28] width 6 height 6
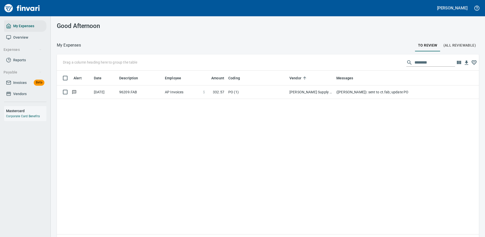
scroll to position [173, 415]
drag, startPoint x: 432, startPoint y: 63, endPoint x: 375, endPoint y: 66, distance: 57.2
click at [375, 66] on div "Drag a column heading here to group the table ********" at bounding box center [268, 62] width 422 height 16
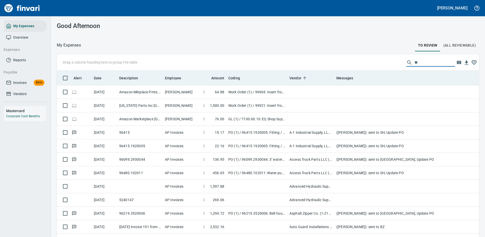
scroll to position [173, 411]
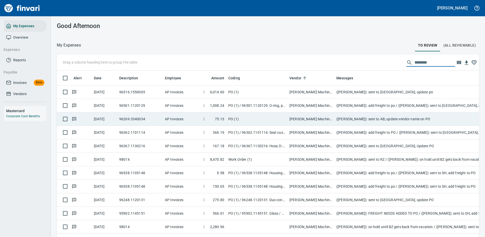
type input "********"
click at [135, 117] on td "96269.3340034" at bounding box center [140, 118] width 46 height 13
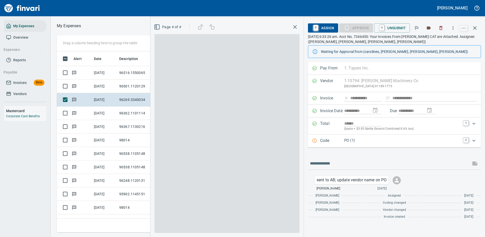
scroll to position [173, 288]
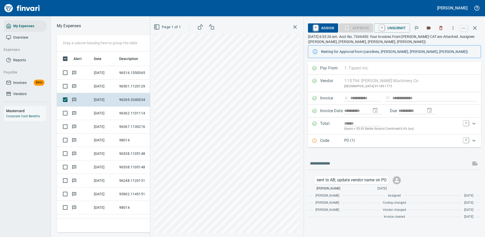
click at [421, 139] on p "PO (1)" at bounding box center [402, 140] width 116 height 6
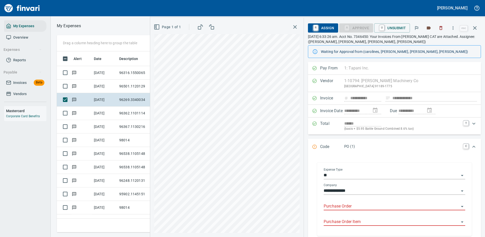
click at [357, 204] on input "Purchase Order" at bounding box center [392, 206] width 136 height 7
type input "*****"
click at [476, 26] on icon "button" at bounding box center [475, 28] width 6 height 6
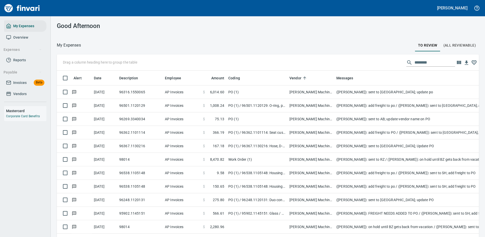
scroll to position [173, 408]
drag, startPoint x: 438, startPoint y: 62, endPoint x: 376, endPoint y: 61, distance: 62.2
click at [378, 62] on div "Drag a column heading here to group the table ********" at bounding box center [268, 62] width 422 height 16
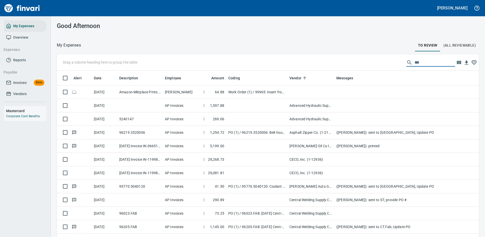
scroll to position [173, 415]
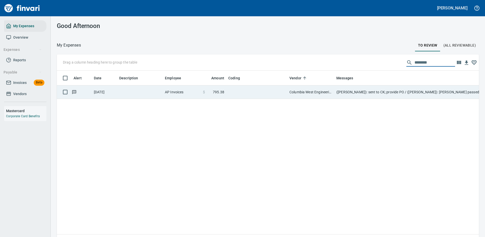
type input "********"
click at [332, 92] on td "Columbia West Engineering Inc (1-10225)" at bounding box center [311, 91] width 47 height 13
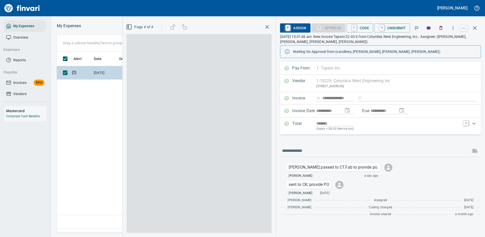
scroll to position [173, 292]
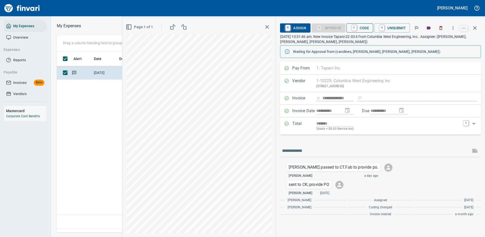
click at [362, 27] on span "C Code" at bounding box center [360, 28] width 19 height 9
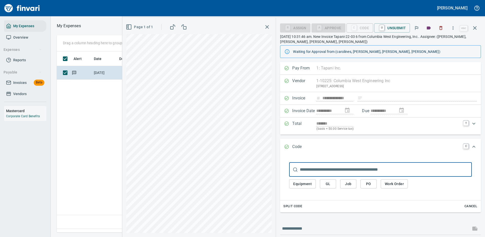
click at [371, 182] on span "PO" at bounding box center [369, 183] width 8 height 6
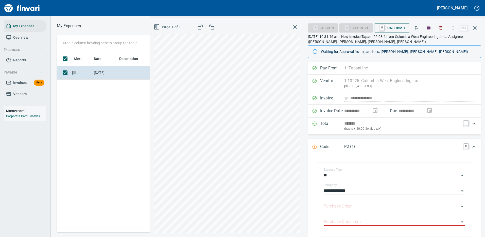
type input "**********"
click at [350, 206] on input "Purchase Order" at bounding box center [392, 206] width 136 height 7
click at [371, 218] on li "96666.FABCWI: CWI ON CALL INSPECTIONS FOR JUN/JUL" at bounding box center [393, 219] width 138 height 12
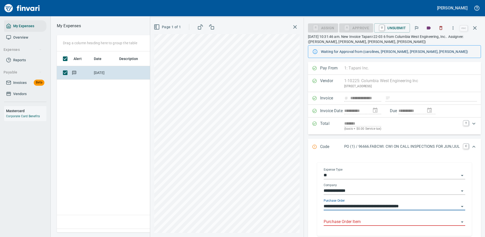
type input "**********"
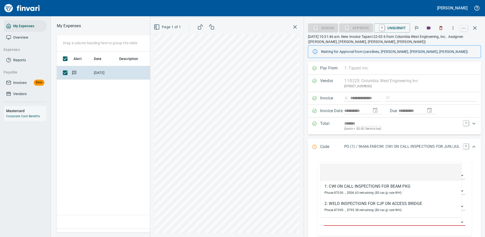
click at [353, 220] on input "Purchase Order Item" at bounding box center [392, 221] width 136 height 7
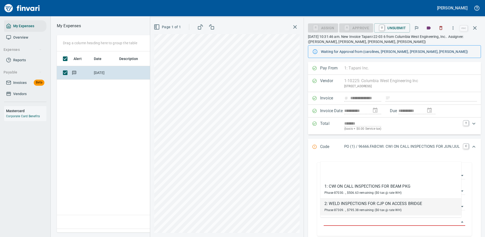
click at [368, 208] on span "Phase 87309. ., $795.38 remaining ($0 tax @ rate WH)" at bounding box center [363, 210] width 77 height 4
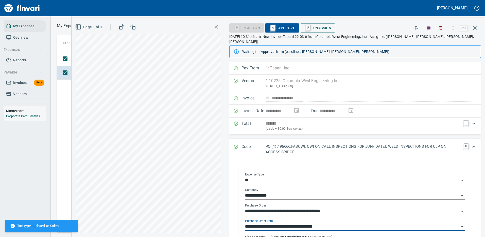
type input "**********"
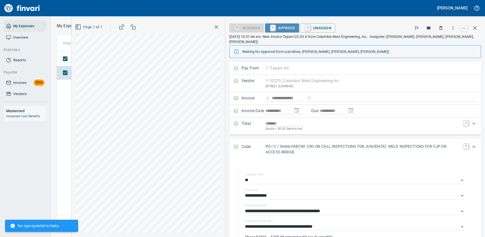
click at [285, 27] on span "A Approve" at bounding box center [282, 28] width 26 height 9
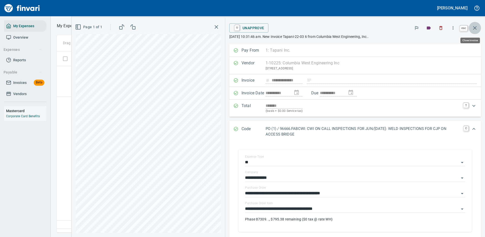
click at [476, 26] on icon "button" at bounding box center [475, 28] width 6 height 6
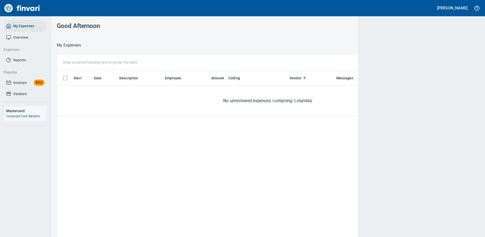
scroll to position [1, 1]
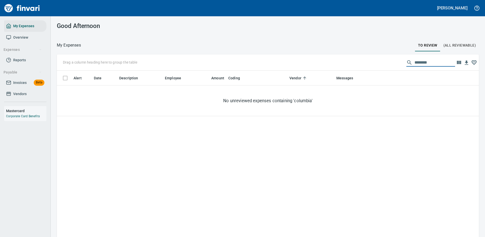
drag, startPoint x: 432, startPoint y: 62, endPoint x: 365, endPoint y: 67, distance: 66.7
click at [365, 67] on div "Drag a column heading here to group the table ********" at bounding box center [268, 62] width 422 height 16
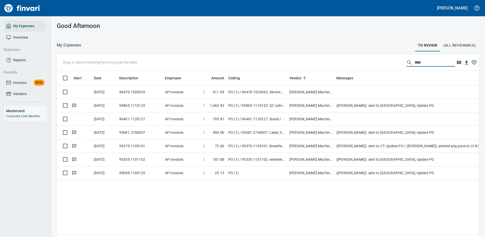
drag, startPoint x: 421, startPoint y: 63, endPoint x: 373, endPoint y: 61, distance: 47.5
click at [376, 62] on div "Drag a column heading here to group the table ****" at bounding box center [268, 62] width 422 height 16
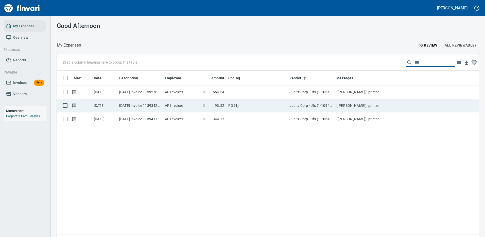
type input "***"
click at [242, 105] on td "PO (1)" at bounding box center [256, 105] width 61 height 13
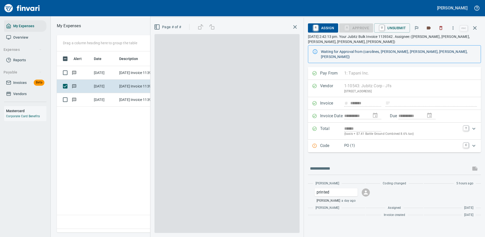
scroll to position [173, 292]
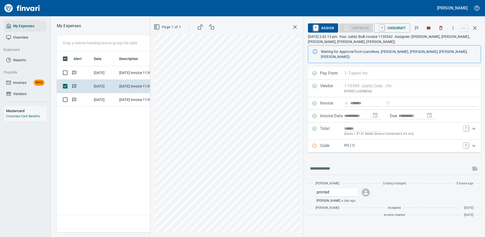
click at [381, 142] on p "PO (1)" at bounding box center [402, 145] width 116 height 6
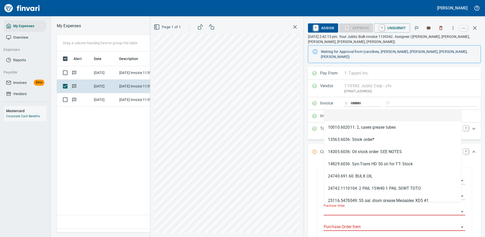
click at [337, 208] on input "Purchase Order" at bounding box center [392, 211] width 136 height 7
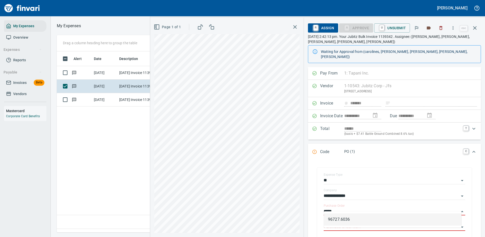
click at [345, 218] on li "96727.6036" at bounding box center [393, 219] width 138 height 12
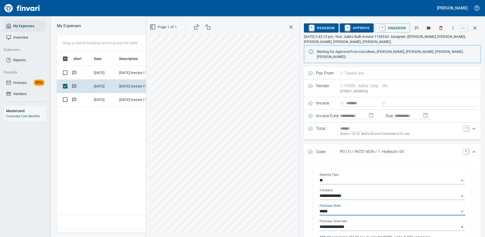
type input "**********"
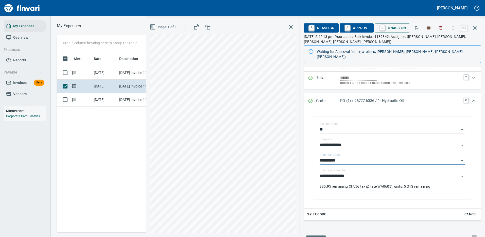
type input "**********"
click at [357, 27] on span "A Approve" at bounding box center [357, 28] width 26 height 9
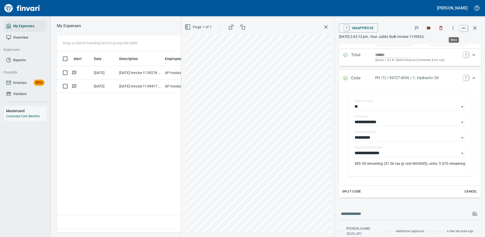
scroll to position [173, 292]
click at [475, 25] on icon "button" at bounding box center [475, 28] width 6 height 6
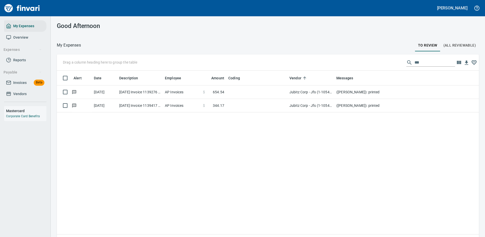
scroll to position [1, 1]
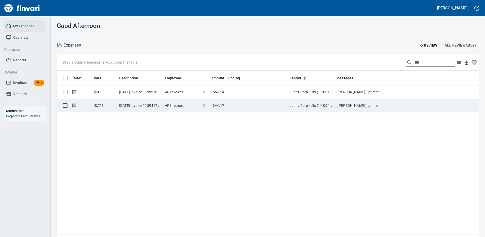
click at [225, 91] on td "$ 654.54" at bounding box center [213, 91] width 25 height 13
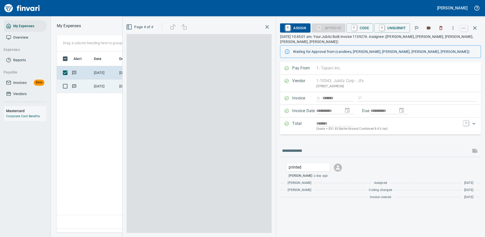
scroll to position [173, 292]
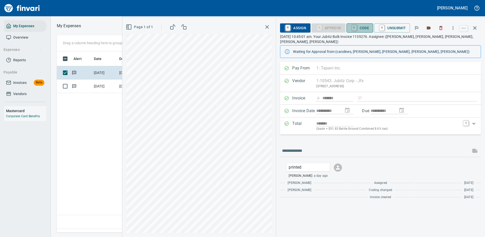
click at [360, 28] on span "C Code" at bounding box center [360, 28] width 19 height 9
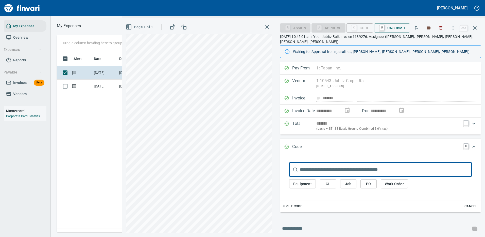
click at [367, 180] on span "PO" at bounding box center [369, 183] width 8 height 6
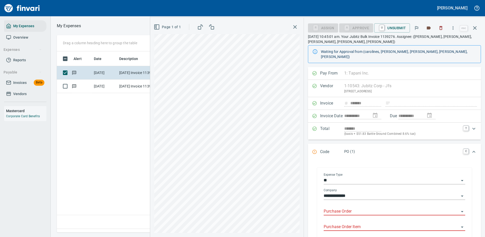
click at [342, 208] on input "Purchase Order" at bounding box center [392, 211] width 136 height 7
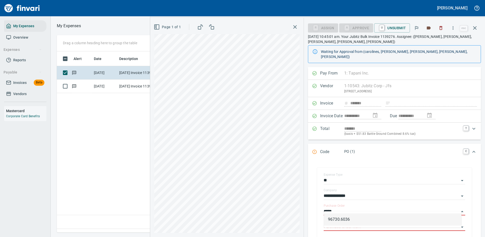
click at [350, 219] on li "96730.6036" at bounding box center [393, 219] width 138 height 12
type input "**********"
click at [349, 223] on input "Purchase Order Item" at bounding box center [392, 226] width 136 height 7
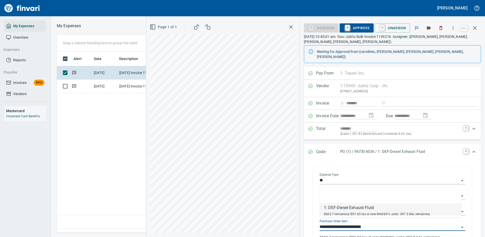
type input "**********"
click at [372, 208] on div "1: DEF-Diesel Exhaust Fluid" at bounding box center [377, 207] width 106 height 6
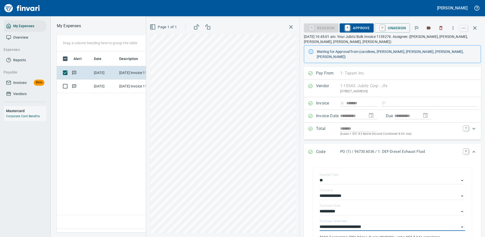
click at [357, 28] on span "A Approve" at bounding box center [357, 28] width 26 height 9
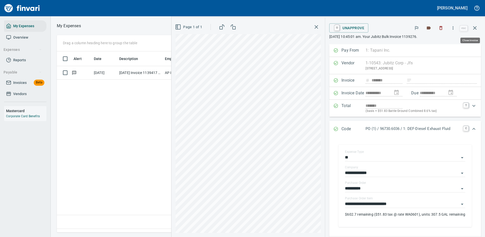
click at [476, 28] on icon "button" at bounding box center [475, 28] width 6 height 6
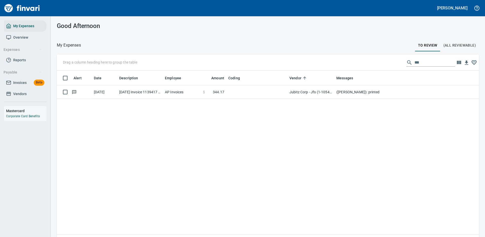
scroll to position [1, 1]
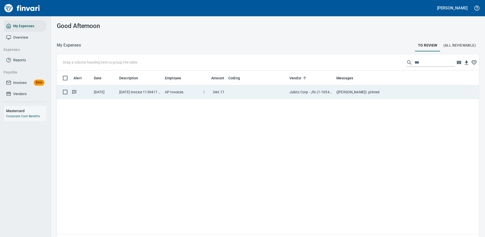
click at [253, 92] on td at bounding box center [256, 91] width 61 height 13
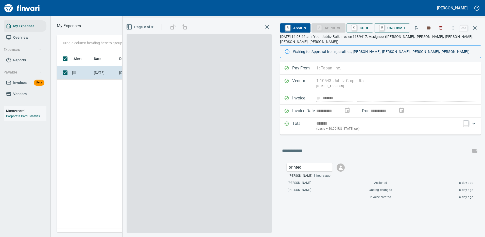
scroll to position [173, 292]
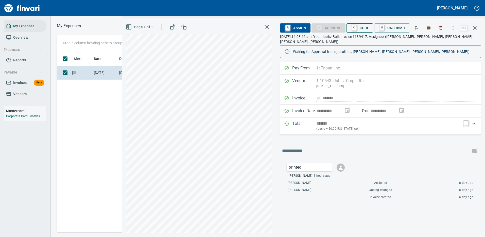
click at [361, 27] on span "C Code" at bounding box center [360, 28] width 19 height 9
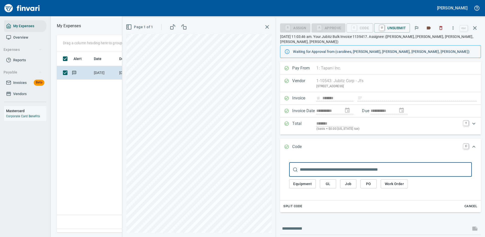
click at [370, 180] on span "PO" at bounding box center [369, 183] width 8 height 6
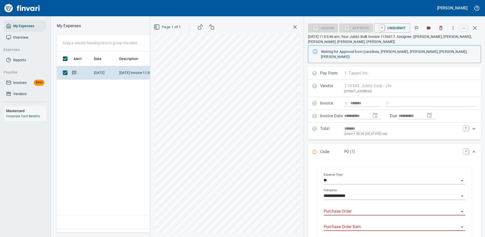
click at [341, 208] on input "Purchase Order" at bounding box center [392, 211] width 136 height 7
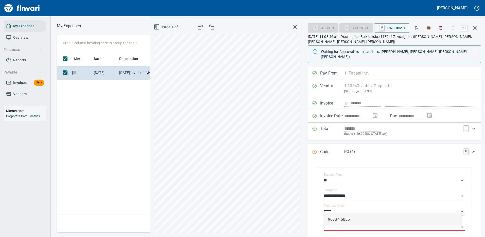
click at [344, 220] on li "96734.6036" at bounding box center [393, 219] width 138 height 12
type input "**********"
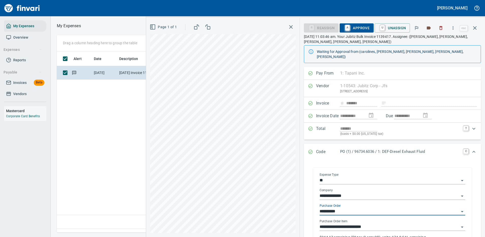
type input "**********"
click at [347, 223] on input "**********" at bounding box center [390, 226] width 140 height 7
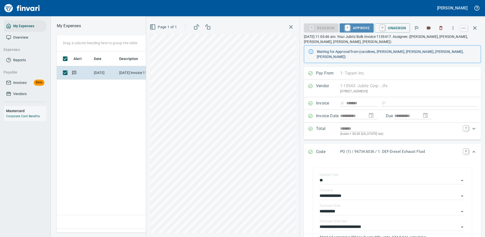
click at [357, 26] on span "A Approve" at bounding box center [357, 28] width 26 height 9
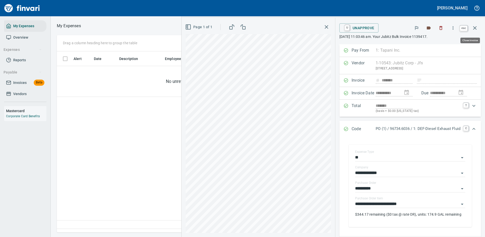
click at [475, 27] on icon "button" at bounding box center [475, 28] width 6 height 6
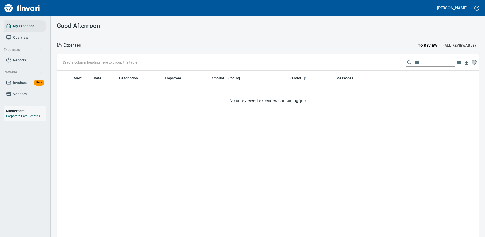
scroll to position [1, 1]
drag, startPoint x: 416, startPoint y: 60, endPoint x: 367, endPoint y: 59, distance: 49.0
click at [372, 60] on div "Drag a column heading here to group the table ***" at bounding box center [268, 62] width 422 height 16
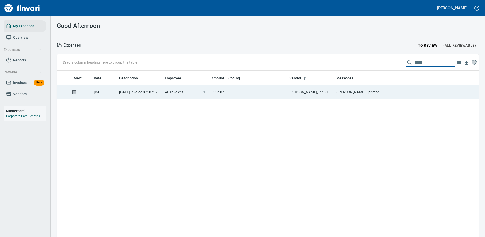
type input "*****"
click at [262, 92] on td at bounding box center [256, 91] width 61 height 13
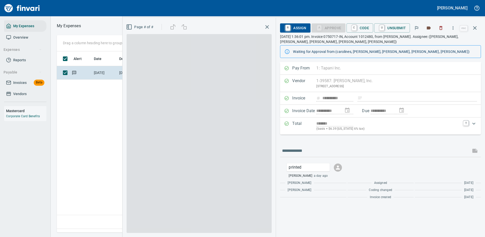
scroll to position [173, 292]
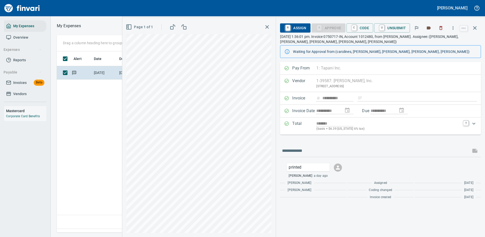
click at [360, 27] on span "C Code" at bounding box center [360, 28] width 19 height 9
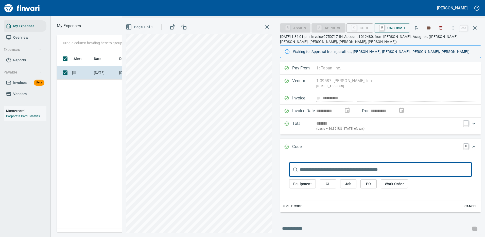
click at [371, 183] on span "PO" at bounding box center [369, 183] width 8 height 6
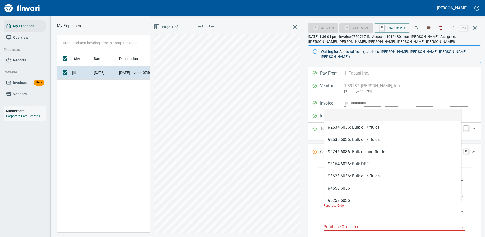
click at [343, 208] on input "Purchase Order" at bounding box center [392, 211] width 136 height 7
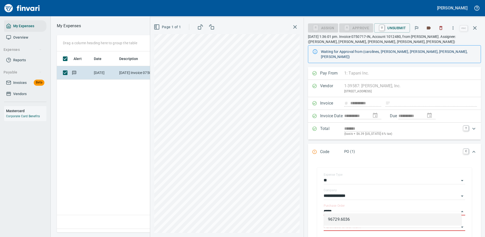
click at [352, 219] on li "96729.6036" at bounding box center [393, 219] width 138 height 12
type input "**********"
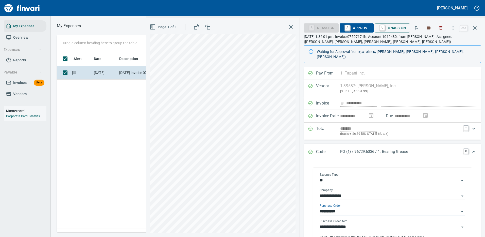
type input "**********"
click at [345, 223] on input "**********" at bounding box center [390, 226] width 140 height 7
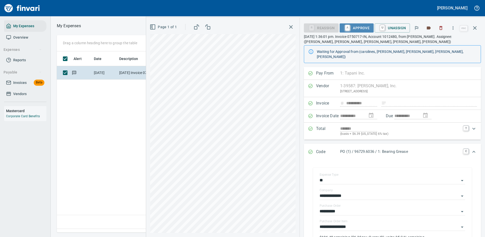
click at [363, 25] on span "A Approve" at bounding box center [357, 28] width 26 height 9
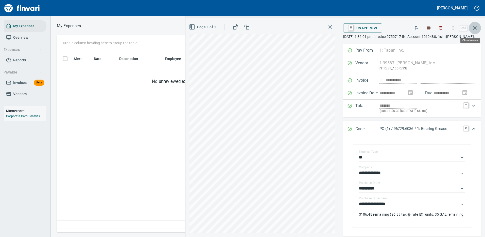
click at [475, 26] on icon "button" at bounding box center [475, 28] width 6 height 6
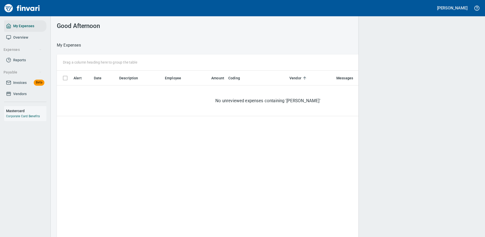
scroll to position [173, 415]
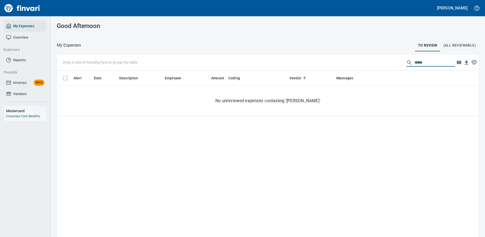
drag, startPoint x: 423, startPoint y: 61, endPoint x: 367, endPoint y: 60, distance: 56.4
click at [373, 61] on div "Drag a column heading here to group the table *****" at bounding box center [268, 62] width 422 height 16
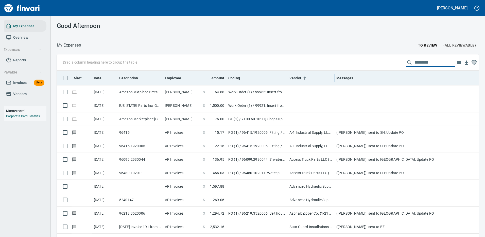
scroll to position [173, 411]
click at [98, 76] on span "Date" at bounding box center [98, 78] width 8 height 6
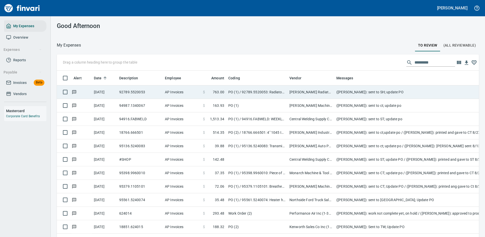
click at [381, 90] on td "(Cindy Hughes): sent to SH; update PO" at bounding box center [436, 91] width 203 height 13
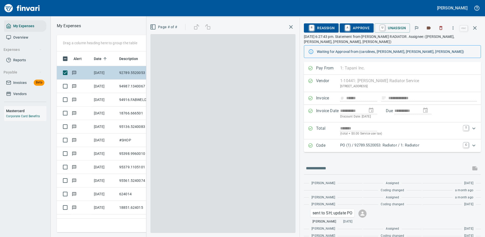
scroll to position [173, 288]
drag, startPoint x: 386, startPoint y: 140, endPoint x: 431, endPoint y: 142, distance: 45.0
click at [387, 142] on p "PO (1) / 92789.5520053: Radiator / 1: Radiator" at bounding box center [400, 145] width 120 height 6
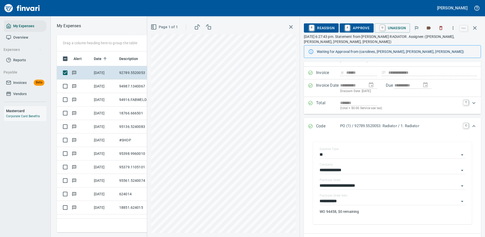
scroll to position [76, 0]
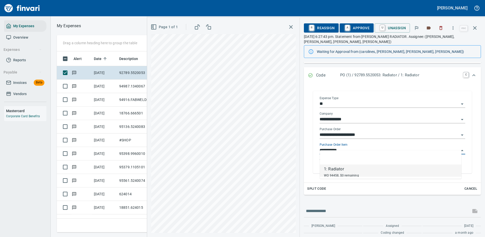
click at [351, 147] on input "**********" at bounding box center [390, 150] width 140 height 7
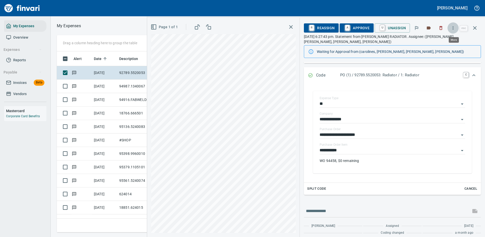
click at [454, 27] on icon "button" at bounding box center [453, 27] width 5 height 5
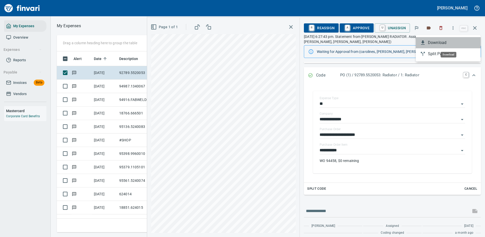
click at [437, 43] on span "Download" at bounding box center [452, 43] width 49 height 6
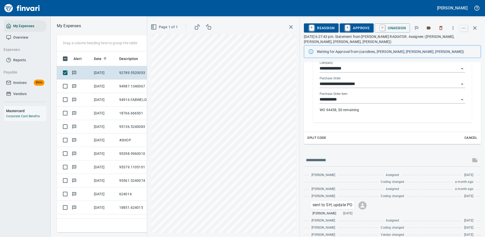
scroll to position [136, 0]
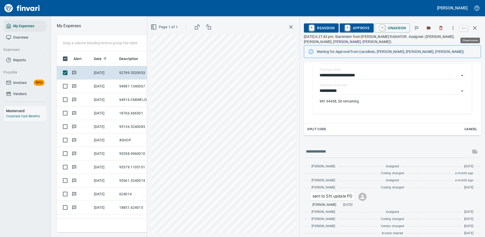
click at [475, 27] on icon "button" at bounding box center [475, 28] width 6 height 6
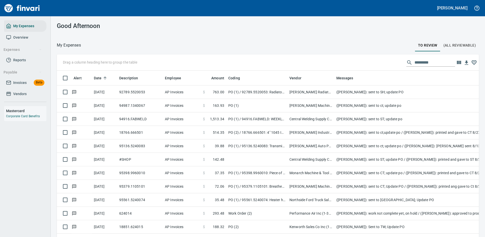
scroll to position [1, 1]
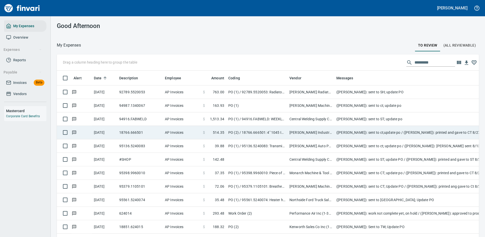
click at [303, 106] on td "[PERSON_NAME] Machinery Co (1-10794)" at bounding box center [311, 105] width 47 height 13
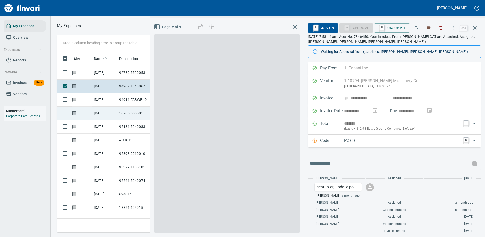
scroll to position [173, 288]
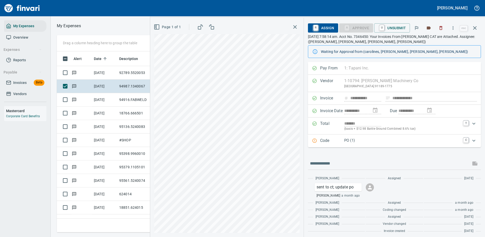
click at [387, 139] on p "PO (1)" at bounding box center [402, 140] width 116 height 6
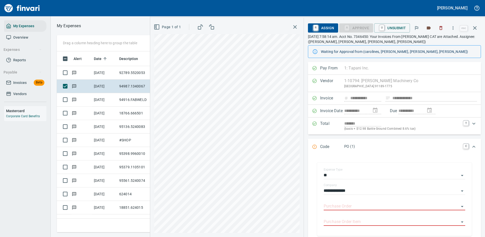
click at [388, 140] on div "Code PO (1) C" at bounding box center [394, 146] width 173 height 17
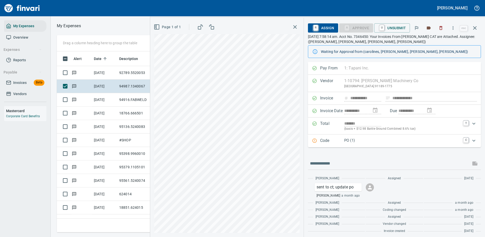
click at [390, 143] on p "PO (1)" at bounding box center [402, 140] width 116 height 6
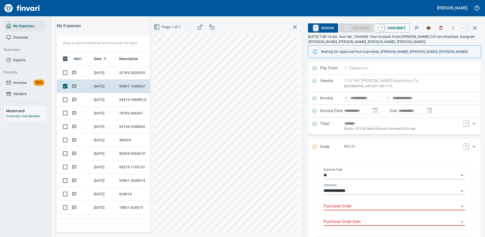
click at [360, 205] on input "Purchase Order" at bounding box center [392, 206] width 136 height 7
type input "*****"
click at [455, 27] on icon "button" at bounding box center [453, 27] width 5 height 5
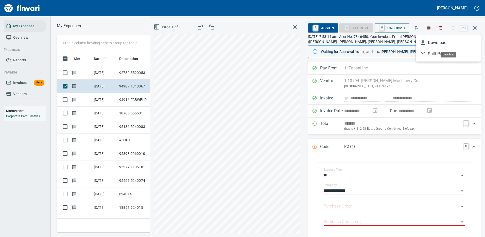
click at [438, 42] on span "Download" at bounding box center [452, 43] width 49 height 6
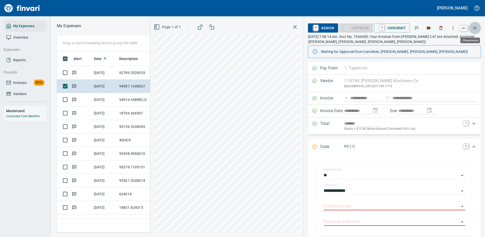
click at [474, 27] on icon "button" at bounding box center [475, 28] width 6 height 6
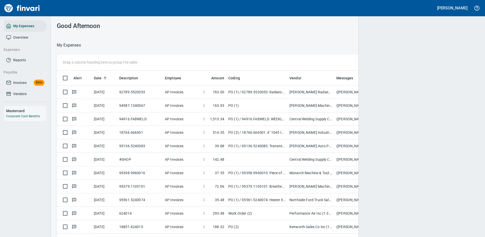
scroll to position [1, 1]
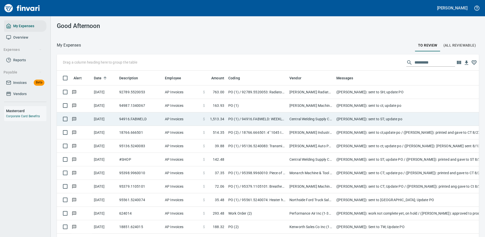
click at [350, 117] on td "(Cindy Hughes): sent to ST; update po" at bounding box center [436, 118] width 203 height 13
click at [350, 126] on td "(Cindy Hughes): sent to ct;update po / (Cindy Hughes): printed and gave to CT 8…" at bounding box center [436, 132] width 203 height 13
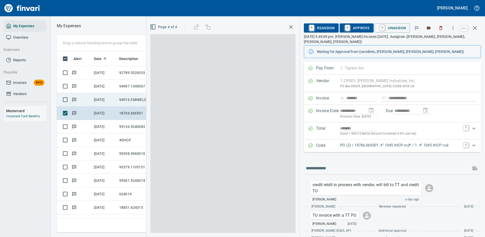
scroll to position [173, 288]
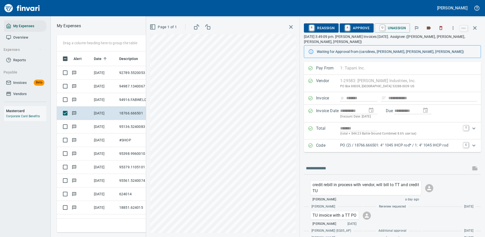
click at [430, 142] on p "PO (2) / 18766.666501: 4" 1045 IHCP rod* / 1: 4" 1045 IHCP rod" at bounding box center [400, 145] width 120 height 6
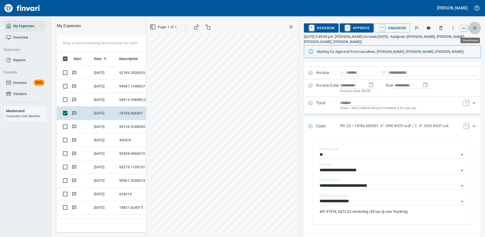
click at [476, 27] on icon "button" at bounding box center [475, 28] width 4 height 4
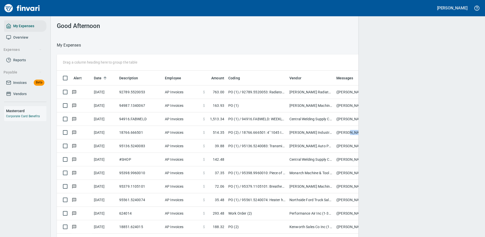
scroll to position [1, 1]
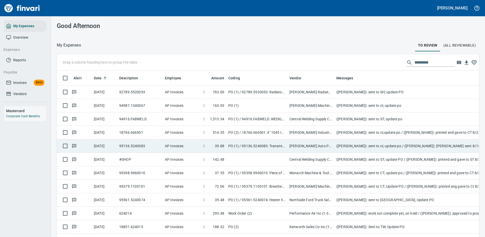
click at [317, 144] on td "O'Reilly Auto Parts (1-23030)" at bounding box center [311, 145] width 47 height 13
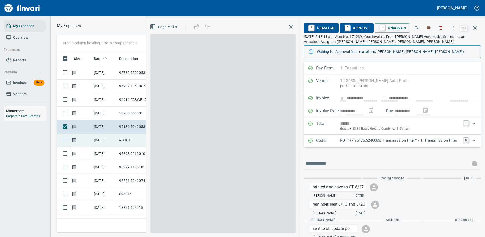
scroll to position [173, 288]
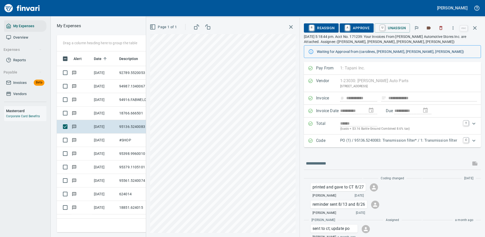
click at [377, 140] on p "PO (1) / 95136.5240083: Transmission filter* / 1: Transmission filter" at bounding box center [400, 140] width 120 height 6
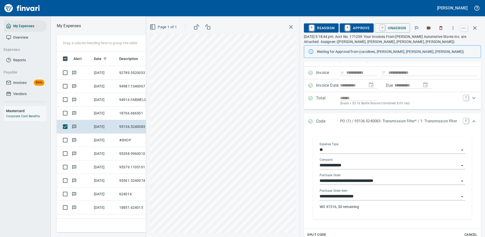
scroll to position [51, 0]
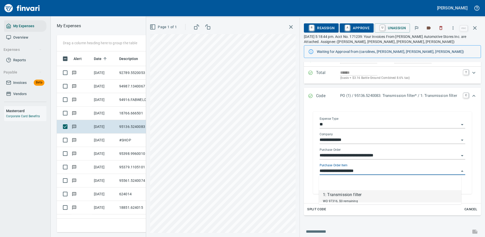
click at [367, 171] on input "**********" at bounding box center [390, 170] width 140 height 7
click at [454, 27] on icon "button" at bounding box center [453, 27] width 1 height 3
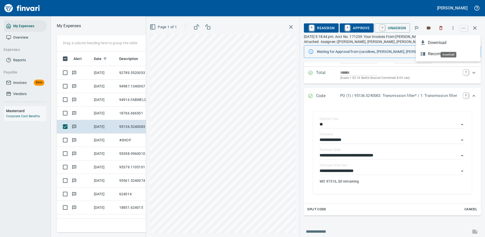
click at [440, 44] on span "Download" at bounding box center [452, 43] width 49 height 6
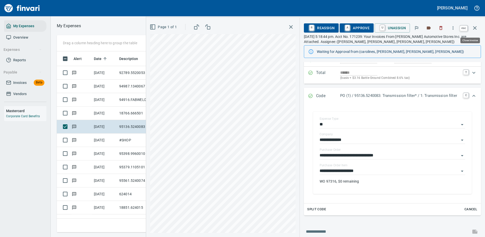
click at [475, 26] on icon "button" at bounding box center [475, 28] width 6 height 6
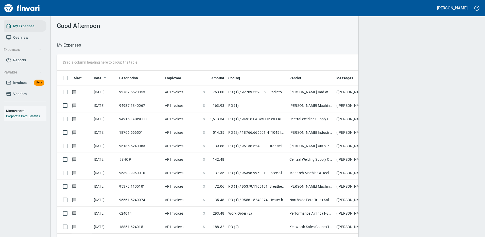
scroll to position [1, 1]
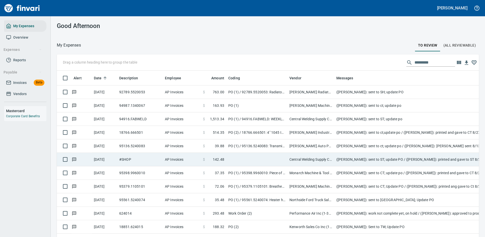
click at [306, 159] on td "Central Welding Supply Co., Inc (1-23924)" at bounding box center [311, 159] width 47 height 13
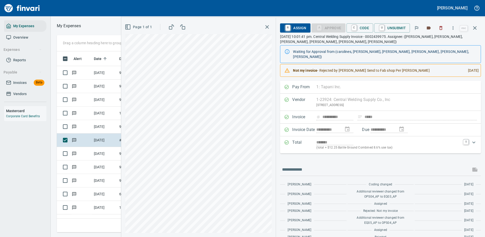
scroll to position [173, 288]
click at [453, 27] on icon "button" at bounding box center [453, 27] width 5 height 5
click at [439, 42] on span "Download" at bounding box center [452, 43] width 49 height 6
click at [312, 165] on input "text" at bounding box center [375, 169] width 187 height 8
type input "**********"
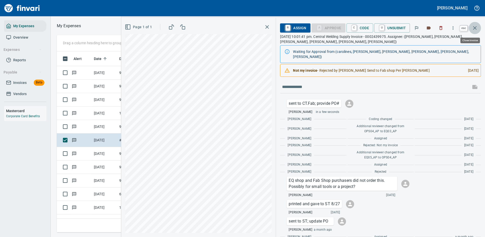
click at [475, 27] on icon "button" at bounding box center [475, 28] width 6 height 6
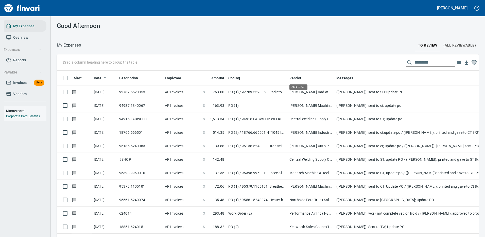
scroll to position [173, 411]
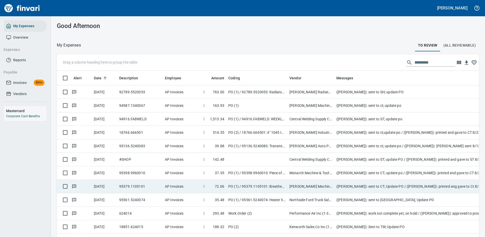
click at [310, 172] on td "Monarch Machine & Tool Co., Inc. (1-38013)" at bounding box center [311, 172] width 47 height 13
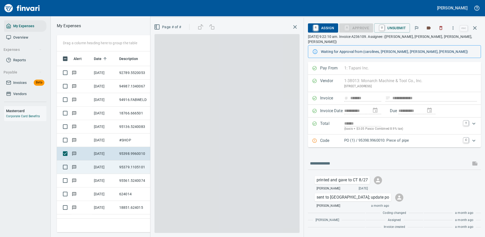
scroll to position [173, 288]
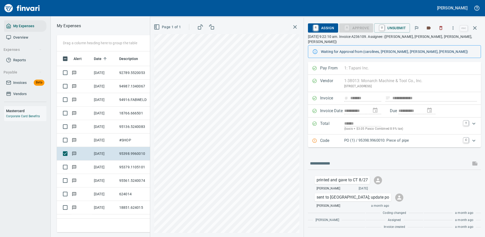
click at [438, 137] on p "PO (1) / 95398.9960010: Piece of pipe" at bounding box center [402, 140] width 116 height 6
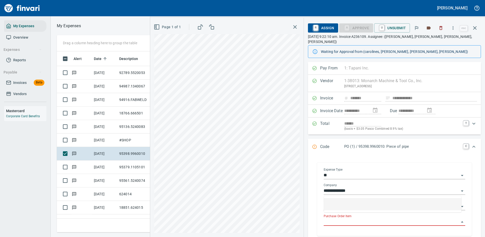
click at [348, 218] on input "Purchase Order Item" at bounding box center [392, 221] width 136 height 7
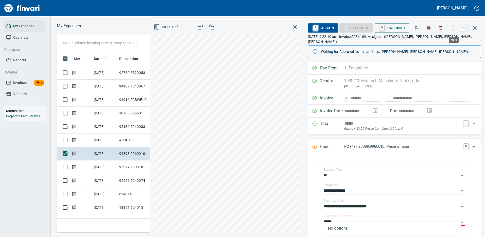
type input "*****"
click at [454, 27] on icon "button" at bounding box center [453, 27] width 5 height 5
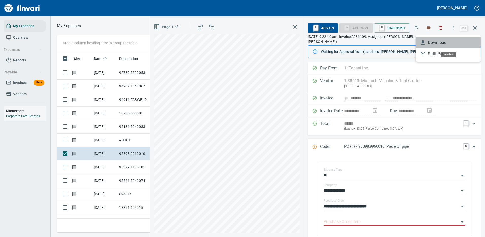
click at [438, 42] on span "Download" at bounding box center [452, 43] width 49 height 6
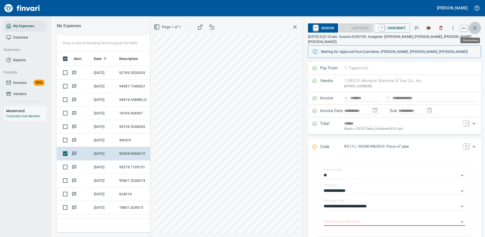
click at [476, 26] on icon "button" at bounding box center [475, 28] width 6 height 6
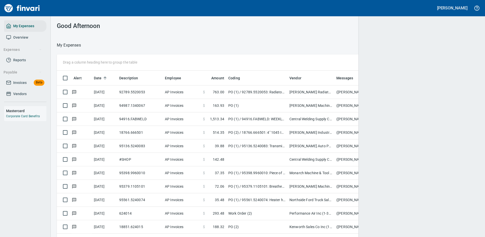
scroll to position [173, 411]
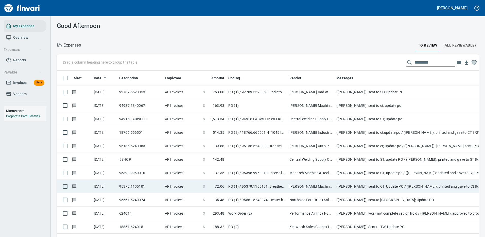
click at [311, 186] on td "[PERSON_NAME] Machinery Inc (1-10774)" at bounding box center [311, 185] width 47 height 13
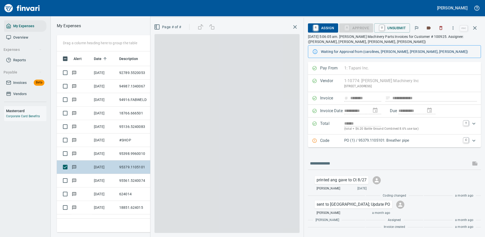
scroll to position [173, 288]
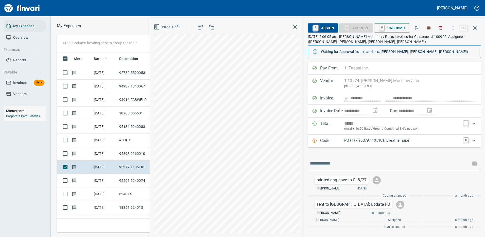
click at [426, 142] on p "PO (1) / 95379.1105101: Breather pipe" at bounding box center [402, 140] width 116 height 6
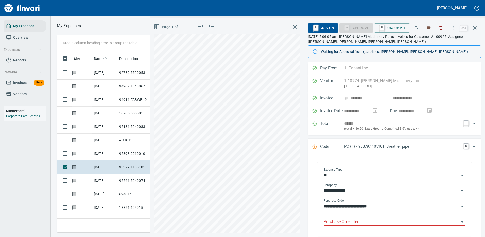
click at [349, 220] on input "Purchase Order Item" at bounding box center [392, 221] width 136 height 7
click at [453, 27] on icon "button" at bounding box center [453, 27] width 5 height 5
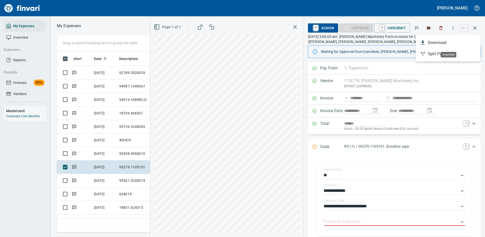
click at [439, 42] on span "Download" at bounding box center [452, 43] width 49 height 6
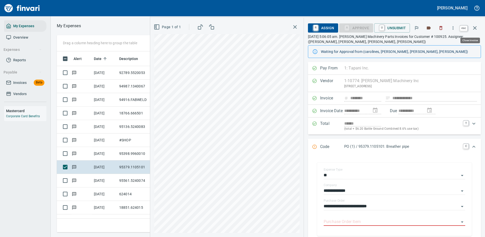
click at [475, 27] on icon "button" at bounding box center [475, 28] width 6 height 6
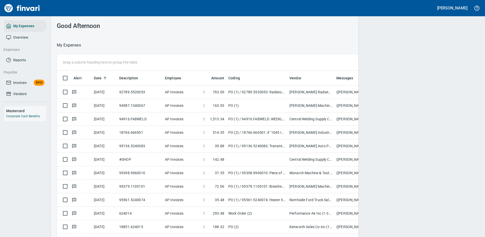
scroll to position [173, 407]
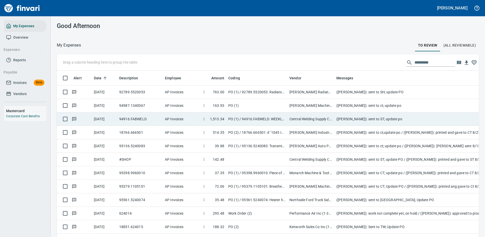
click at [259, 118] on td "PO (1) / 94916.FABWELD: WEEKLY HARDGOODS 7.14.25 / 1: WEEKLY HARDGOODS 7.14.25" at bounding box center [256, 118] width 61 height 13
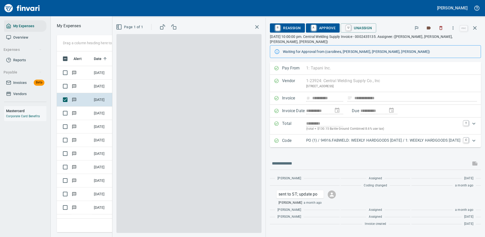
scroll to position [173, 288]
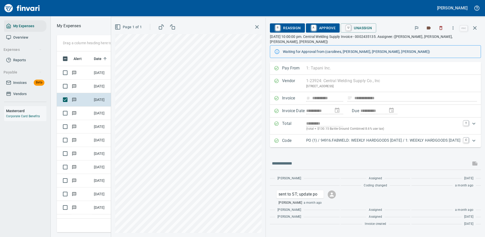
click at [346, 137] on p "PO (1) / 94916.FABWELD: WEEKLY HARDGOODS 7.14.25 / 1: WEEKLY HARDGOODS 7.14.25" at bounding box center [383, 140] width 154 height 6
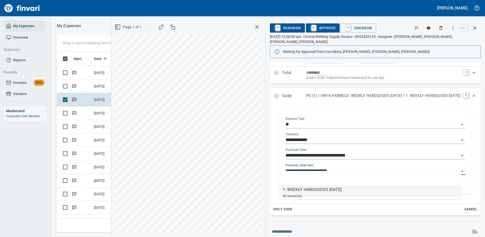
click at [344, 167] on input "**********" at bounding box center [373, 170] width 174 height 7
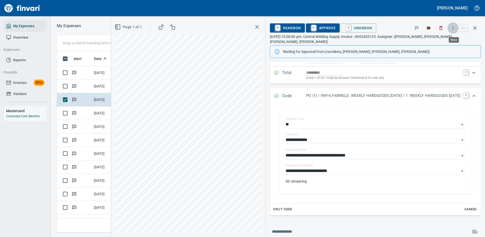
click at [454, 27] on icon "button" at bounding box center [453, 27] width 5 height 5
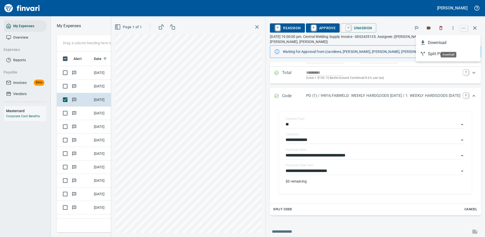
click at [435, 44] on span "Download" at bounding box center [452, 43] width 49 height 6
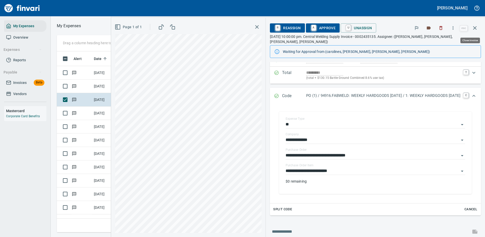
click at [477, 26] on icon "button" at bounding box center [475, 28] width 6 height 6
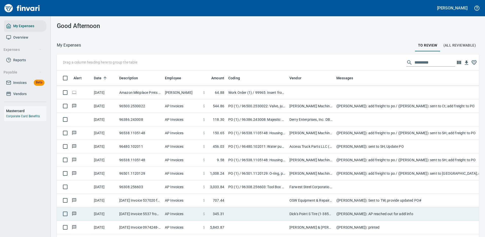
scroll to position [1467, 0]
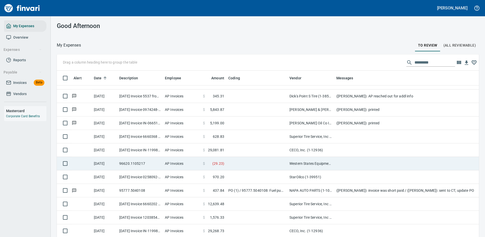
click at [252, 157] on td at bounding box center [256, 163] width 61 height 13
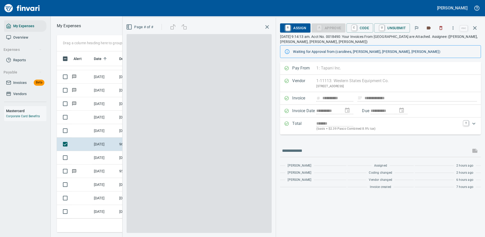
scroll to position [173, 288]
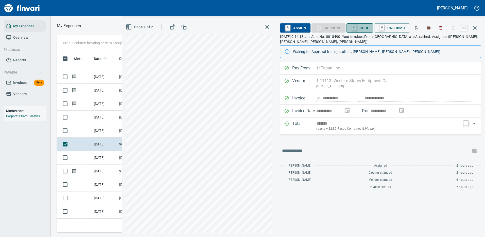
click at [362, 26] on span "C Code" at bounding box center [360, 28] width 19 height 9
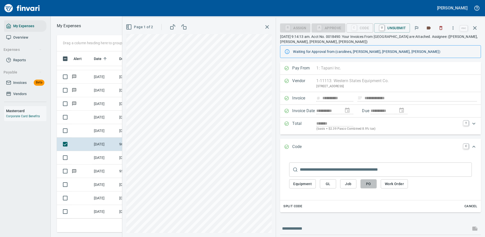
click at [370, 184] on span "PO" at bounding box center [369, 183] width 8 height 6
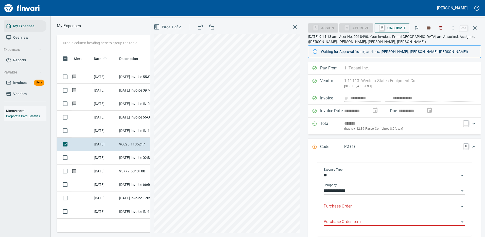
click at [351, 202] on body "Cindy Hughes My Expenses Overview Expenses Reports Payable Invoices Beta Vendor…" at bounding box center [242, 118] width 485 height 237
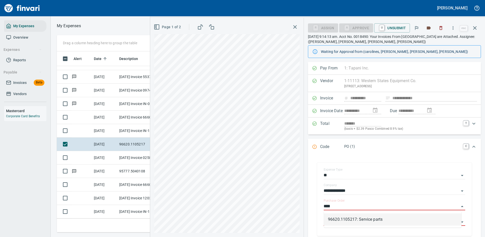
click at [344, 218] on li "96620.1105217: Service parts" at bounding box center [393, 219] width 138 height 12
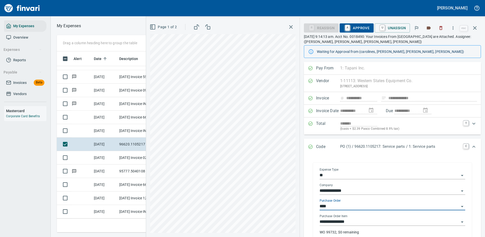
type input "**********"
drag, startPoint x: 352, startPoint y: 27, endPoint x: 473, endPoint y: 28, distance: 121.6
click at [352, 26] on span "A Approve" at bounding box center [357, 28] width 26 height 9
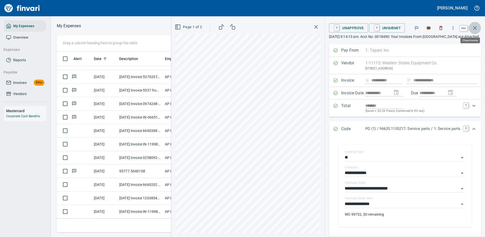
click at [475, 28] on icon "button" at bounding box center [475, 28] width 4 height 4
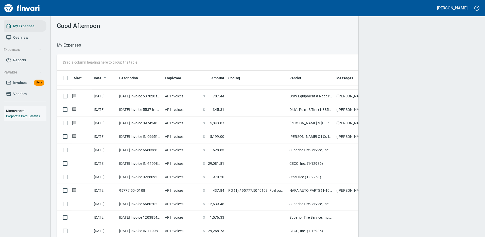
scroll to position [1, 1]
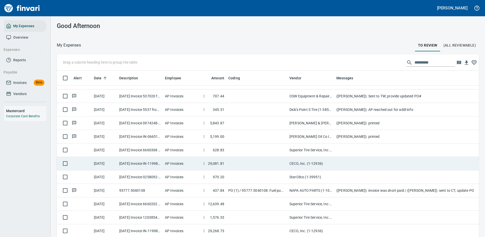
click at [328, 157] on td "CECO, Inc. (1-12936)" at bounding box center [311, 163] width 47 height 13
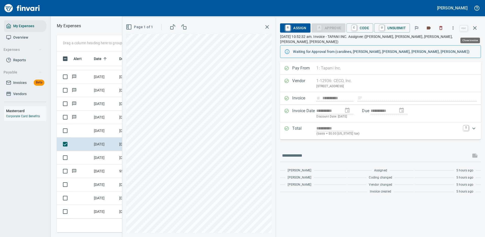
scroll to position [173, 288]
click at [475, 27] on icon "button" at bounding box center [475, 28] width 6 height 6
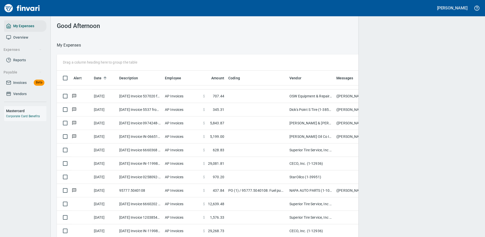
scroll to position [1, 1]
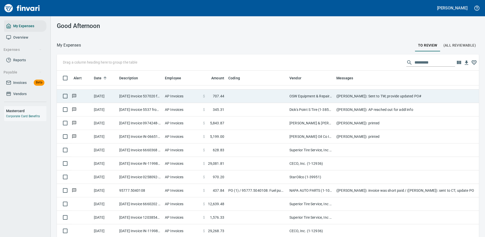
click at [315, 90] on td "OSW Equipment & Repair LLC (1-25821)" at bounding box center [311, 95] width 47 height 13
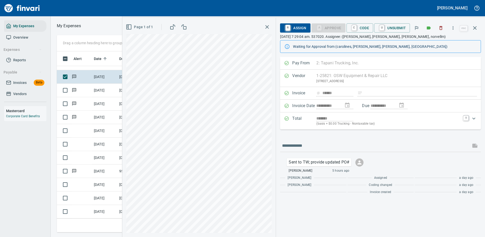
scroll to position [173, 288]
click at [475, 26] on icon "button" at bounding box center [475, 28] width 6 height 6
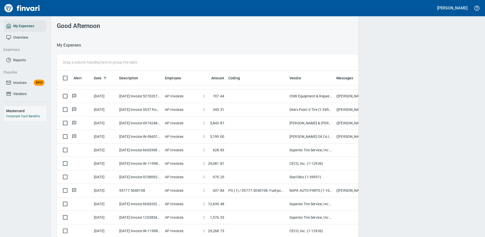
scroll to position [173, 408]
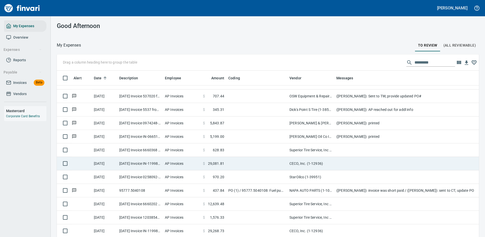
click at [298, 157] on td "CECO, Inc. (1-12936)" at bounding box center [311, 163] width 47 height 13
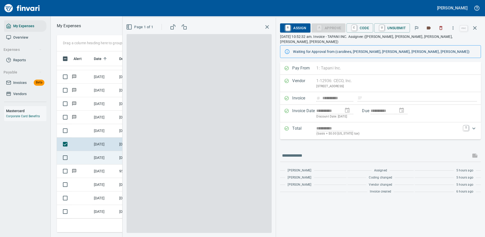
scroll to position [173, 288]
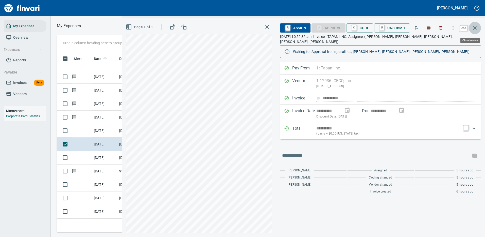
click at [476, 27] on icon "button" at bounding box center [475, 28] width 4 height 4
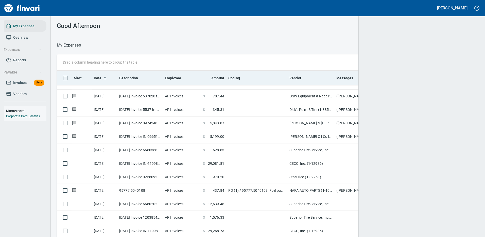
scroll to position [1, 1]
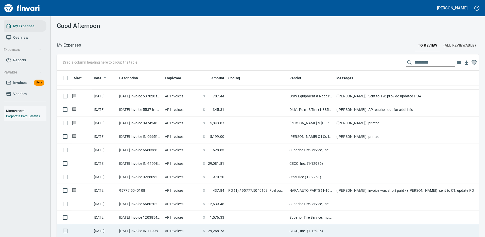
click at [267, 224] on td at bounding box center [256, 230] width 61 height 13
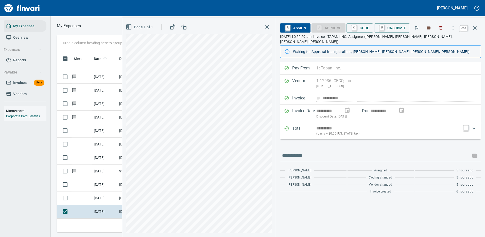
scroll to position [173, 288]
click at [476, 26] on icon "button" at bounding box center [475, 28] width 6 height 6
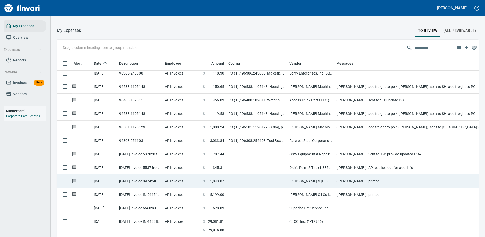
scroll to position [1352, 0]
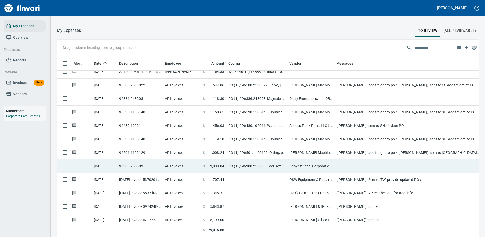
click at [349, 163] on td at bounding box center [436, 165] width 203 height 13
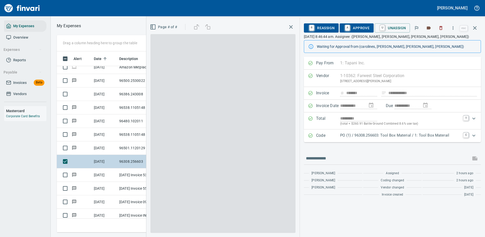
scroll to position [173, 288]
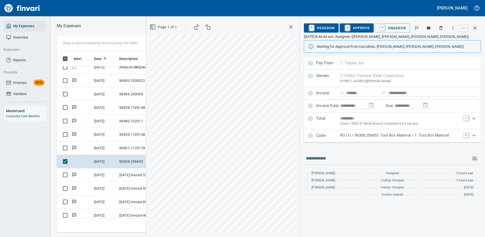
click at [388, 134] on p "PO (1) / 96308.256603: Tool Box Material / 1: Tool Box Materail" at bounding box center [400, 135] width 120 height 6
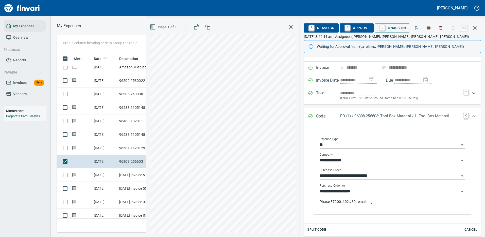
scroll to position [51, 0]
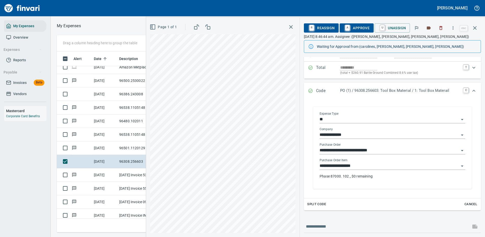
click at [371, 176] on p "Phase 87000. 102., $0 remaining" at bounding box center [393, 175] width 146 height 5
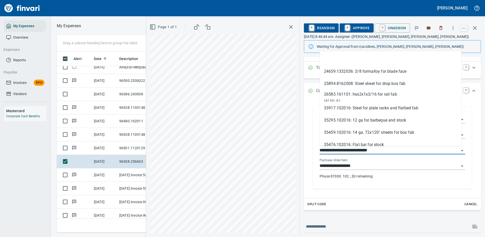
scroll to position [173, 288]
drag, startPoint x: 348, startPoint y: 149, endPoint x: 309, endPoint y: 150, distance: 39.6
click at [309, 150] on div "**********" at bounding box center [392, 147] width 169 height 92
click at [453, 28] on icon "button" at bounding box center [453, 27] width 5 height 5
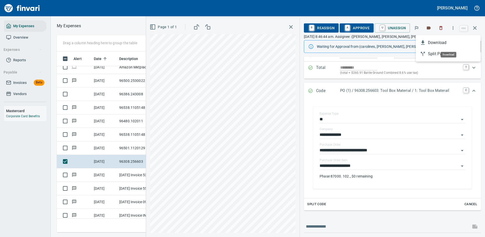
click at [438, 43] on span "Download" at bounding box center [452, 43] width 49 height 6
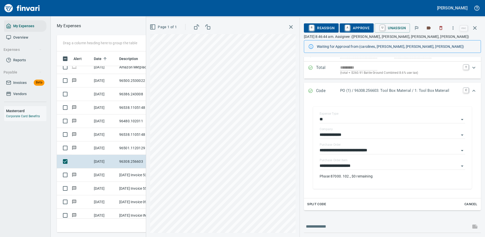
scroll to position [76, 0]
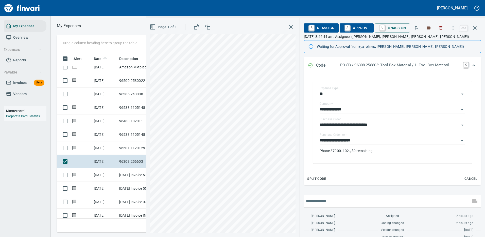
click at [349, 200] on input "text" at bounding box center [387, 201] width 163 height 8
type input "**********"
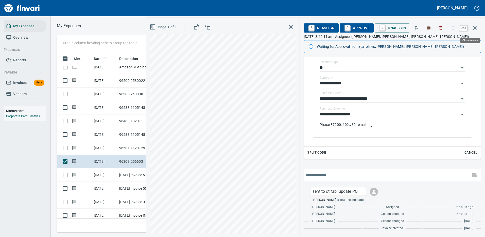
scroll to position [173, 288]
click at [476, 27] on icon "button" at bounding box center [475, 28] width 6 height 6
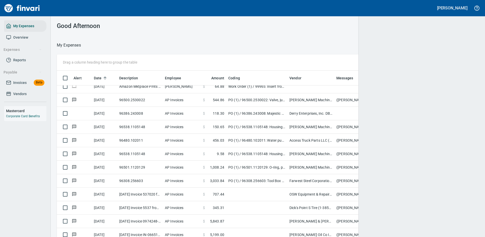
scroll to position [1, 1]
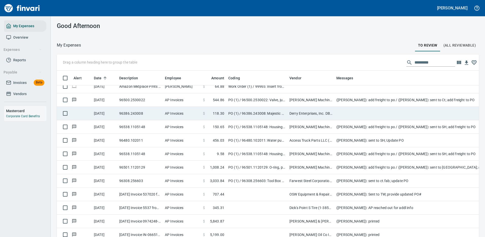
click at [347, 113] on td at bounding box center [436, 113] width 203 height 13
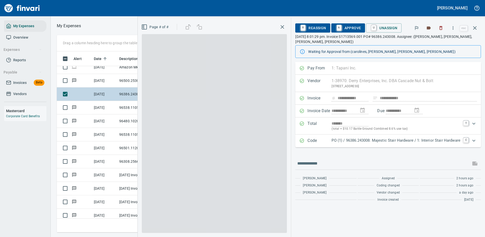
scroll to position [173, 288]
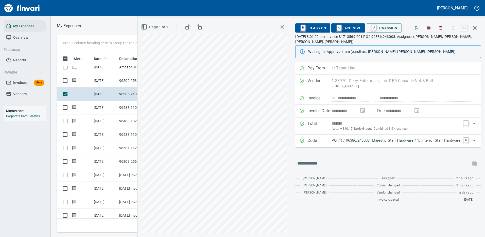
click at [386, 141] on p "PO (1) / 96386.243008: Majestic Stair Hardware / 1: Interior Stair Hardware" at bounding box center [396, 140] width 129 height 6
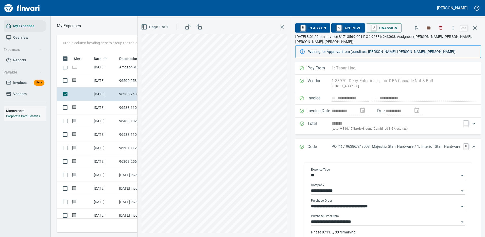
scroll to position [51, 0]
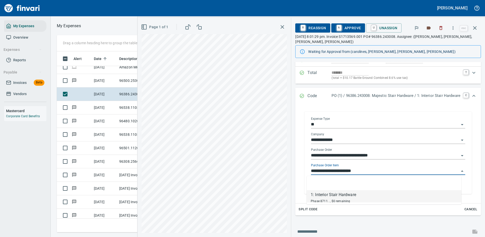
click at [360, 170] on input "**********" at bounding box center [385, 170] width 148 height 7
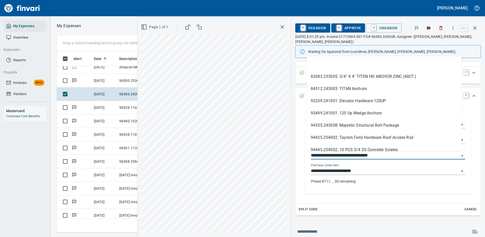
scroll to position [173, 288]
drag, startPoint x: 334, startPoint y: 154, endPoint x: 299, endPoint y: 153, distance: 35.6
click at [300, 153] on div "**********" at bounding box center [389, 152] width 178 height 92
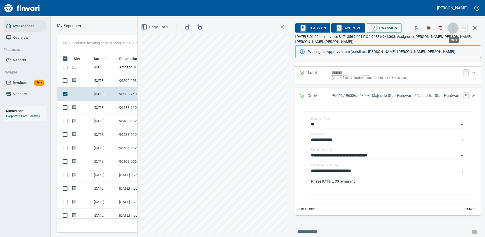
click at [454, 26] on icon "button" at bounding box center [453, 27] width 5 height 5
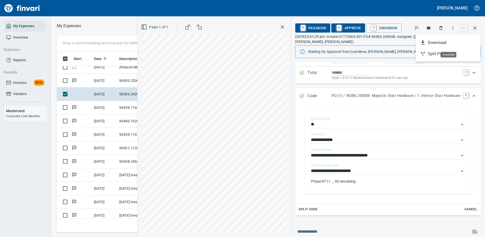
click at [438, 42] on span "Download" at bounding box center [452, 43] width 49 height 6
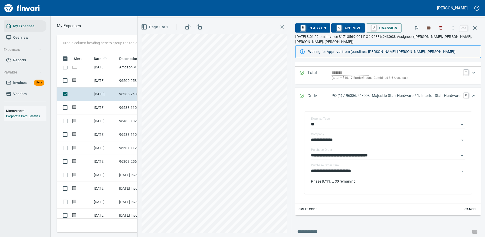
scroll to position [90, 0]
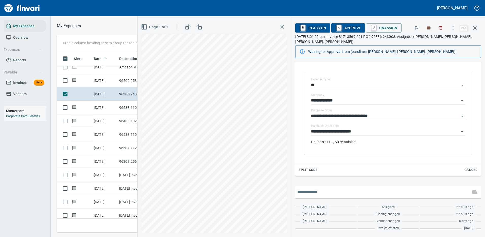
click at [337, 191] on input "text" at bounding box center [384, 192] width 172 height 8
type input "**********"
